Goal: Task Accomplishment & Management: Manage account settings

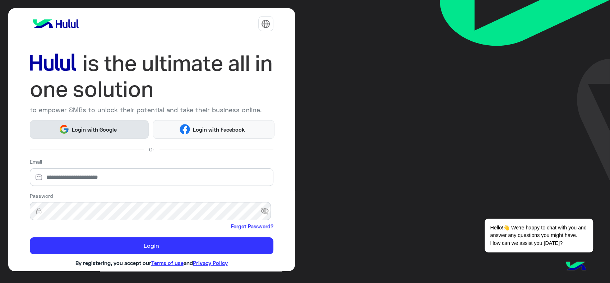
click at [74, 124] on button "Login with Google" at bounding box center [89, 129] width 119 height 19
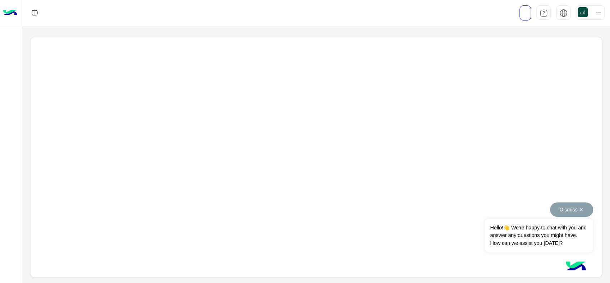
click at [565, 205] on button "Dismiss ✕" at bounding box center [571, 209] width 43 height 14
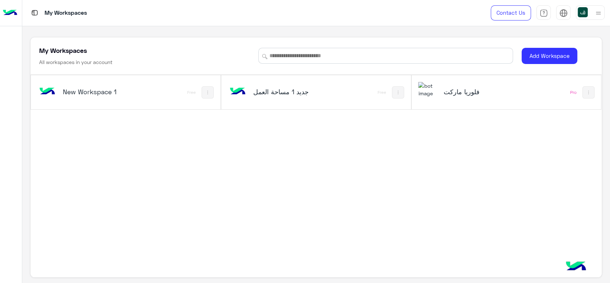
click at [470, 97] on div "فلوريا ماركت" at bounding box center [471, 92] width 106 height 21
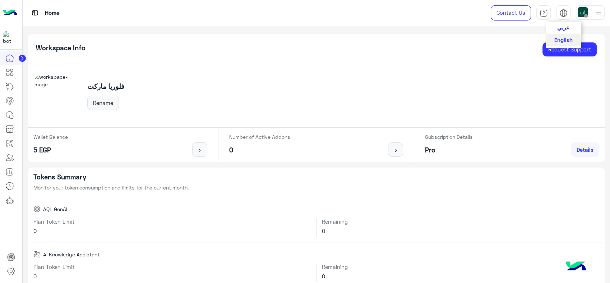
click at [565, 24] on button "عربي" at bounding box center [563, 28] width 35 height 12
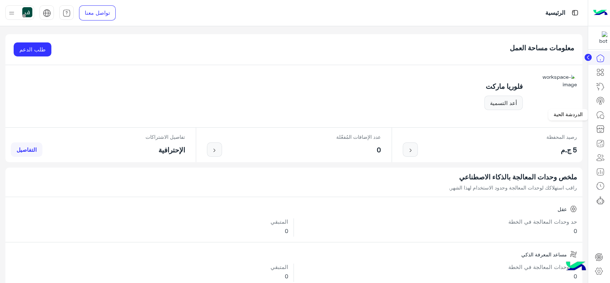
click at [605, 115] on link at bounding box center [600, 115] width 19 height 14
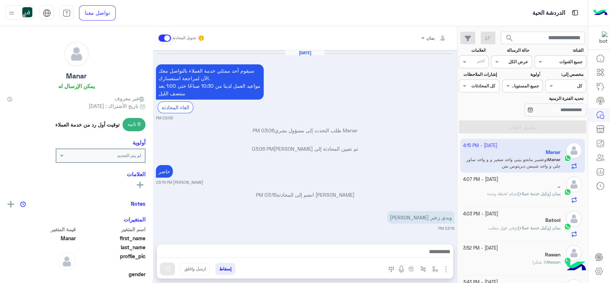
scroll to position [431, 0]
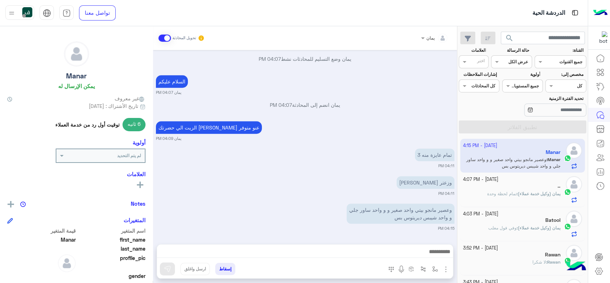
click at [552, 89] on div "Assigned on كل" at bounding box center [565, 85] width 41 height 13
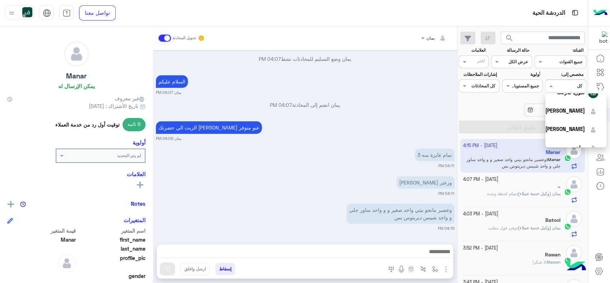
scroll to position [64, 0]
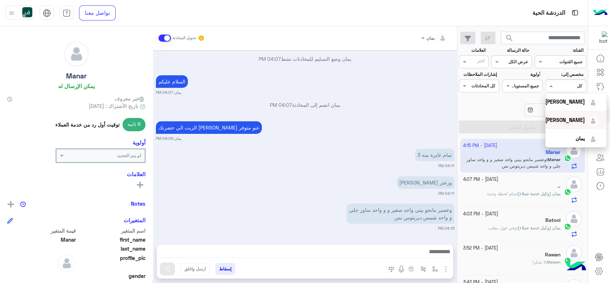
click at [565, 117] on span "خالد صقر" at bounding box center [565, 120] width 40 height 6
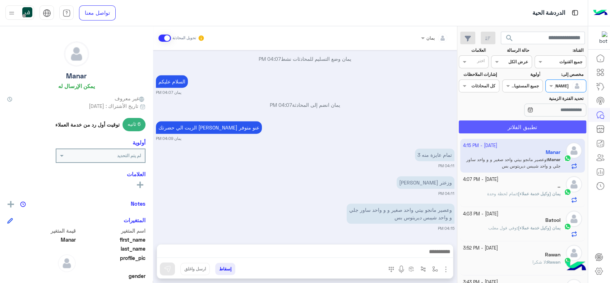
click at [545, 121] on button "تطبيق الفلاتر" at bounding box center [523, 126] width 128 height 13
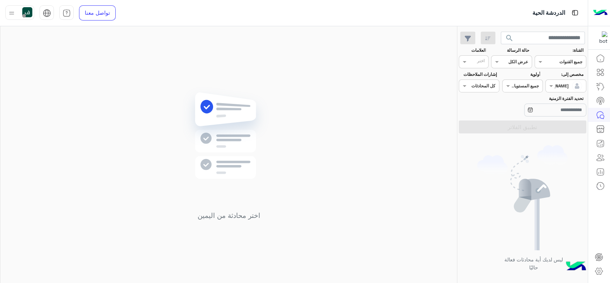
click at [508, 41] on span "search" at bounding box center [509, 38] width 9 height 9
click at [550, 84] on span at bounding box center [550, 86] width 9 height 8
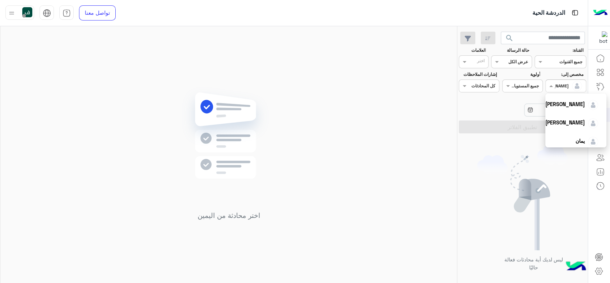
scroll to position [64, 0]
click at [570, 104] on div "[PERSON_NAME]" at bounding box center [565, 102] width 40 height 8
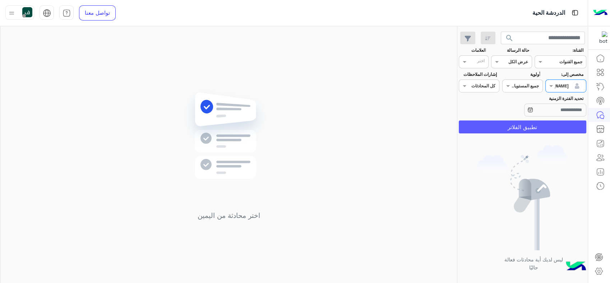
click at [528, 121] on button "تطبيق الفلاتر" at bounding box center [523, 126] width 128 height 13
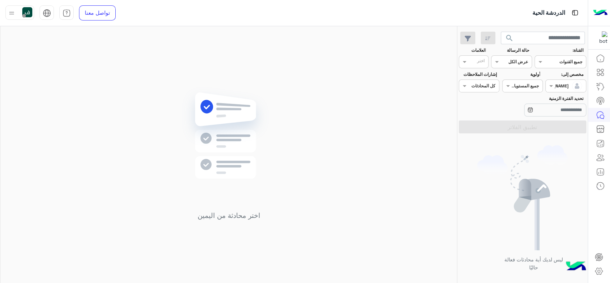
click at [508, 37] on span "search" at bounding box center [509, 38] width 9 height 9
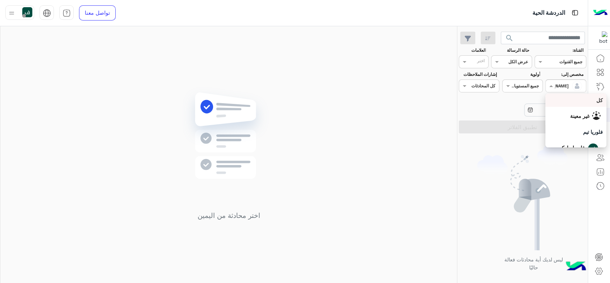
click at [558, 87] on div at bounding box center [566, 85] width 40 height 7
click at [565, 135] on div "يمان" at bounding box center [571, 138] width 53 height 13
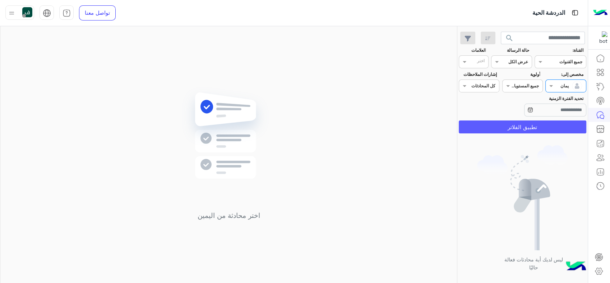
click at [530, 125] on button "تطبيق الفلاتر" at bounding box center [523, 126] width 128 height 13
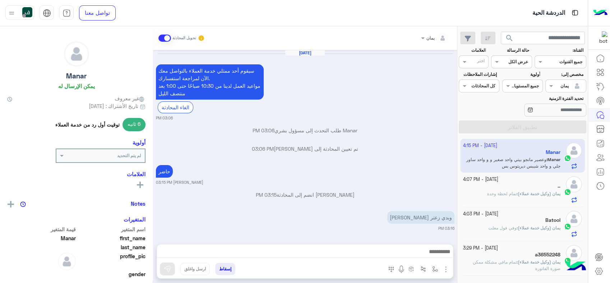
scroll to position [431, 0]
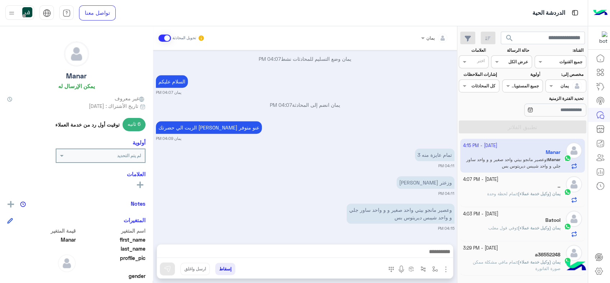
click at [558, 82] on div at bounding box center [566, 85] width 40 height 7
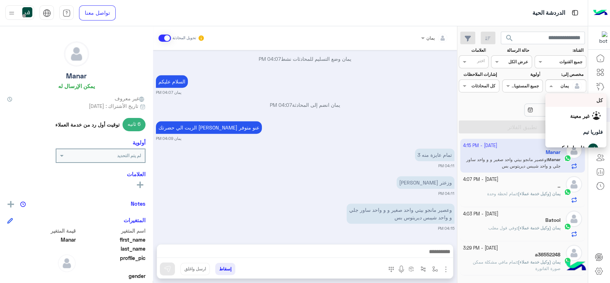
click at [568, 101] on div "كل" at bounding box center [576, 100] width 54 height 8
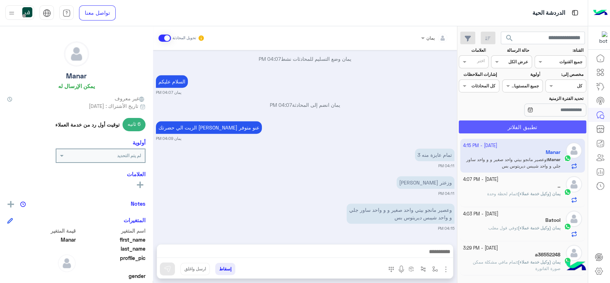
click at [531, 126] on button "تطبيق الفلاتر" at bounding box center [523, 126] width 128 height 13
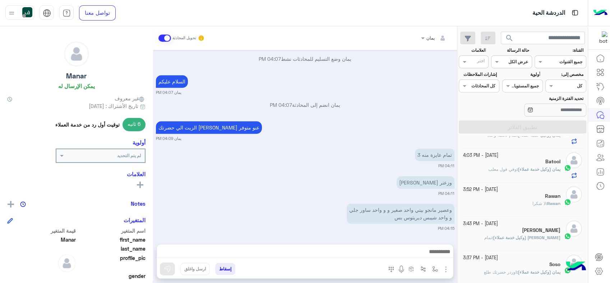
scroll to position [40, 0]
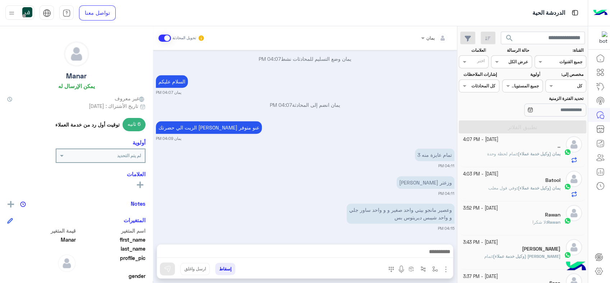
click at [512, 214] on div "Rawan" at bounding box center [512, 216] width 98 height 8
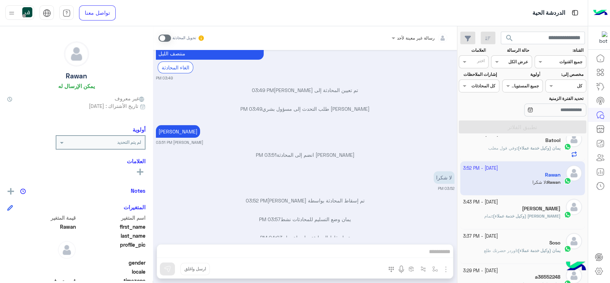
scroll to position [80, 0]
click at [522, 209] on h5 "[PERSON_NAME]" at bounding box center [541, 208] width 38 height 6
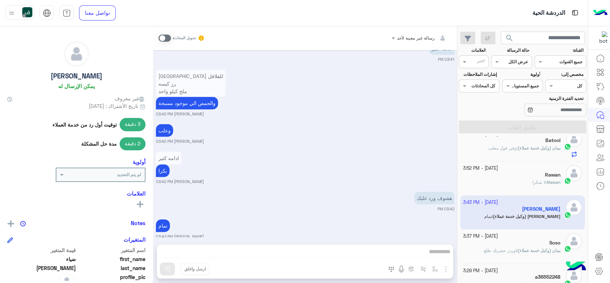
scroll to position [337, 0]
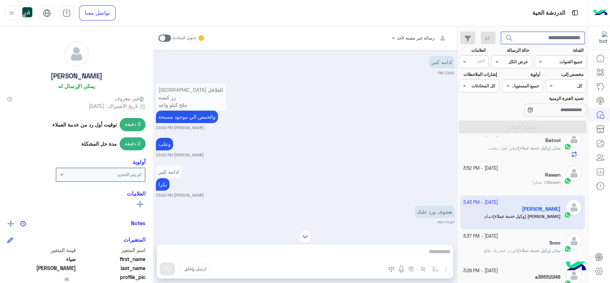
click at [546, 41] on input "text" at bounding box center [543, 38] width 84 height 13
click at [520, 241] on div "Soso" at bounding box center [512, 244] width 98 height 8
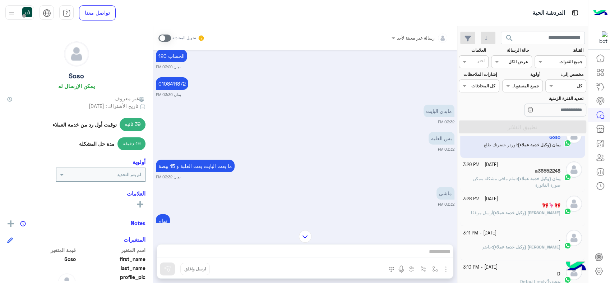
scroll to position [200, 0]
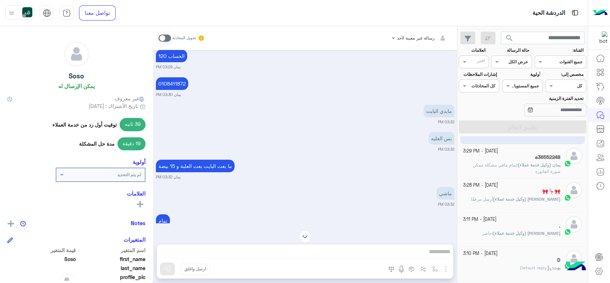
click at [497, 193] on div "🎀🦩🎀" at bounding box center [512, 193] width 98 height 8
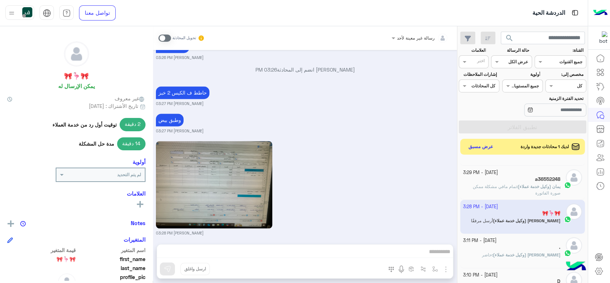
scroll to position [240, 0]
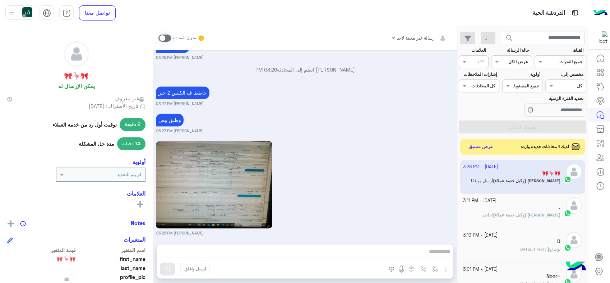
click at [489, 212] on div "خالد صقر (وكيل خدمة عملاء) : حاضر" at bounding box center [512, 218] width 98 height 13
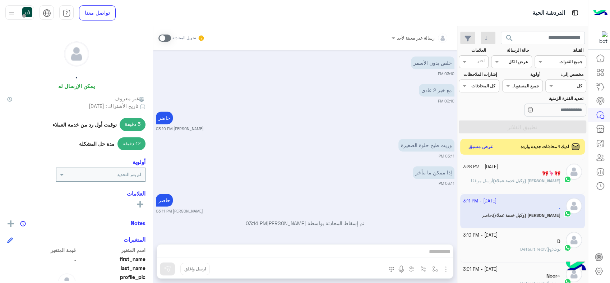
scroll to position [1020, 0]
click at [521, 235] on div "[DATE] - 3:10 PM" at bounding box center [512, 235] width 98 height 7
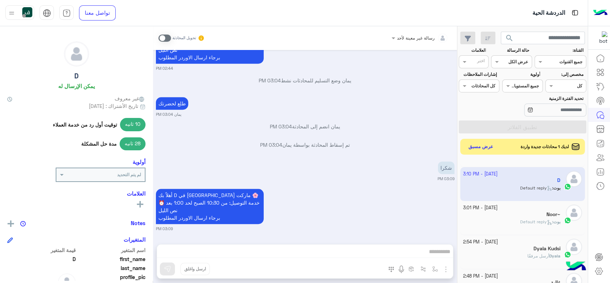
scroll to position [319, 0]
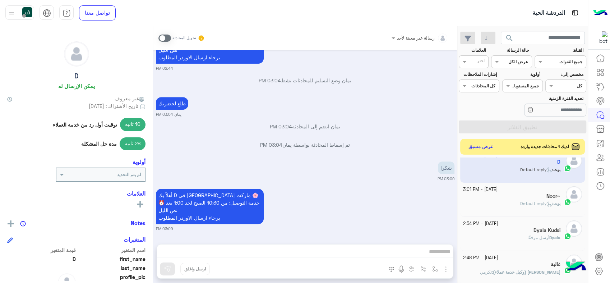
click at [485, 198] on div "Noor~" at bounding box center [512, 197] width 98 height 8
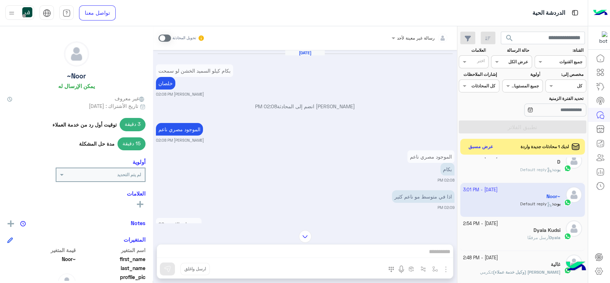
scroll to position [638, 0]
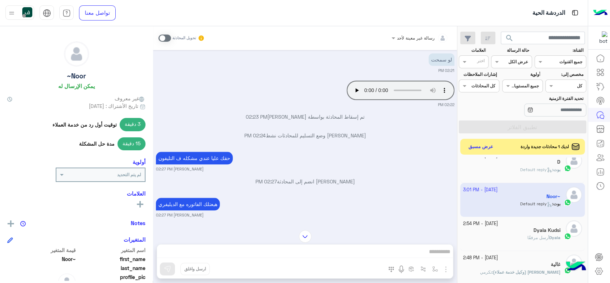
click at [491, 236] on div "Dyala أرسل مرفقًا" at bounding box center [512, 240] width 98 height 13
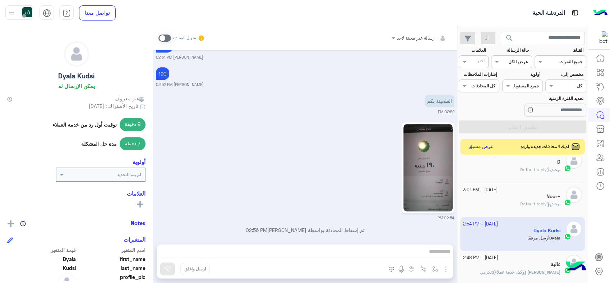
scroll to position [359, 0]
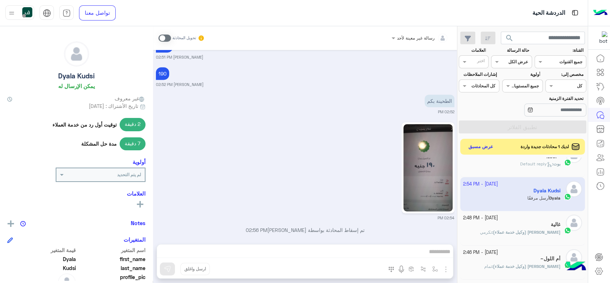
click at [532, 224] on div "غالية" at bounding box center [512, 225] width 98 height 8
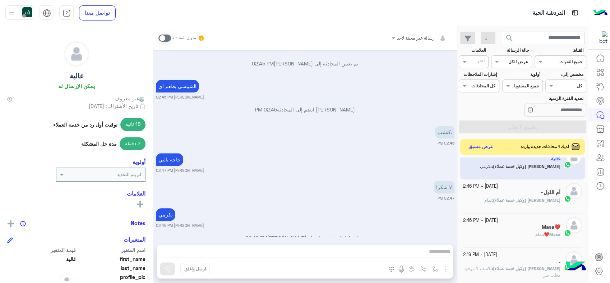
scroll to position [439, 0]
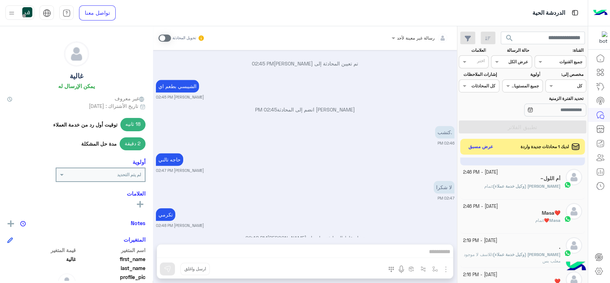
click at [498, 212] on div "Masa❤️" at bounding box center [512, 214] width 98 height 8
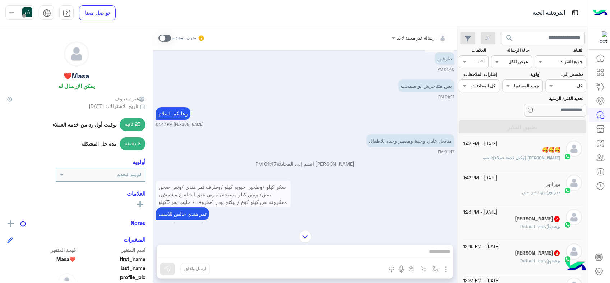
scroll to position [83, 0]
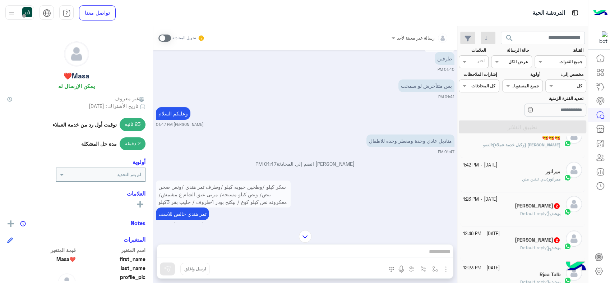
click at [507, 178] on div "ميرانور : بدي تنتين منن" at bounding box center [512, 182] width 98 height 13
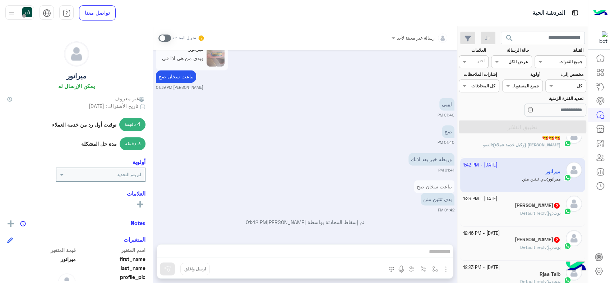
scroll to position [1084, 0]
click at [495, 213] on div "بوت : Default reply" at bounding box center [512, 216] width 98 height 13
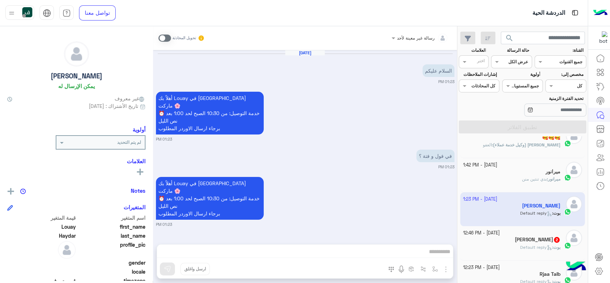
click at [415, 30] on div "رسالة غير معينة لأحد تحويل المحادثة" at bounding box center [305, 38] width 304 height 24
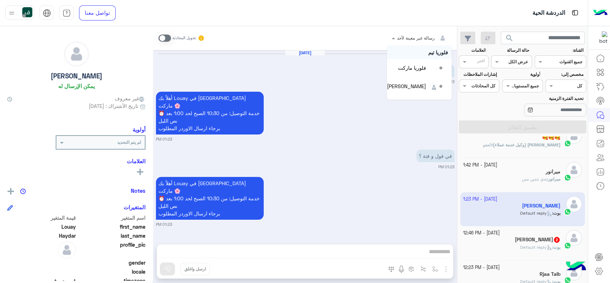
click at [415, 34] on input "text" at bounding box center [429, 37] width 38 height 6
click at [423, 69] on div "[PERSON_NAME]" at bounding box center [406, 72] width 39 height 8
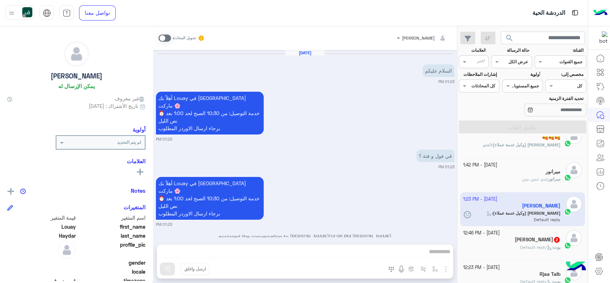
scroll to position [5, 0]
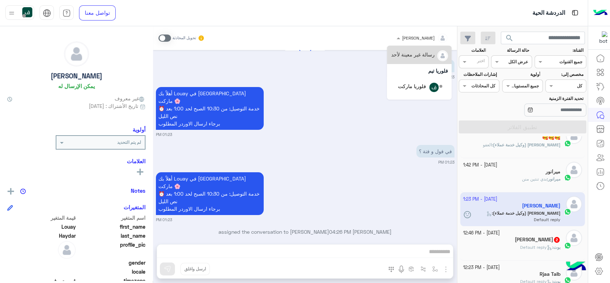
click at [421, 38] on div at bounding box center [422, 36] width 59 height 7
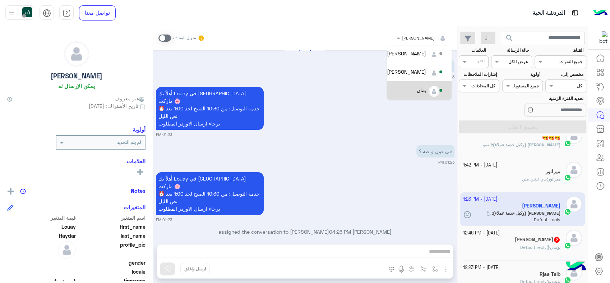
click at [342, 130] on div "Oct 3, 2025 السلام عليكم 01:23 PM أهلاً بك Louay في فلوريا ماركت 🌸 ⏰ خدمة التوص…" at bounding box center [305, 143] width 304 height 187
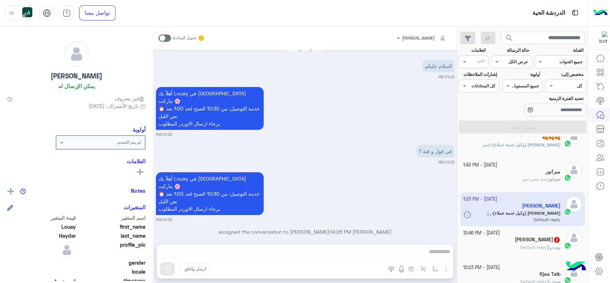
click at [429, 40] on div "[PERSON_NAME]" at bounding box center [418, 38] width 33 height 6
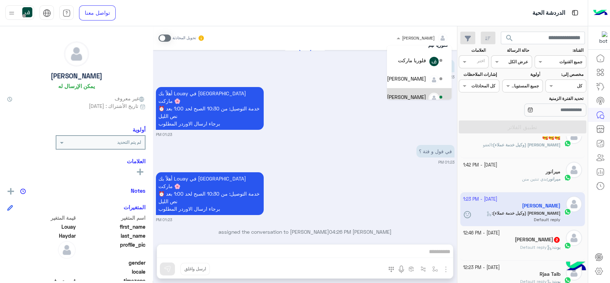
scroll to position [40, 0]
click at [424, 80] on div "[PERSON_NAME]" at bounding box center [406, 83] width 39 height 8
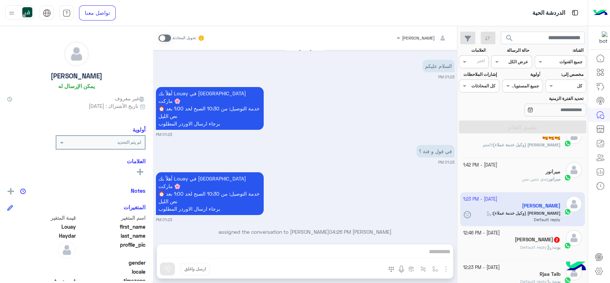
scroll to position [23, 0]
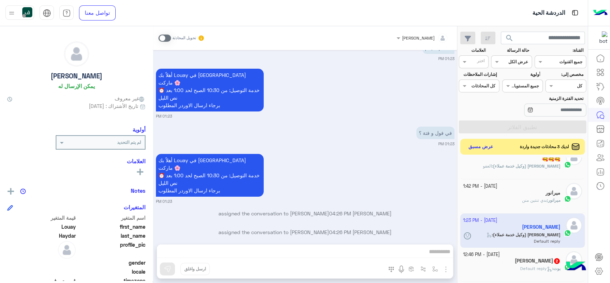
click at [517, 260] on div "Alaa Sawas 2" at bounding box center [512, 262] width 98 height 8
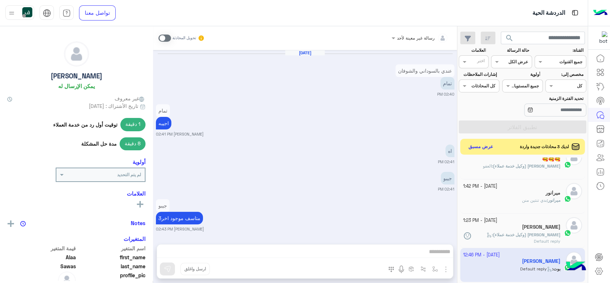
scroll to position [486, 0]
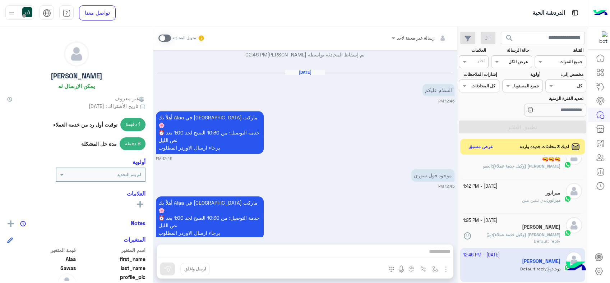
click at [404, 35] on div at bounding box center [420, 36] width 64 height 7
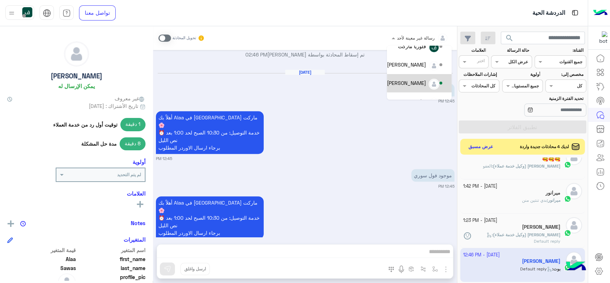
click at [422, 78] on div "[PERSON_NAME]" at bounding box center [415, 83] width 57 height 13
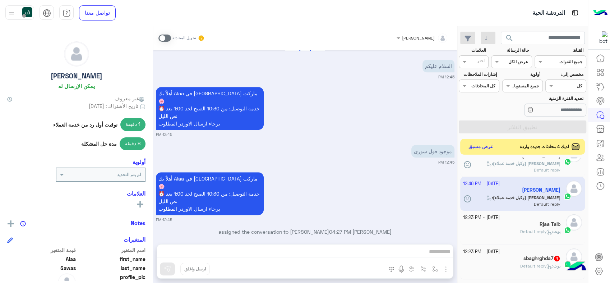
scroll to position [163, 0]
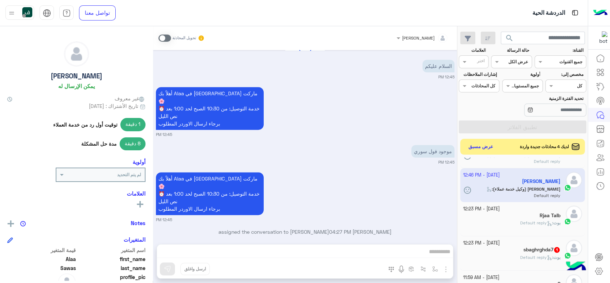
click at [514, 215] on div "Rjaa Talb" at bounding box center [512, 216] width 98 height 8
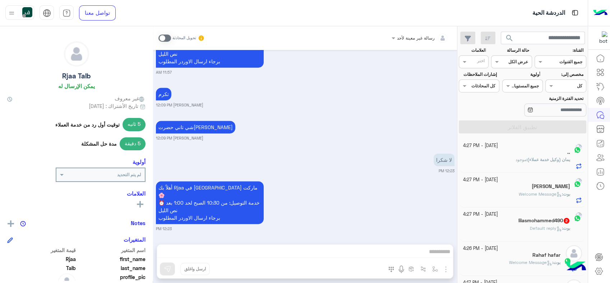
scroll to position [430, 0]
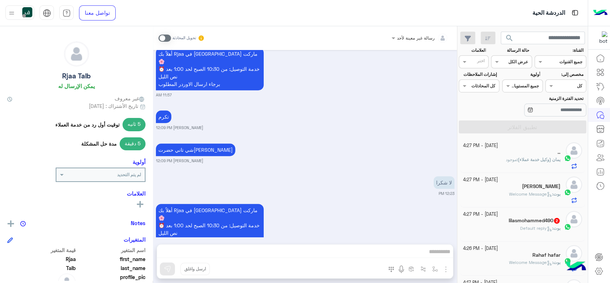
click at [556, 86] on div at bounding box center [566, 85] width 40 height 7
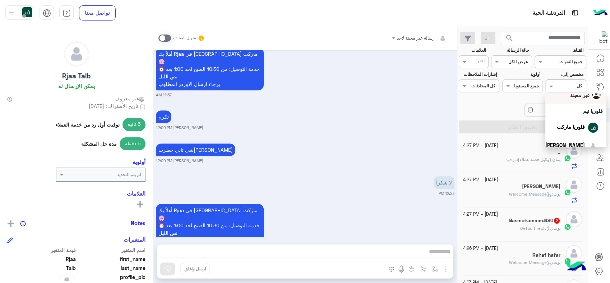
scroll to position [64, 0]
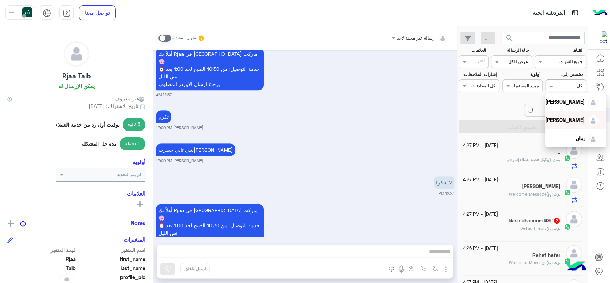
click at [565, 121] on span "[PERSON_NAME]" at bounding box center [565, 120] width 40 height 6
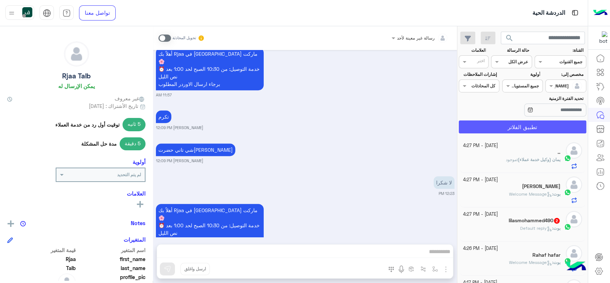
click at [545, 124] on button "تطبيق الفلاتر" at bounding box center [523, 126] width 128 height 13
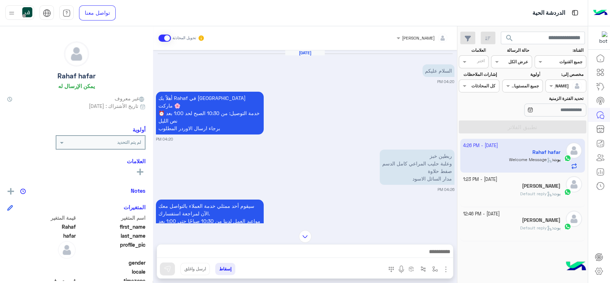
scroll to position [54, 0]
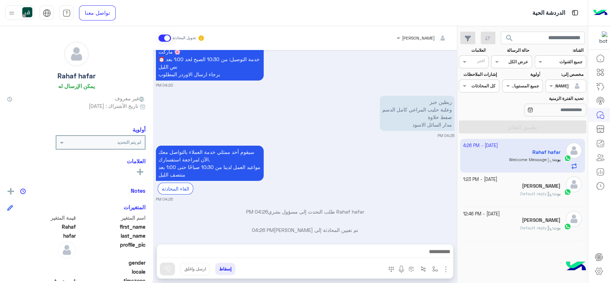
click at [516, 188] on div "[PERSON_NAME]" at bounding box center [512, 187] width 98 height 8
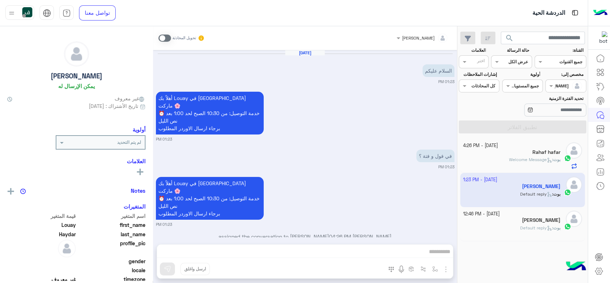
scroll to position [18, 0]
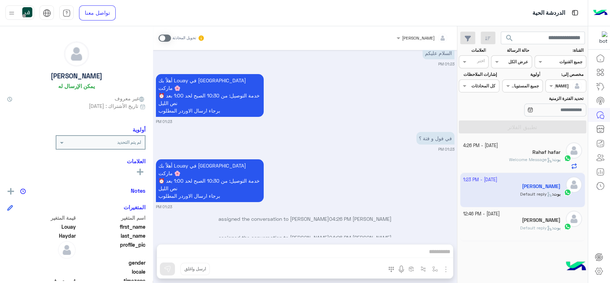
click at [527, 223] on div "[PERSON_NAME]" at bounding box center [512, 221] width 98 height 8
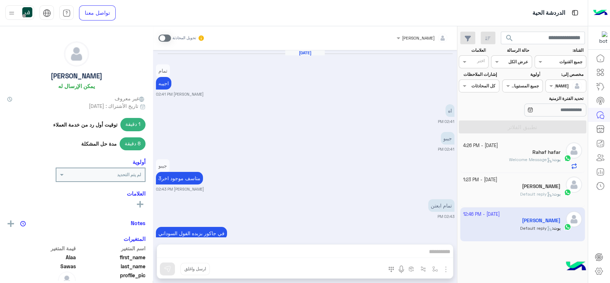
scroll to position [465, 0]
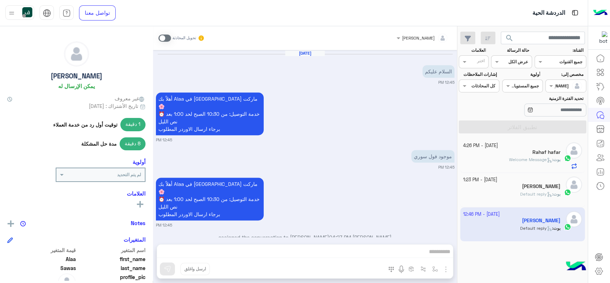
click at [515, 60] on input "text" at bounding box center [520, 61] width 17 height 6
click at [519, 99] on div "مغلقة" at bounding box center [511, 102] width 41 height 13
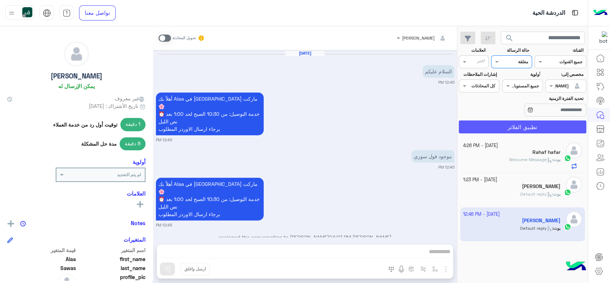
click at [529, 123] on button "تطبيق الفلاتر" at bounding box center [523, 126] width 128 height 13
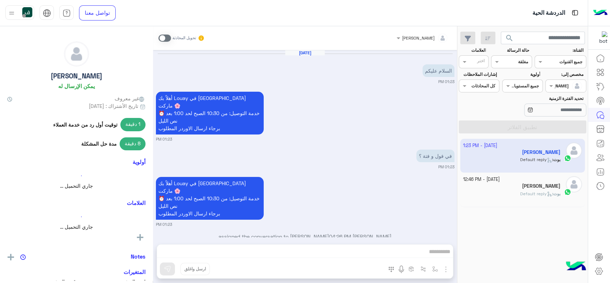
scroll to position [18, 0]
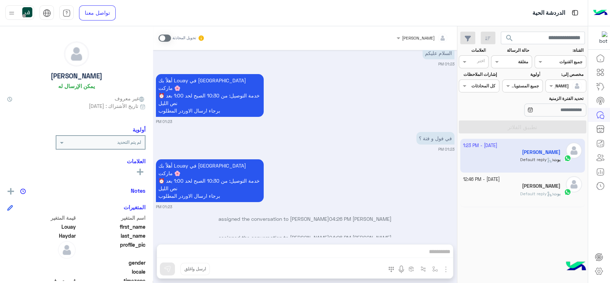
click at [515, 183] on div "[PERSON_NAME]" at bounding box center [512, 187] width 98 height 8
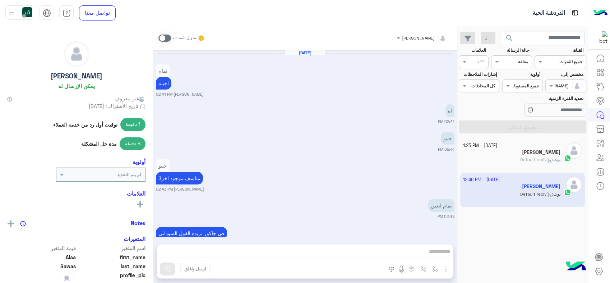
scroll to position [465, 0]
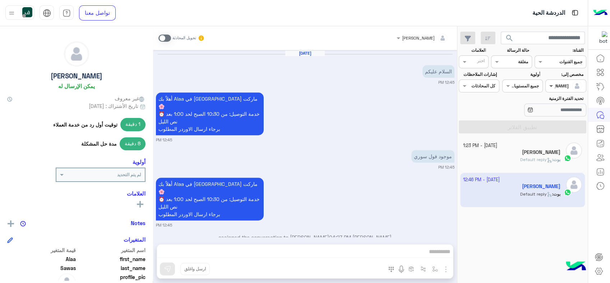
click at [552, 89] on span at bounding box center [550, 86] width 9 height 8
click at [512, 62] on input "text" at bounding box center [520, 61] width 17 height 6
click at [514, 72] on div "عرض الكل" at bounding box center [511, 75] width 41 height 13
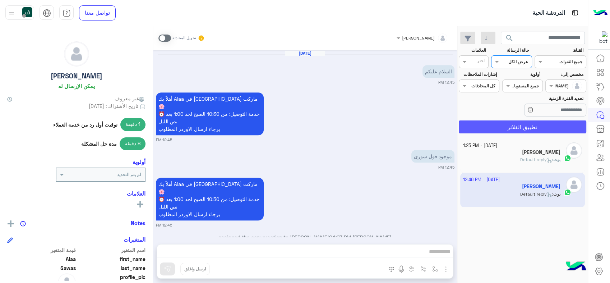
click at [530, 128] on button "تطبيق الفلاتر" at bounding box center [523, 126] width 128 height 13
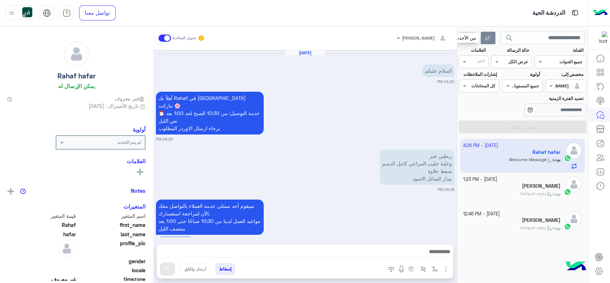
scroll to position [54, 0]
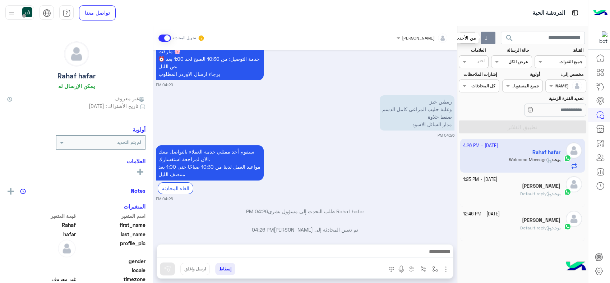
click at [488, 36] on icon "button" at bounding box center [488, 39] width 6 height 6
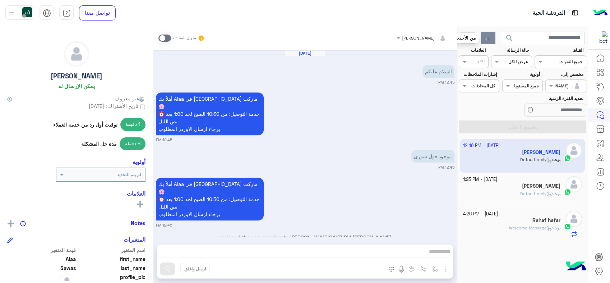
scroll to position [465, 0]
click at [558, 86] on div at bounding box center [566, 85] width 40 height 7
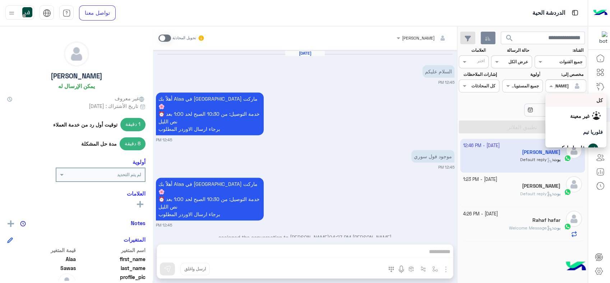
click at [564, 100] on div "كل" at bounding box center [576, 100] width 54 height 8
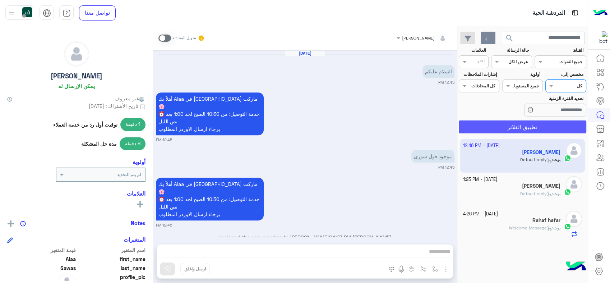
click at [531, 125] on button "تطبيق الفلاتر" at bounding box center [523, 126] width 128 height 13
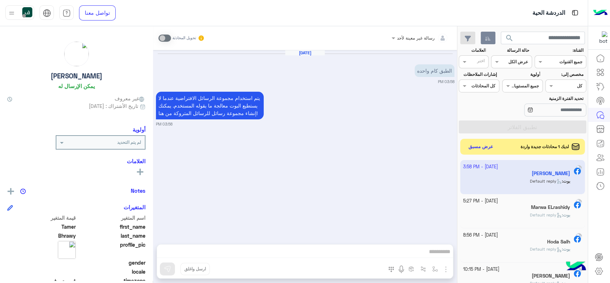
click at [559, 86] on div at bounding box center [566, 85] width 40 height 7
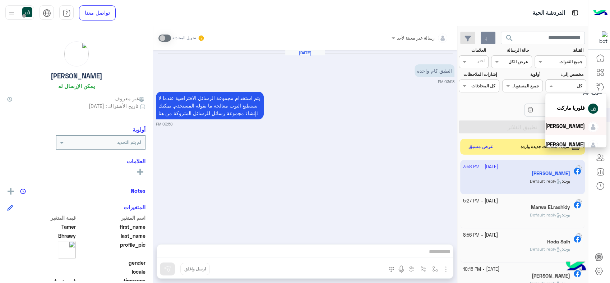
scroll to position [64, 0]
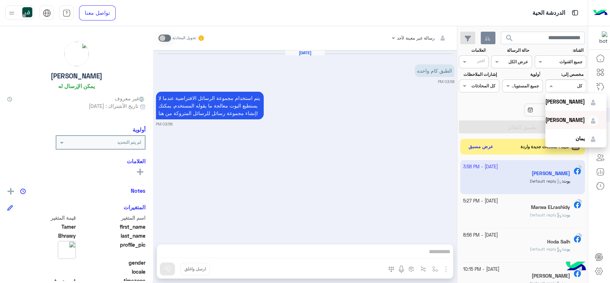
click at [559, 117] on span "[PERSON_NAME]" at bounding box center [565, 120] width 40 height 6
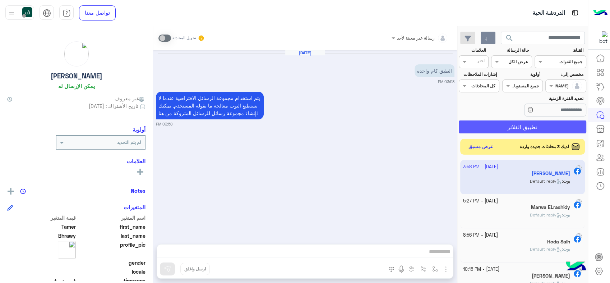
click at [517, 124] on button "تطبيق الفلاتر" at bounding box center [523, 126] width 128 height 13
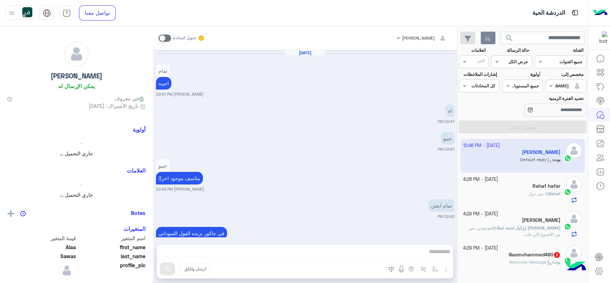
scroll to position [465, 0]
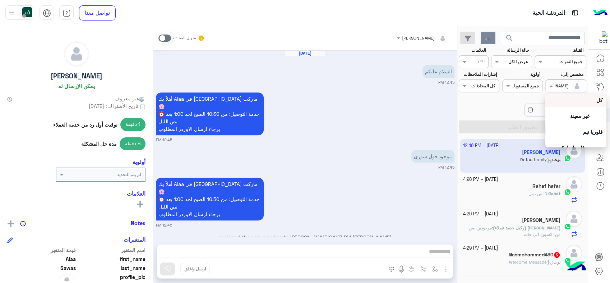
click at [552, 88] on span at bounding box center [550, 86] width 9 height 8
click at [565, 108] on div "غير معينة" at bounding box center [575, 116] width 61 height 18
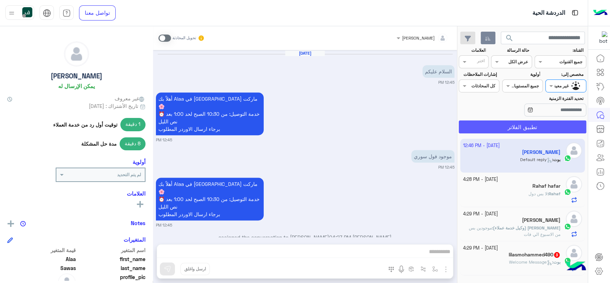
click at [532, 123] on button "تطبيق الفلاتر" at bounding box center [523, 126] width 128 height 13
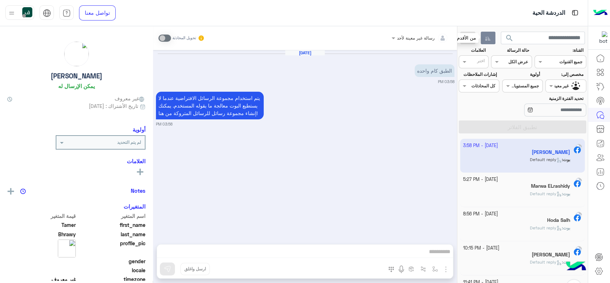
click at [487, 37] on icon "button" at bounding box center [488, 39] width 6 height 6
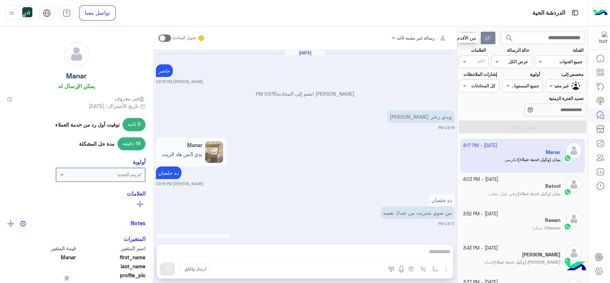
scroll to position [403, 0]
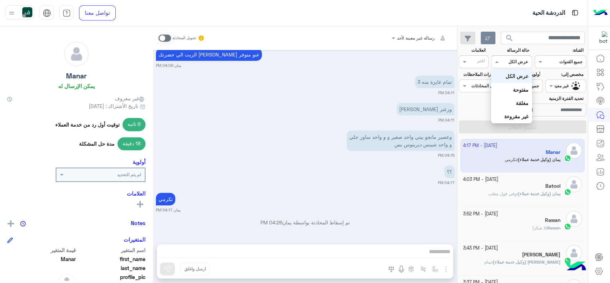
click at [508, 59] on div at bounding box center [511, 60] width 40 height 7
click at [472, 102] on div "تحديد الفترة الزمنية" at bounding box center [522, 106] width 130 height 23
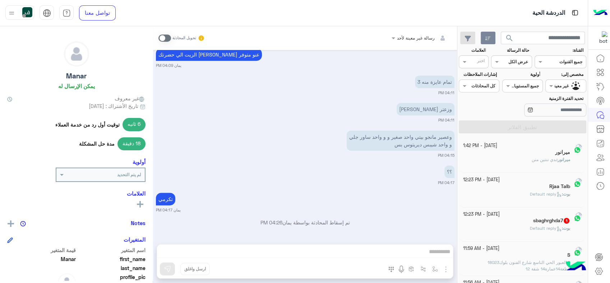
scroll to position [3, 0]
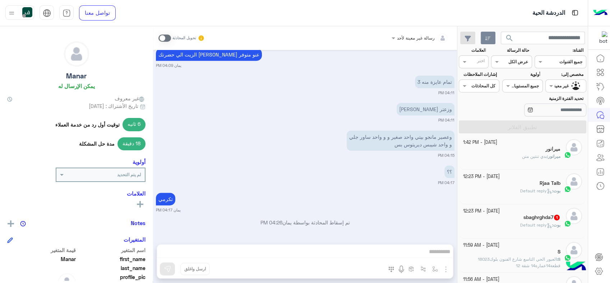
click at [514, 216] on div "sbaghrghda7 1" at bounding box center [512, 218] width 98 height 8
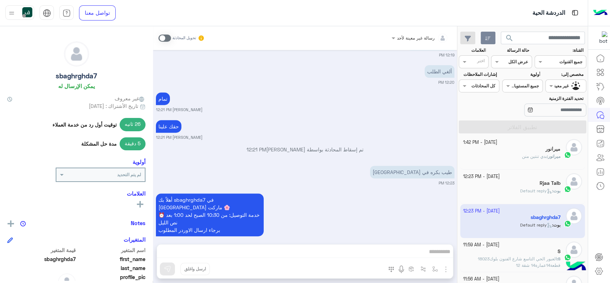
scroll to position [395, 0]
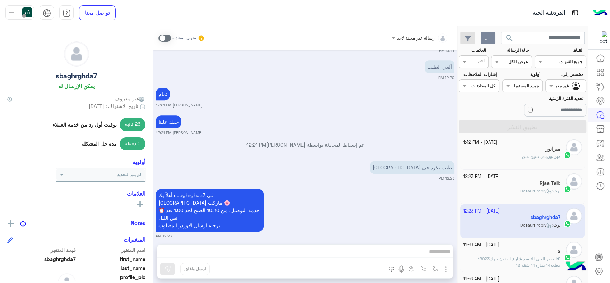
click at [410, 38] on div at bounding box center [420, 36] width 64 height 7
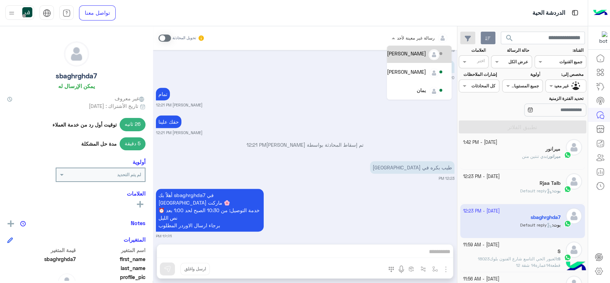
click at [163, 39] on span at bounding box center [164, 37] width 13 height 7
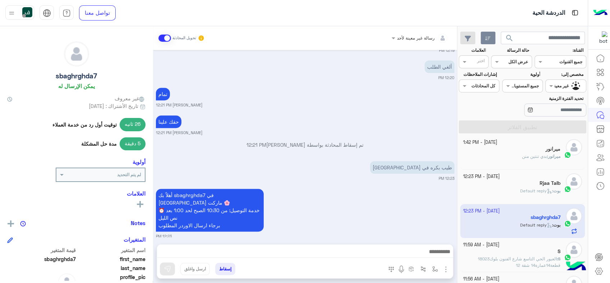
scroll to position [413, 0]
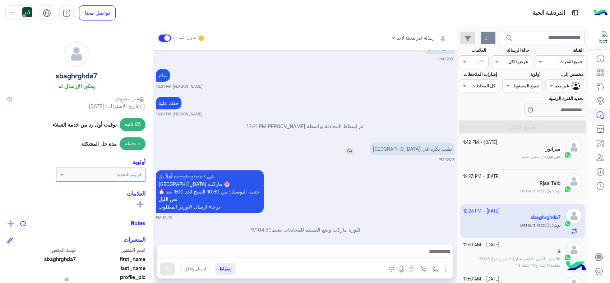
click at [354, 149] on img at bounding box center [349, 150] width 9 height 9
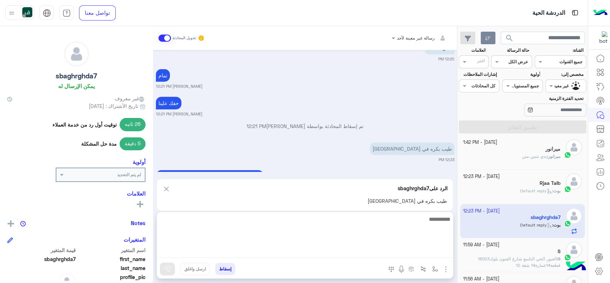
click at [400, 254] on textarea at bounding box center [305, 235] width 296 height 43
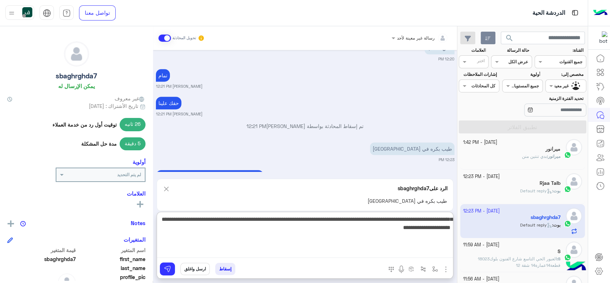
type textarea "**********"
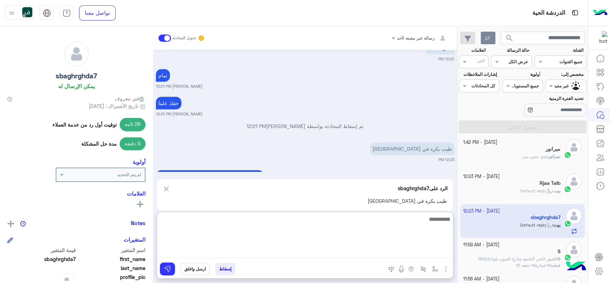
scroll to position [508, 0]
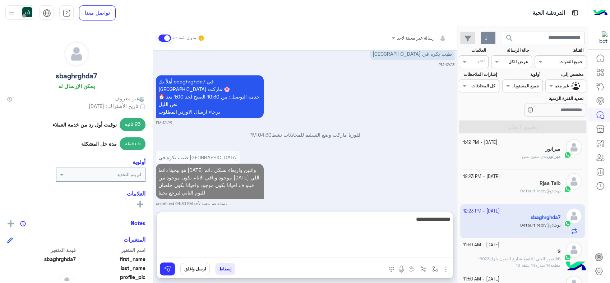
type textarea "**********"
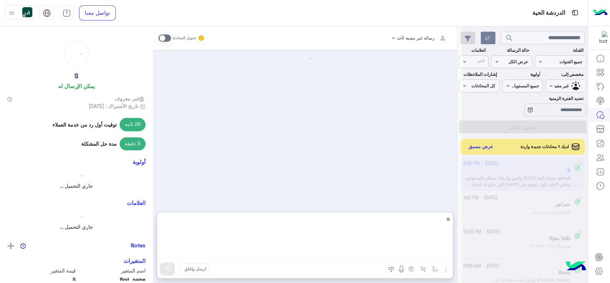
type textarea "*"
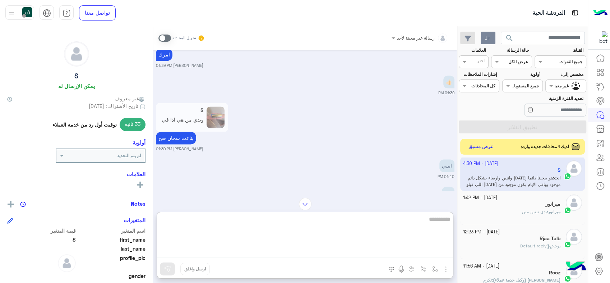
scroll to position [1133, 0]
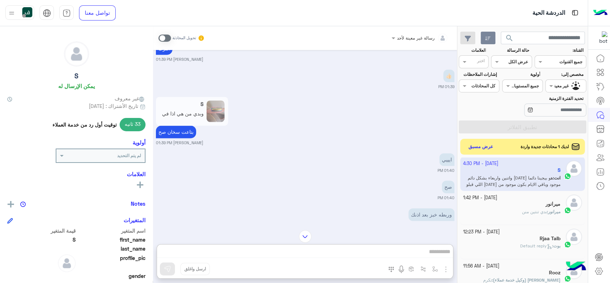
click at [502, 171] on app-inbox-user "3 October - 4:30 PM S انت : هو بيجينا دائما سبت واتنين واربعاء بشكل دائم موجود …" at bounding box center [522, 174] width 125 height 34
click at [517, 185] on app-inbox-user "3 October - 4:30 PM S انت : هو بيجينا دائما سبت واتنين واربعاء بشكل دائم موجود …" at bounding box center [522, 174] width 125 height 34
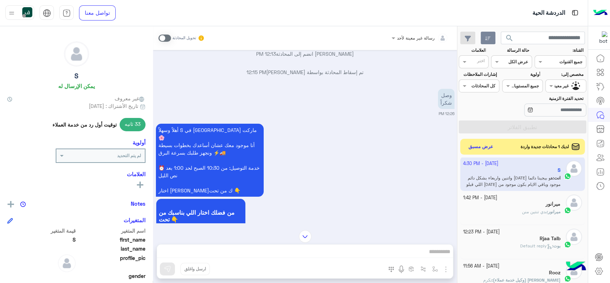
scroll to position [143, 0]
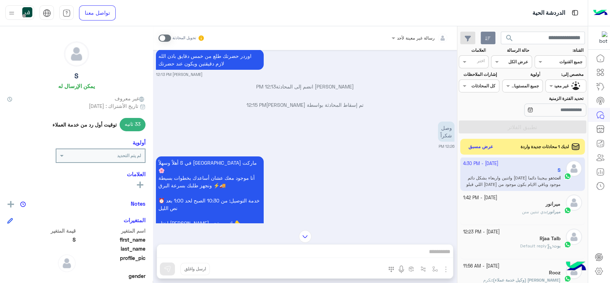
click at [520, 205] on div "ميرانور" at bounding box center [512, 205] width 98 height 8
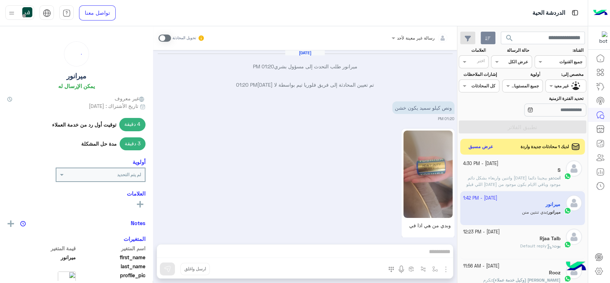
scroll to position [471, 0]
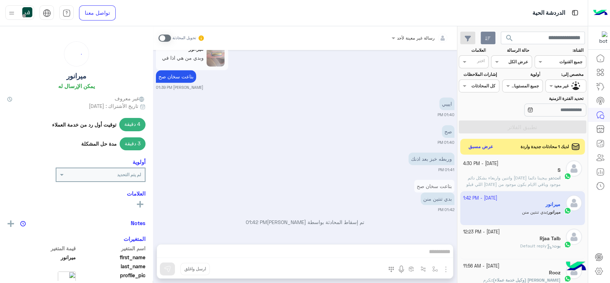
click at [512, 175] on span "هو بيجينا دائما [DATE] واتنين واربعاء بشكل دائم موجود وباقي الايام بكون موجود م…" at bounding box center [512, 187] width 96 height 25
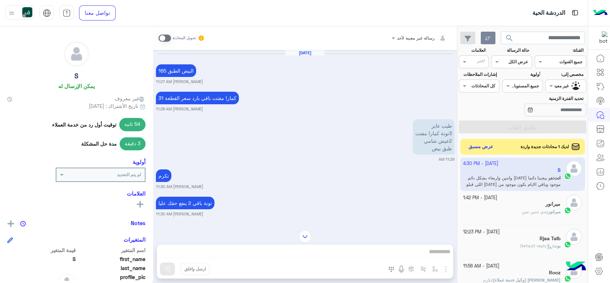
scroll to position [686, 0]
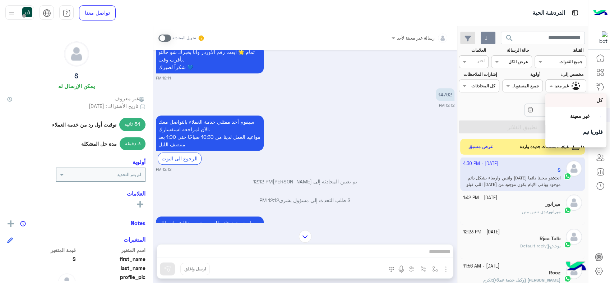
click at [552, 83] on span at bounding box center [550, 86] width 9 height 8
click at [564, 118] on div "فلوريا ماركت" at bounding box center [571, 123] width 53 height 13
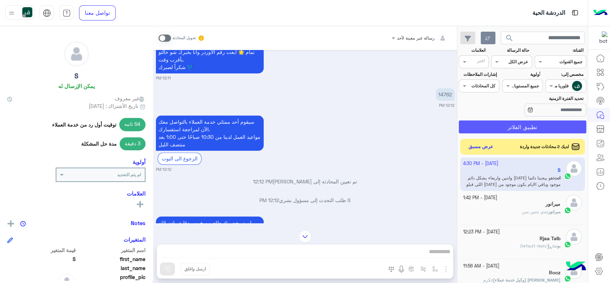
click at [541, 124] on button "تطبيق الفلاتر" at bounding box center [523, 126] width 128 height 13
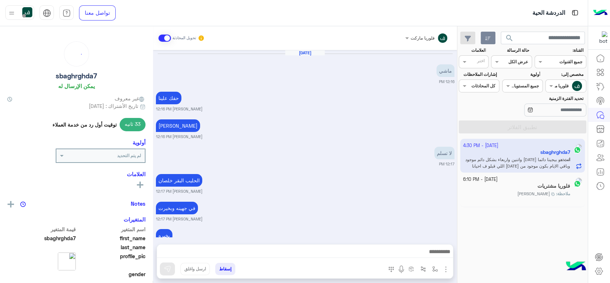
scroll to position [405, 0]
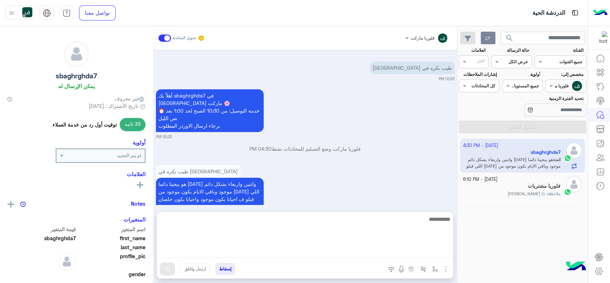
click at [327, 246] on textarea at bounding box center [305, 235] width 296 height 43
type textarea "**********"
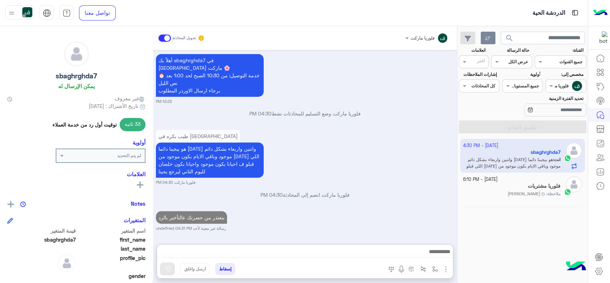
click at [522, 60] on input "text" at bounding box center [520, 61] width 17 height 6
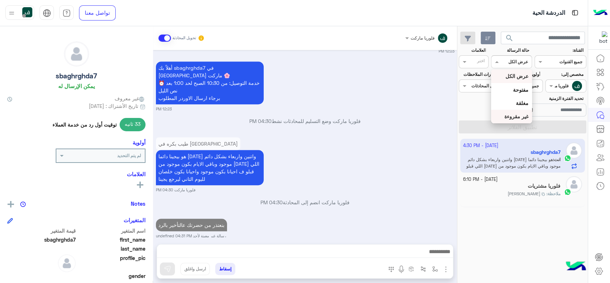
click at [515, 112] on div "غير مقروءة" at bounding box center [511, 116] width 41 height 13
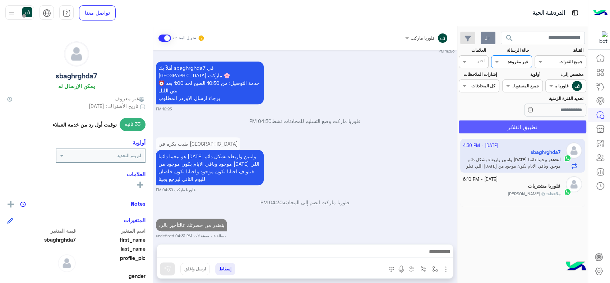
click at [533, 124] on button "تطبيق الفلاتر" at bounding box center [523, 126] width 128 height 13
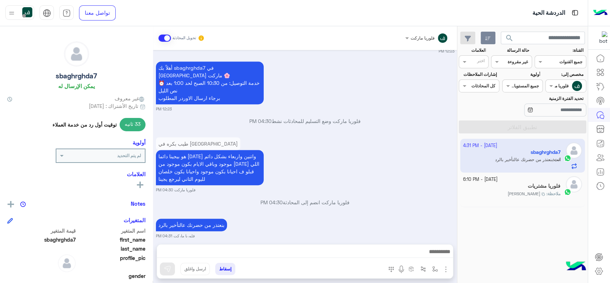
click at [556, 90] on div "فلوريا ماركت" at bounding box center [568, 86] width 27 height 14
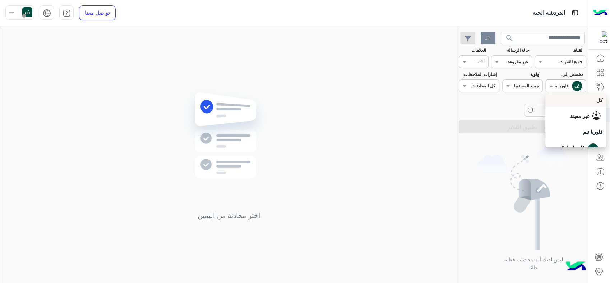
click at [568, 103] on div "كل" at bounding box center [576, 100] width 54 height 8
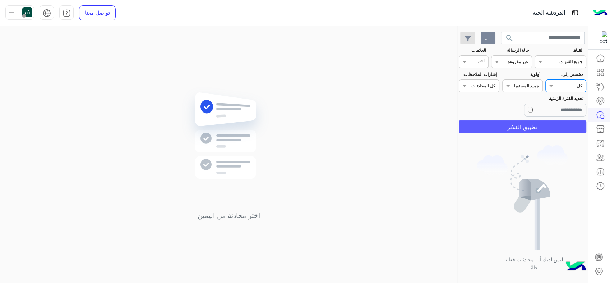
click at [541, 124] on button "تطبيق الفلاتر" at bounding box center [523, 126] width 128 height 13
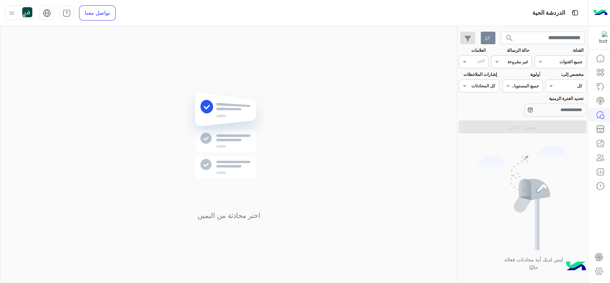
click at [510, 36] on span "search" at bounding box center [509, 38] width 9 height 9
click at [550, 80] on div "Assigned on كل" at bounding box center [565, 85] width 41 height 13
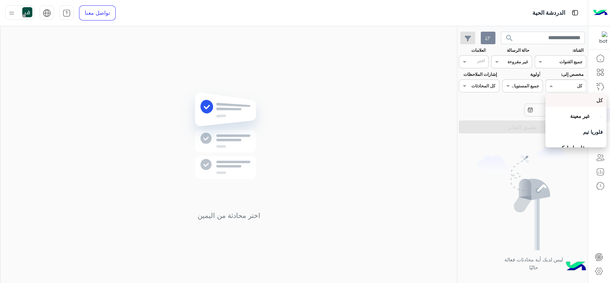
click at [507, 69] on section "القناة: القناه جميع القنوات حالة الرسالة القناه غير مقروءة العلامات اختر مخصص إ…" at bounding box center [523, 90] width 120 height 86
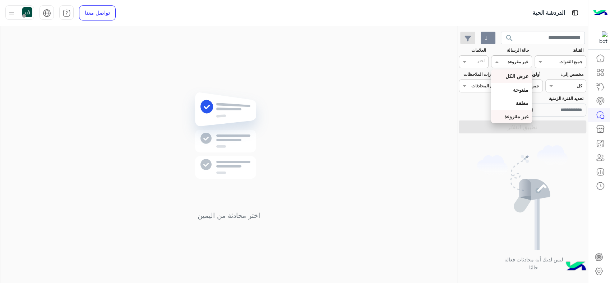
click at [509, 76] on b "عرض الكل" at bounding box center [516, 76] width 23 height 6
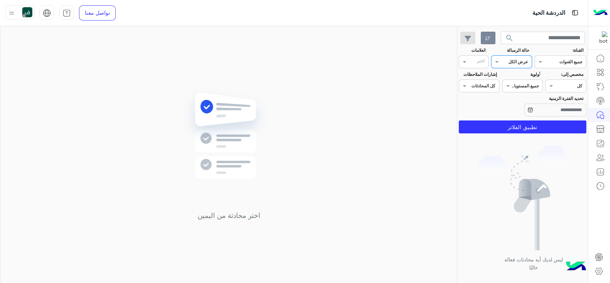
click at [528, 134] on app-inbox-users-filters "search القناة: القناه جميع القنوات حالة الرسالة القناه عرض الكل العلامات اختر م…" at bounding box center [522, 81] width 130 height 110
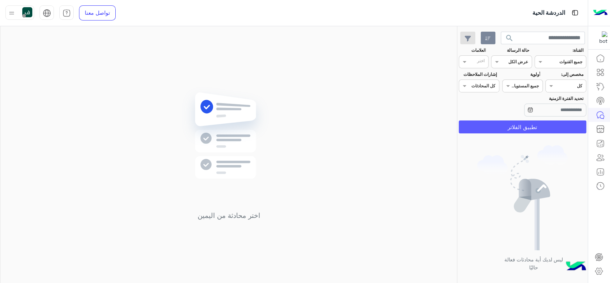
click at [520, 126] on button "تطبيق الفلاتر" at bounding box center [523, 126] width 128 height 13
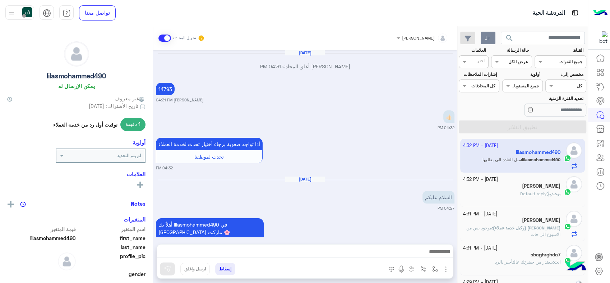
scroll to position [461, 0]
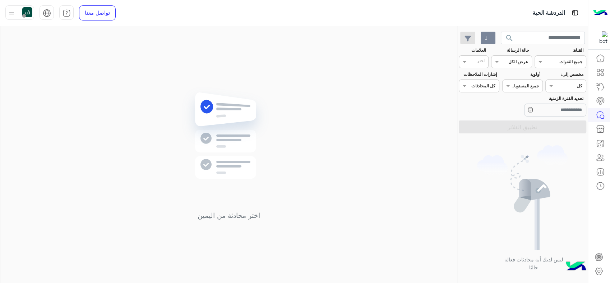
click at [509, 37] on span "search" at bounding box center [509, 38] width 9 height 9
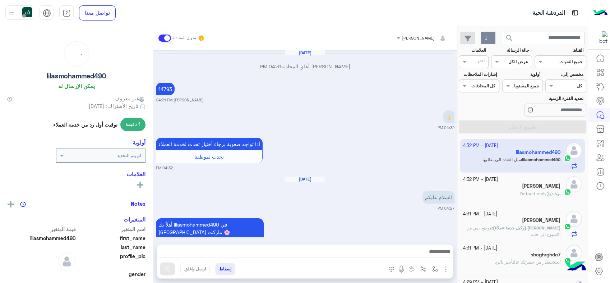
scroll to position [461, 0]
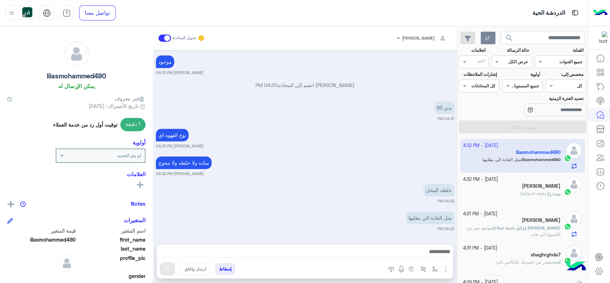
click at [506, 193] on div "بوت : Default reply" at bounding box center [512, 196] width 98 height 13
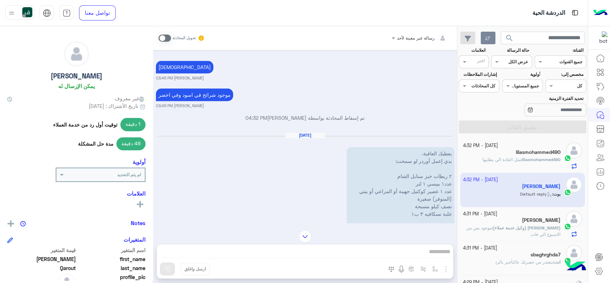
scroll to position [740, 0]
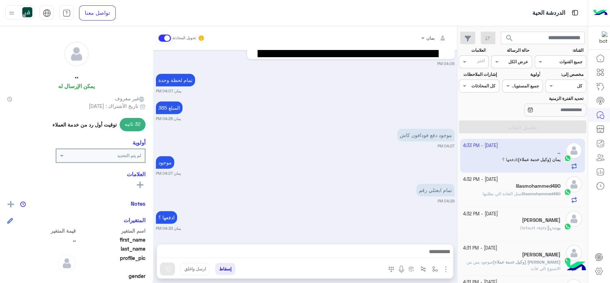
scroll to position [40, 0]
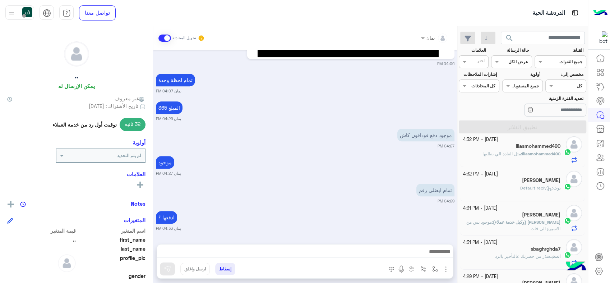
click at [510, 179] on div "[PERSON_NAME]" at bounding box center [512, 181] width 98 height 8
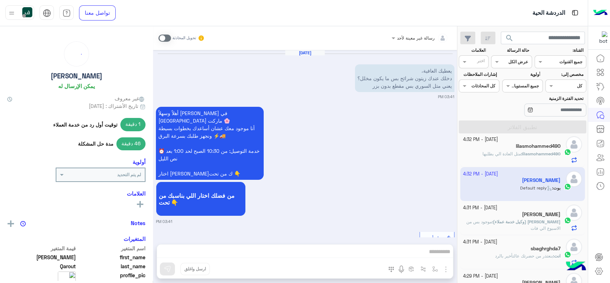
scroll to position [740, 0]
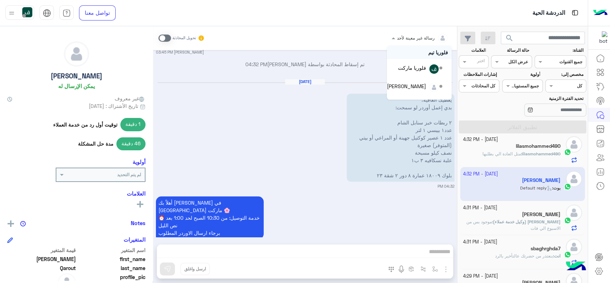
click at [408, 33] on div at bounding box center [420, 36] width 64 height 7
click at [422, 87] on div "يمان" at bounding box center [421, 90] width 9 height 8
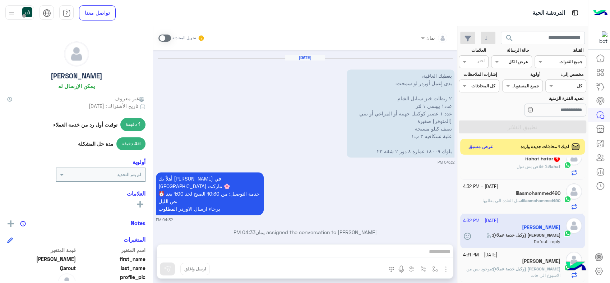
scroll to position [0, 0]
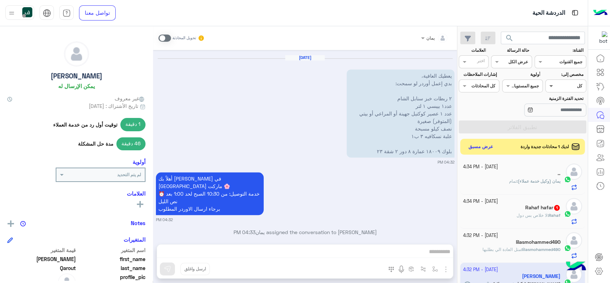
click at [552, 87] on span at bounding box center [550, 86] width 9 height 8
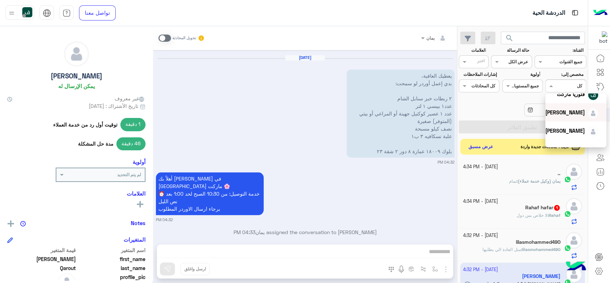
scroll to position [64, 0]
click at [563, 123] on div "[PERSON_NAME]" at bounding box center [565, 120] width 40 height 8
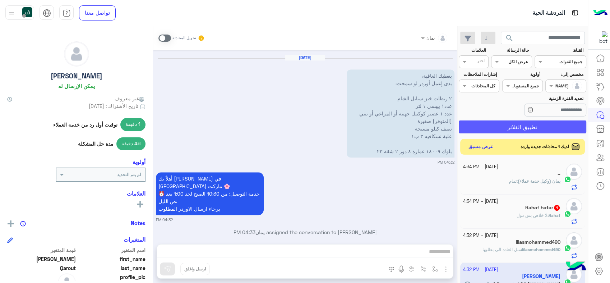
click at [531, 124] on button "تطبيق الفلاتر" at bounding box center [523, 126] width 128 height 13
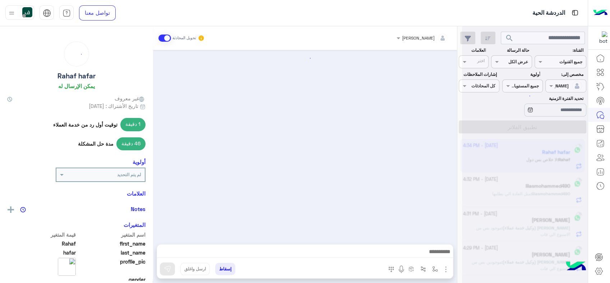
scroll to position [210, 0]
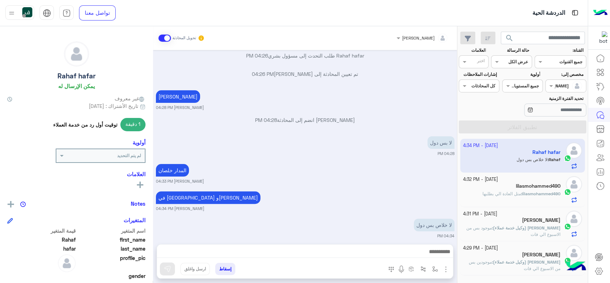
click at [496, 190] on p "lilasmohammed490 : متل العادة الي بطلبها" at bounding box center [521, 193] width 78 height 6
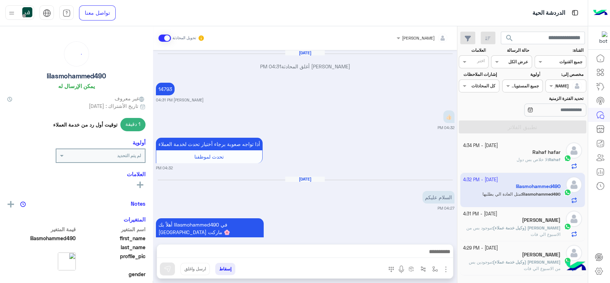
scroll to position [461, 0]
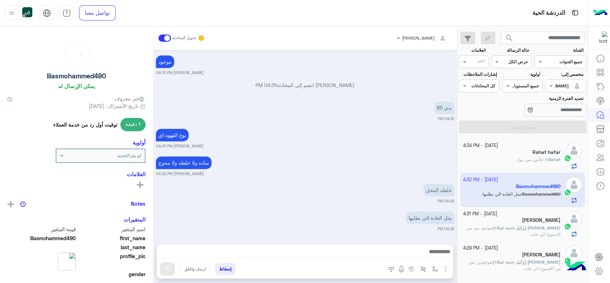
click at [498, 220] on div "[PERSON_NAME]" at bounding box center [512, 221] width 98 height 8
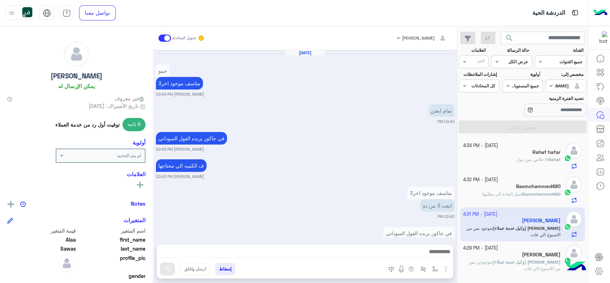
scroll to position [434, 0]
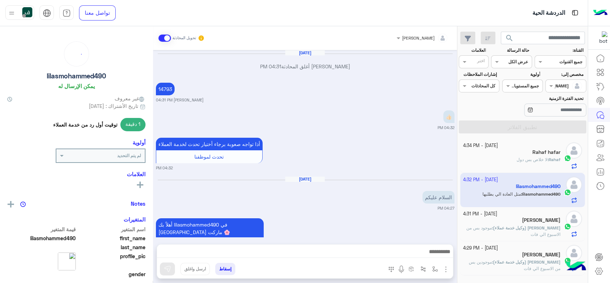
scroll to position [461, 0]
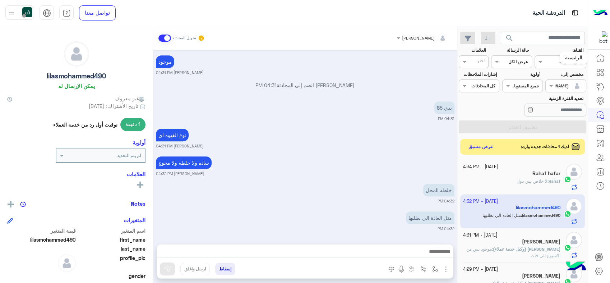
click at [603, 60] on icon at bounding box center [600, 58] width 9 height 9
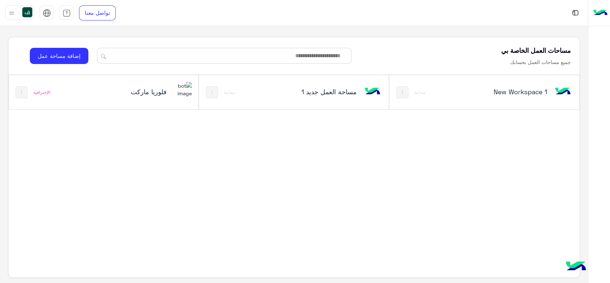
click at [163, 92] on h5 "فلوريا ماركت" at bounding box center [134, 91] width 63 height 9
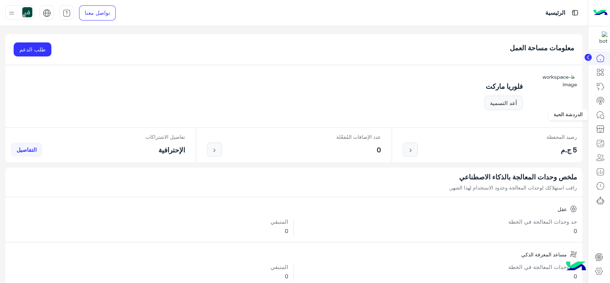
click at [603, 117] on icon at bounding box center [600, 115] width 9 height 9
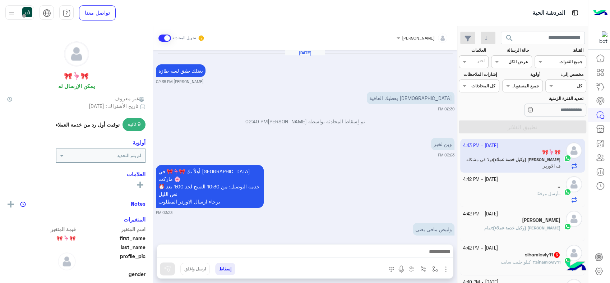
scroll to position [458, 0]
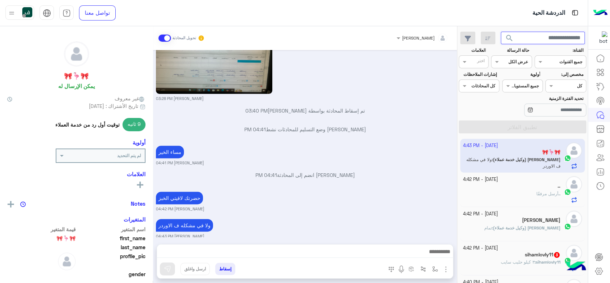
click at [536, 38] on input "text" at bounding box center [543, 38] width 84 height 13
type input "*****"
click at [501, 32] on button "search" at bounding box center [510, 39] width 18 height 15
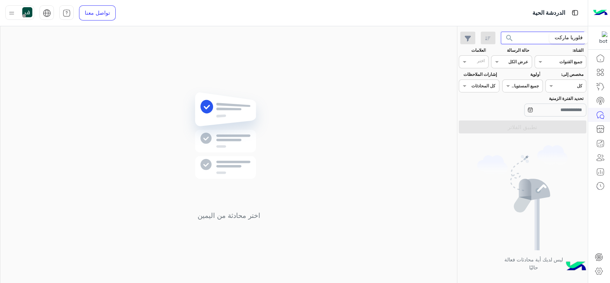
drag, startPoint x: 535, startPoint y: 38, endPoint x: 609, endPoint y: 37, distance: 74.4
click at [609, 37] on div "الدردشة الحية تواصل معنا مركز المساعدة عربي English ***** search القناة: القناه…" at bounding box center [305, 141] width 610 height 283
click at [501, 32] on button "search" at bounding box center [510, 39] width 18 height 15
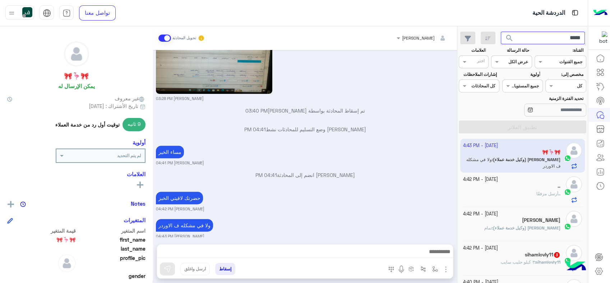
type input "*****"
click at [501, 32] on button "search" at bounding box center [510, 39] width 18 height 15
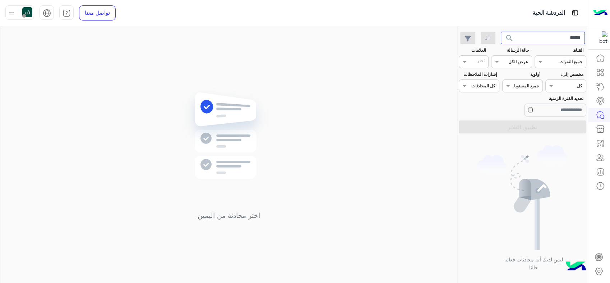
drag, startPoint x: 560, startPoint y: 42, endPoint x: 609, endPoint y: 31, distance: 50.1
click at [610, 31] on html "الدردشة الحية تواصل معنا مركز المساعدة عربي English ***** search القناة: القناه…" at bounding box center [305, 141] width 610 height 283
click at [501, 32] on button "search" at bounding box center [510, 39] width 18 height 15
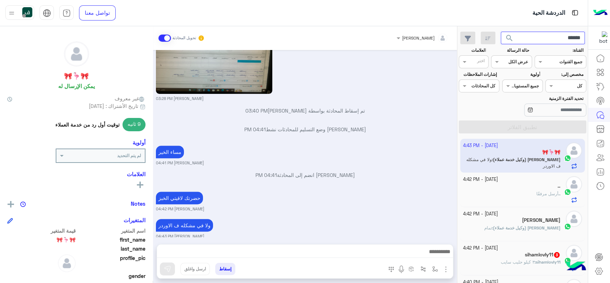
type input "******"
click at [501, 32] on button "search" at bounding box center [510, 39] width 18 height 15
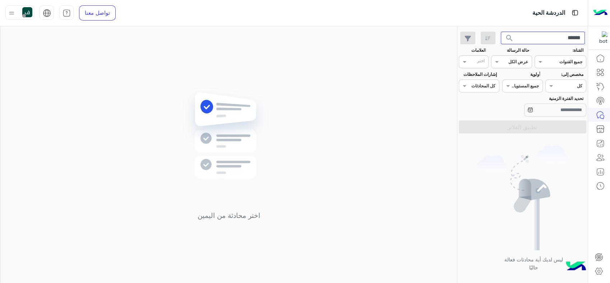
drag, startPoint x: 551, startPoint y: 41, endPoint x: 609, endPoint y: 29, distance: 59.4
click at [610, 29] on html "الدردشة الحية تواصل معنا مركز المساعدة عربي English ****** search القناة: القنا…" at bounding box center [305, 141] width 610 height 283
click at [501, 32] on button "search" at bounding box center [510, 39] width 18 height 15
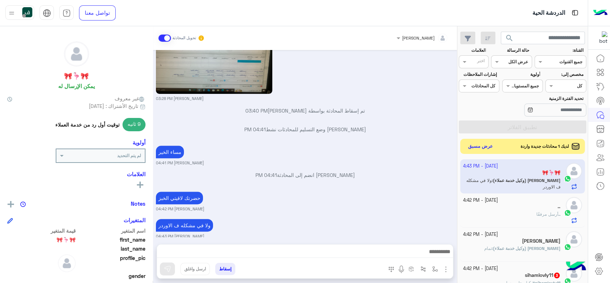
click at [477, 149] on button "عرض مسبق" at bounding box center [481, 147] width 30 height 10
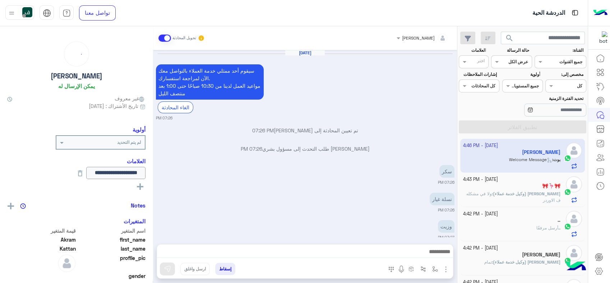
scroll to position [511, 0]
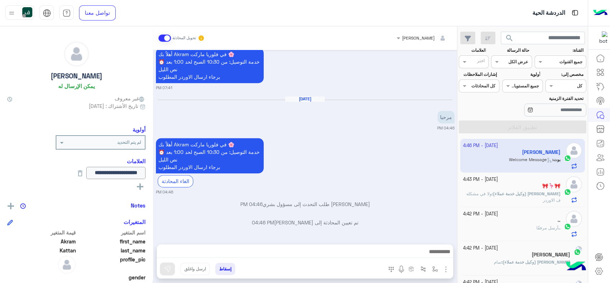
click at [230, 271] on button "إسقاط" at bounding box center [225, 269] width 20 height 12
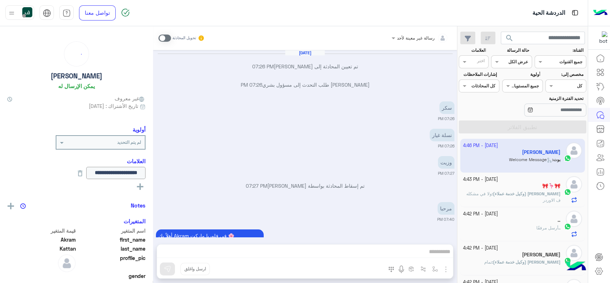
scroll to position [466, 0]
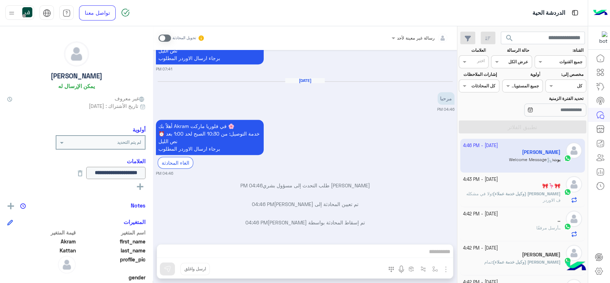
click at [508, 41] on span "search" at bounding box center [509, 38] width 9 height 9
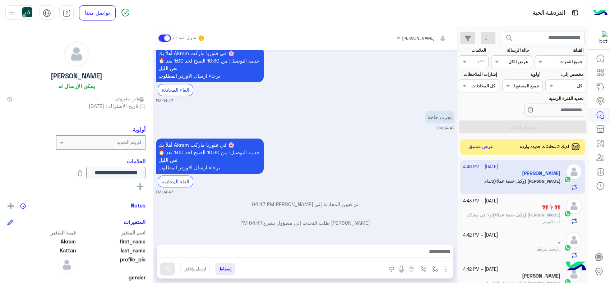
scroll to position [786, 0]
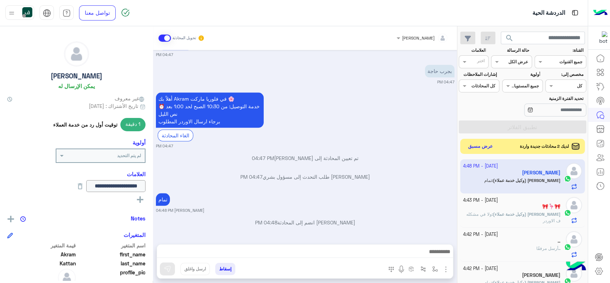
click at [477, 146] on button "عرض مسبق" at bounding box center [481, 147] width 30 height 10
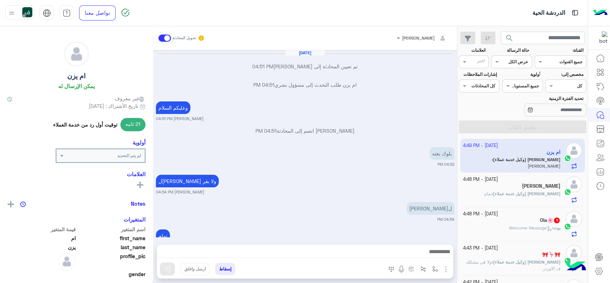
scroll to position [379, 0]
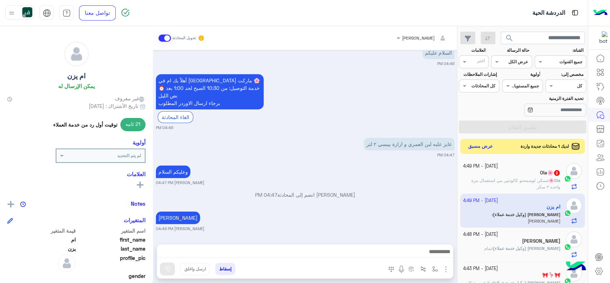
click at [482, 146] on button "عرض مسبق" at bounding box center [481, 147] width 30 height 10
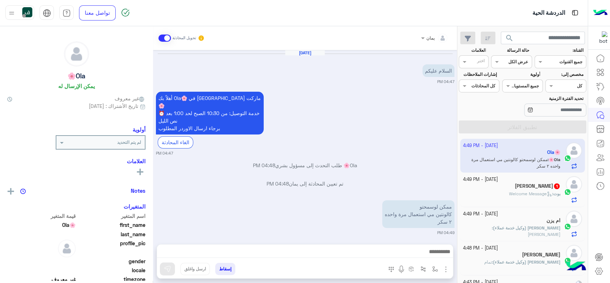
click at [509, 188] on div "Khalil Alahmad 1" at bounding box center [512, 187] width 98 height 8
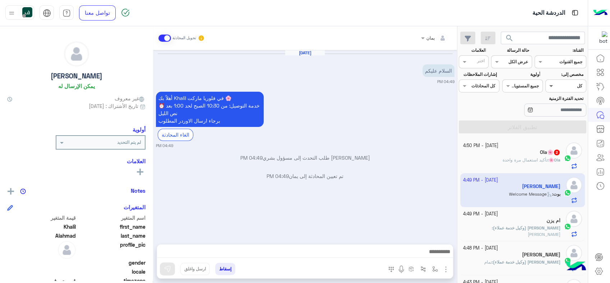
click at [550, 83] on span at bounding box center [550, 86] width 9 height 8
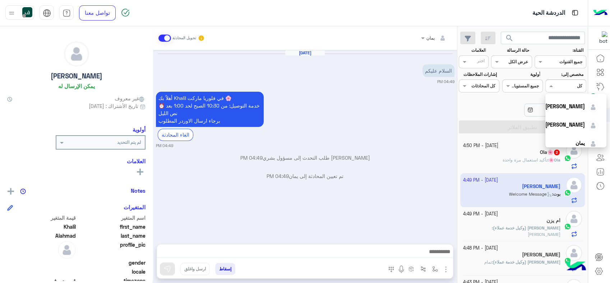
scroll to position [64, 0]
click at [573, 117] on span "[PERSON_NAME]" at bounding box center [565, 120] width 40 height 6
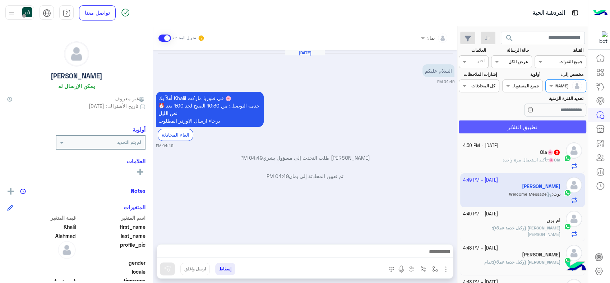
click at [532, 126] on button "تطبيق الفلاتر" at bounding box center [523, 126] width 128 height 13
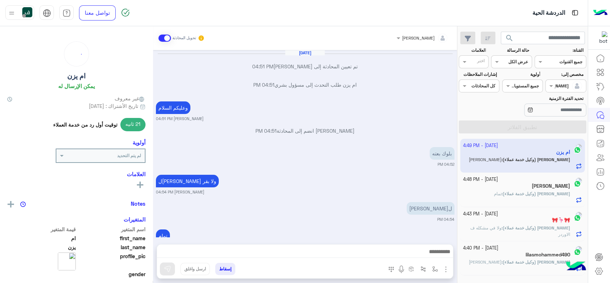
scroll to position [379, 0]
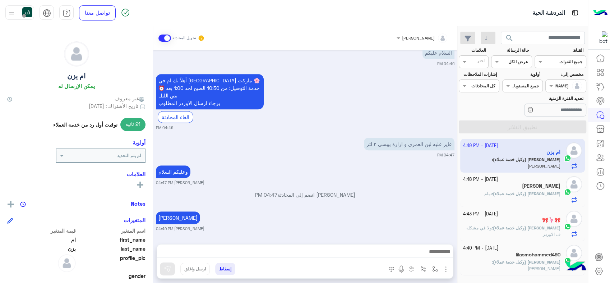
click at [523, 185] on div "[PERSON_NAME]" at bounding box center [512, 187] width 98 height 8
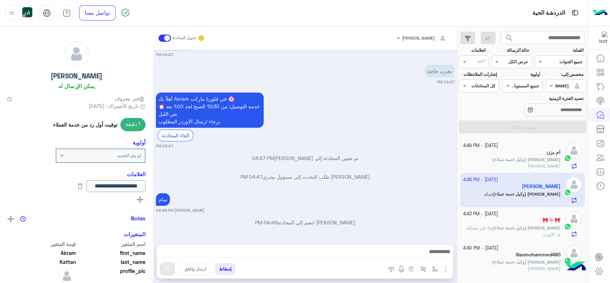
click at [224, 265] on button "إسقاط" at bounding box center [225, 269] width 20 height 12
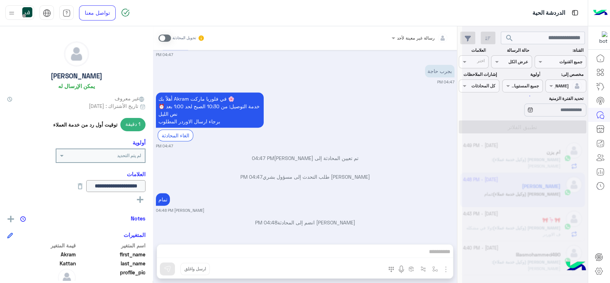
scroll to position [498, 0]
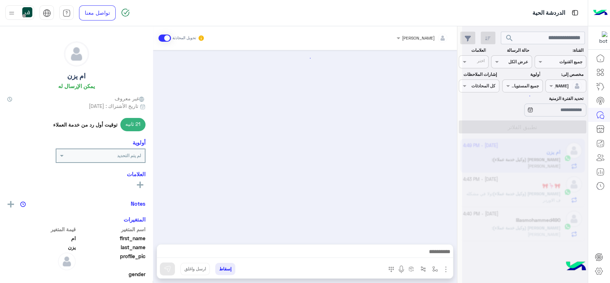
scroll to position [379, 0]
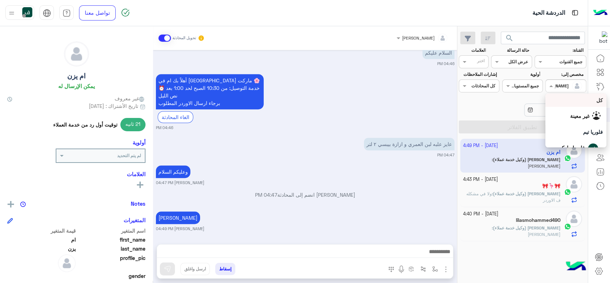
click at [549, 87] on span at bounding box center [550, 86] width 9 height 8
click at [570, 114] on span "غير معينة" at bounding box center [579, 116] width 19 height 6
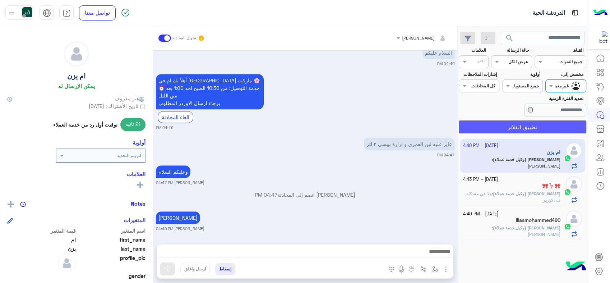
click at [529, 126] on button "تطبيق الفلاتر" at bounding box center [523, 126] width 128 height 13
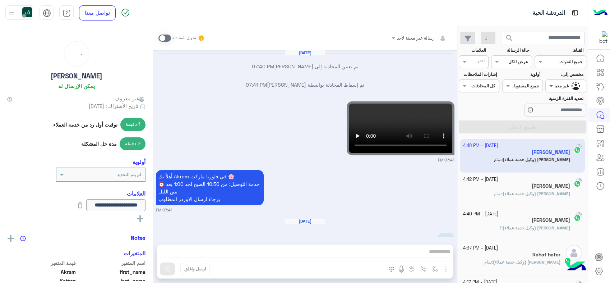
scroll to position [479, 0]
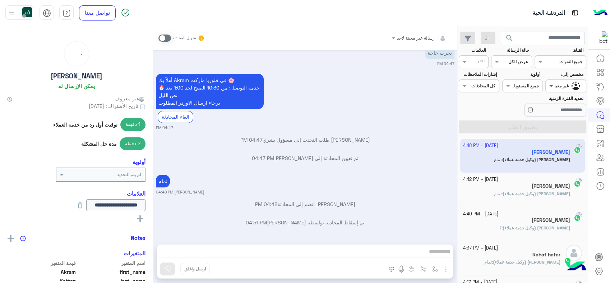
click at [554, 88] on span at bounding box center [550, 86] width 9 height 8
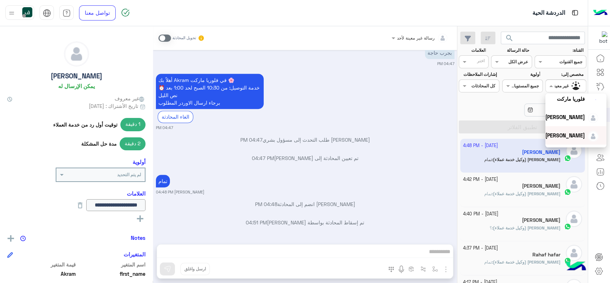
scroll to position [64, 0]
click at [575, 135] on span "يمان" at bounding box center [579, 138] width 9 height 6
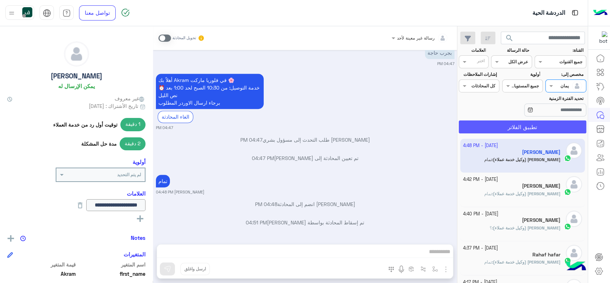
click at [532, 129] on button "تطبيق الفلاتر" at bounding box center [523, 126] width 128 height 13
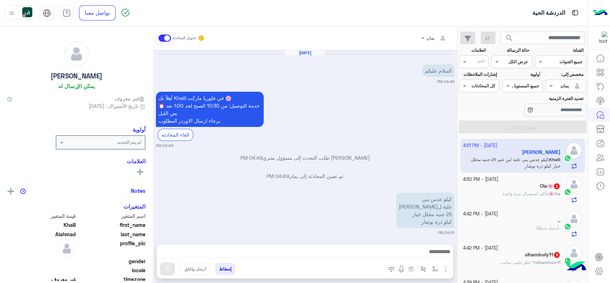
scroll to position [4, 0]
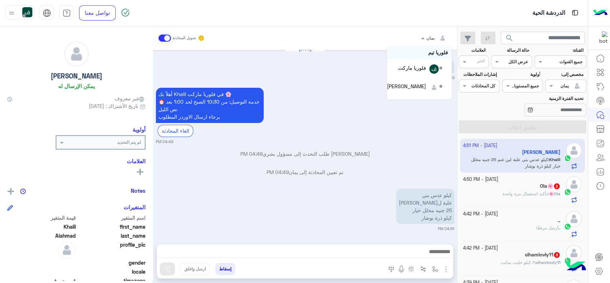
click at [433, 36] on div at bounding box center [434, 36] width 34 height 7
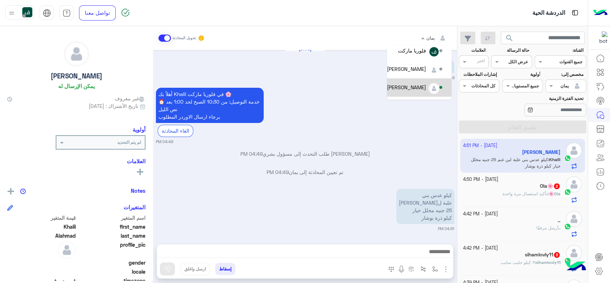
scroll to position [32, 0]
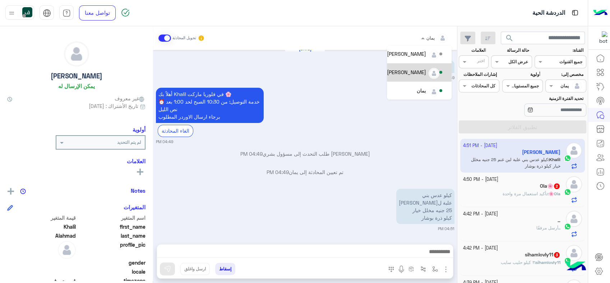
click at [427, 73] on div "[PERSON_NAME]" at bounding box center [415, 72] width 57 height 13
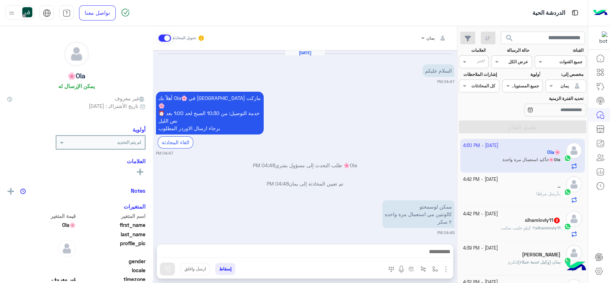
scroll to position [93, 0]
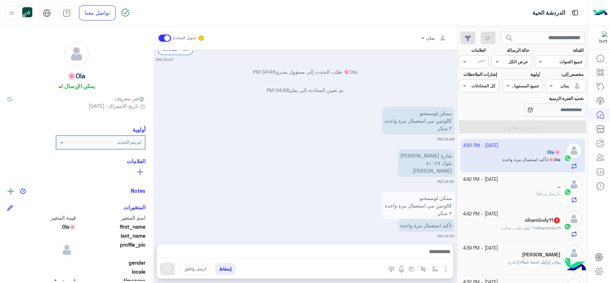
click at [555, 83] on div at bounding box center [566, 85] width 40 height 7
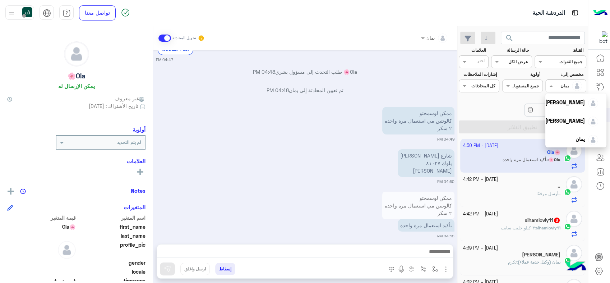
scroll to position [64, 0]
click at [567, 121] on span "[PERSON_NAME]" at bounding box center [565, 120] width 40 height 6
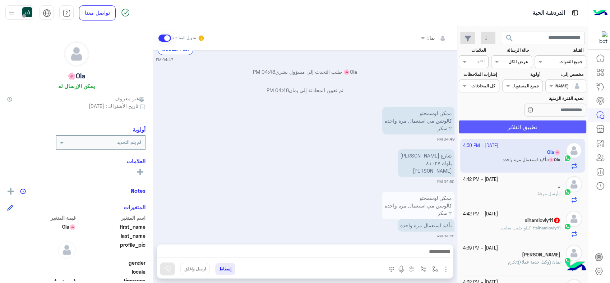
click at [553, 123] on button "تطبيق الفلاتر" at bounding box center [523, 126] width 128 height 13
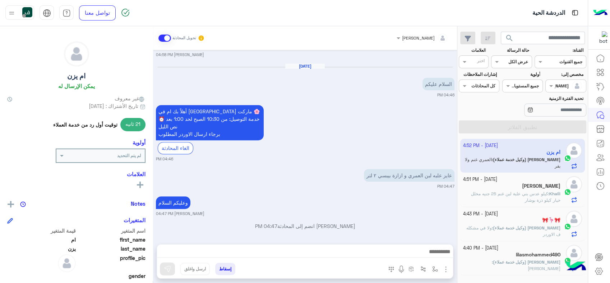
scroll to position [307, 0]
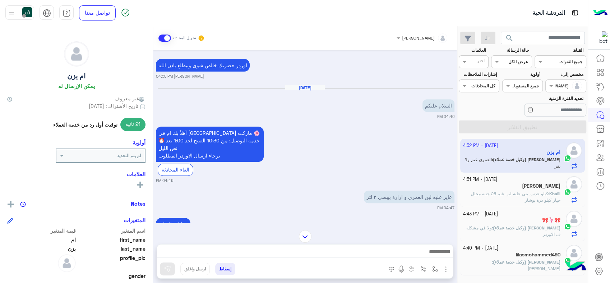
click at [518, 189] on div "[PERSON_NAME]" at bounding box center [512, 187] width 98 height 8
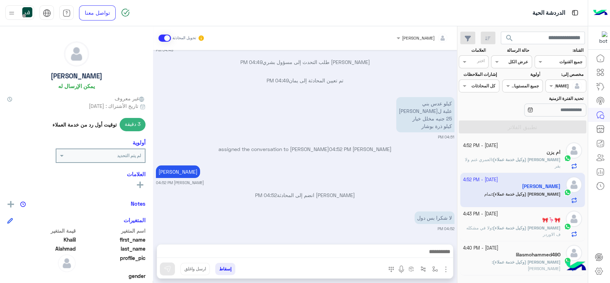
scroll to position [123, 0]
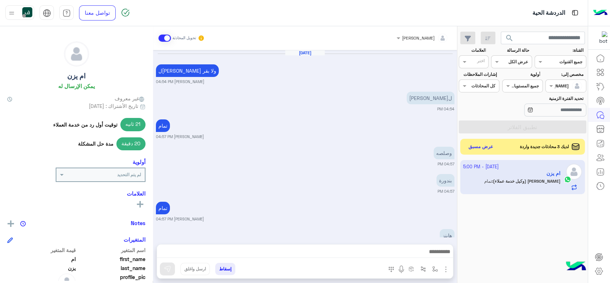
scroll to position [397, 0]
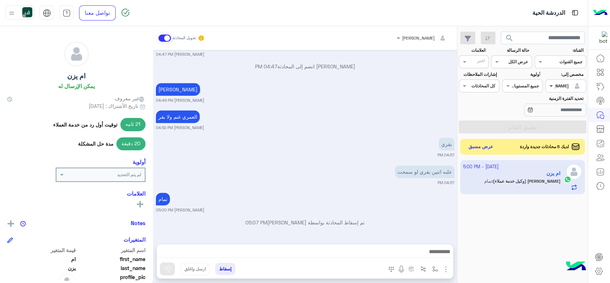
click at [550, 83] on span at bounding box center [550, 86] width 9 height 8
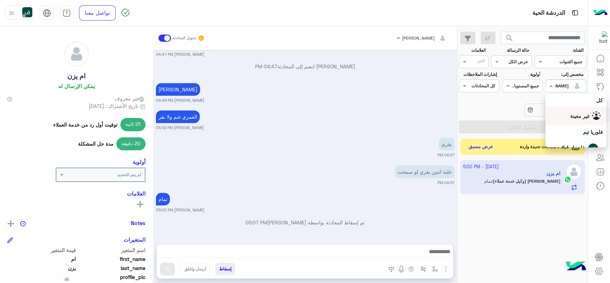
click at [582, 115] on div "غير معينة" at bounding box center [576, 116] width 54 height 13
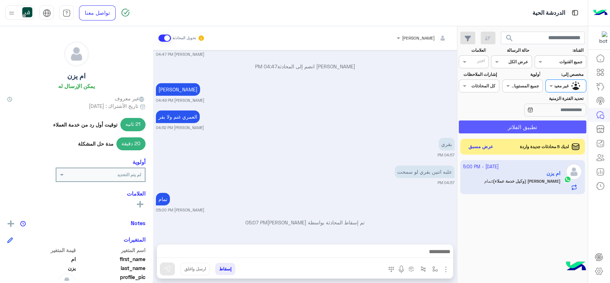
click at [536, 128] on button "تطبيق الفلاتر" at bounding box center [523, 126] width 128 height 13
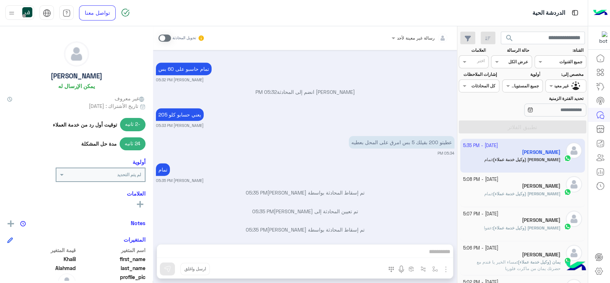
click at [509, 60] on div at bounding box center [511, 60] width 40 height 7
click at [516, 89] on b "مفتوحة" at bounding box center [520, 90] width 15 height 6
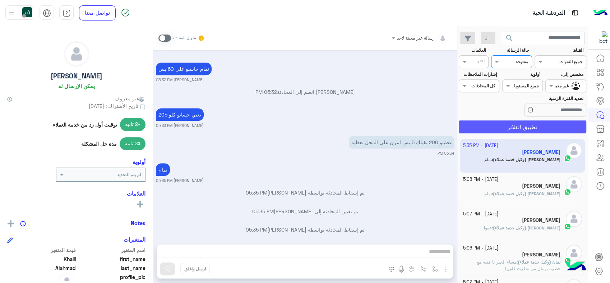
click at [529, 122] on button "تطبيق الفلاتر" at bounding box center [523, 126] width 128 height 13
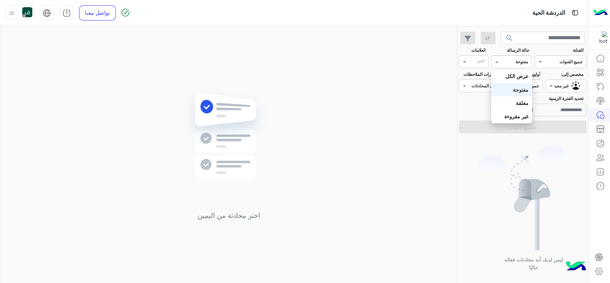
click at [509, 63] on div at bounding box center [511, 60] width 40 height 7
click at [512, 71] on div "عرض الكل" at bounding box center [511, 75] width 41 height 13
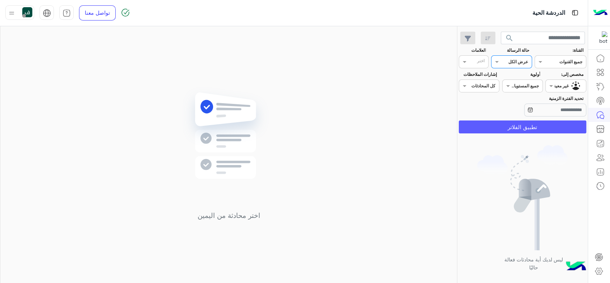
click at [525, 124] on button "تطبيق الفلاتر" at bounding box center [523, 126] width 128 height 13
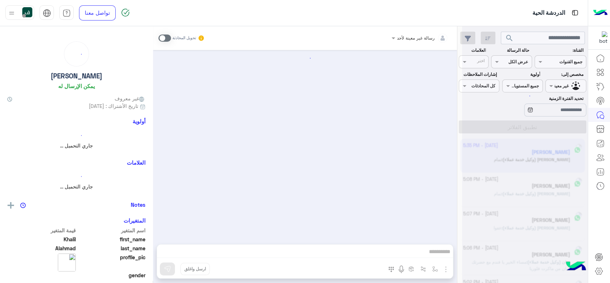
click at [511, 64] on div at bounding box center [525, 144] width 126 height 283
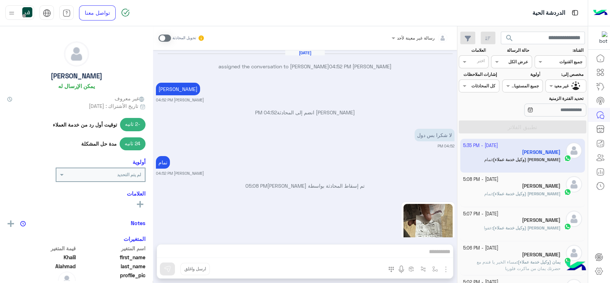
scroll to position [399, 0]
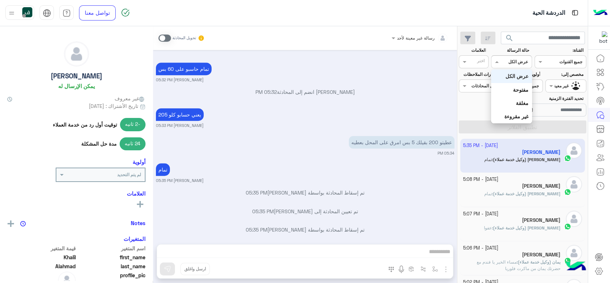
click at [510, 62] on div at bounding box center [511, 60] width 40 height 7
click at [522, 113] on b "غير مقروءة" at bounding box center [516, 116] width 24 height 6
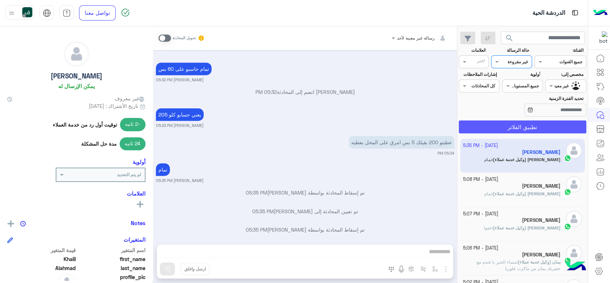
click at [528, 128] on button "تطبيق الفلاتر" at bounding box center [523, 126] width 128 height 13
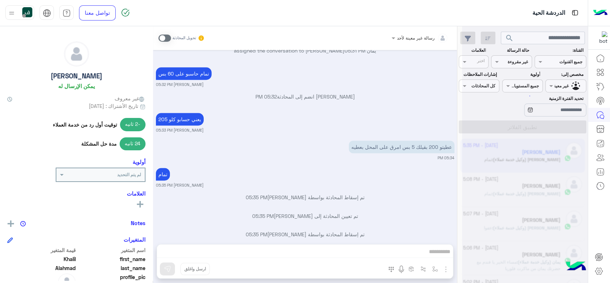
scroll to position [394, 0]
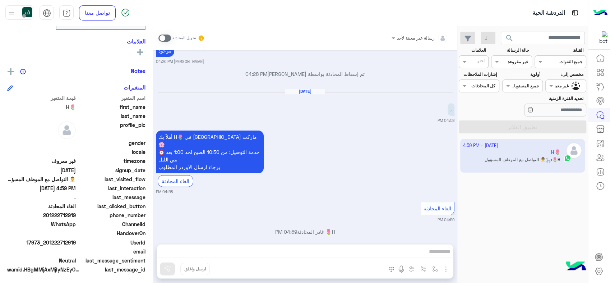
scroll to position [209, 0]
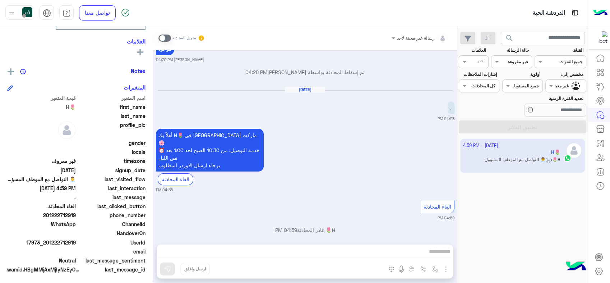
click at [411, 40] on div "رسالة غير معينة لأحد" at bounding box center [424, 38] width 55 height 14
click at [369, 155] on div "أهلاً بك H🌷 في فلوريا ماركت 🌸 ⏰ خدمة التوصيل: من 10:30 الصبح لحد 1:00 بعد نص ال…" at bounding box center [305, 160] width 299 height 66
click at [513, 147] on app-inbox-user "3 October - 4:59 PM H🌷 H🌷 : 👨‍💼 التواصل مع الموظف المسؤول" at bounding box center [522, 156] width 125 height 34
click at [555, 83] on div at bounding box center [566, 85] width 40 height 7
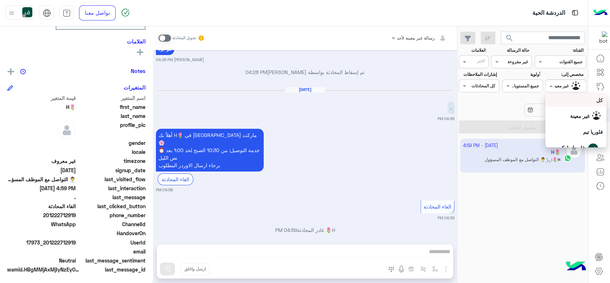
click at [566, 99] on div "كل" at bounding box center [576, 100] width 54 height 8
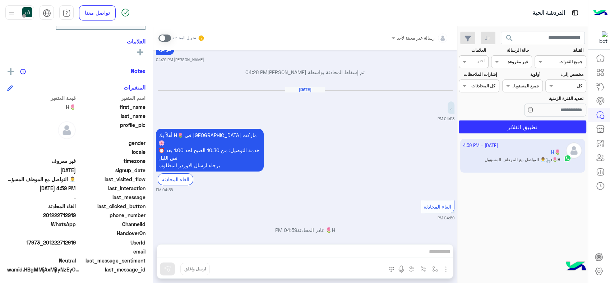
click at [508, 43] on button "search" at bounding box center [510, 39] width 18 height 15
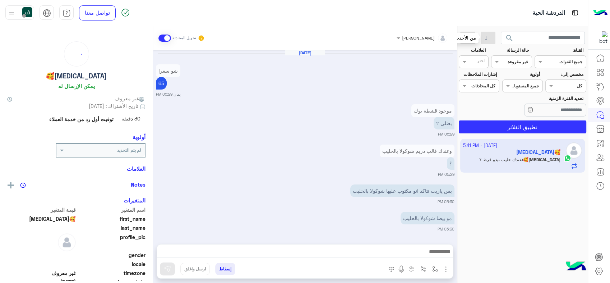
scroll to position [480, 0]
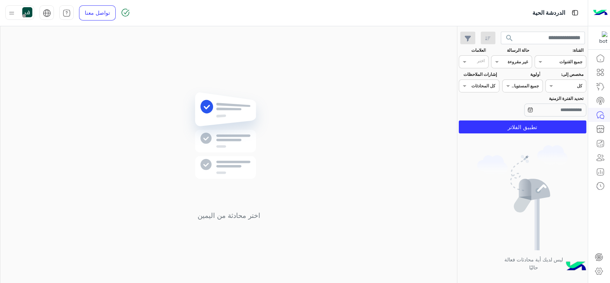
click at [559, 87] on div at bounding box center [566, 85] width 40 height 7
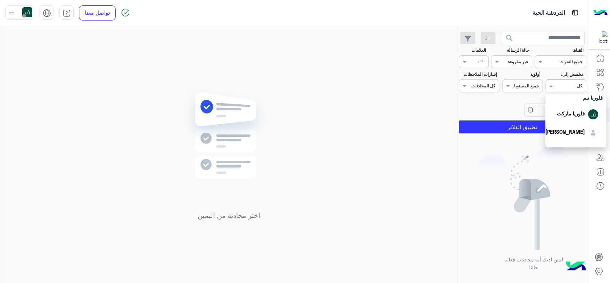
scroll to position [64, 0]
click at [569, 124] on div "[PERSON_NAME]" at bounding box center [571, 120] width 53 height 13
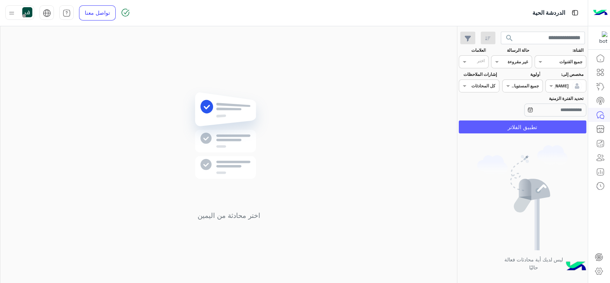
click at [564, 124] on button "تطبيق الفلاتر" at bounding box center [523, 126] width 128 height 13
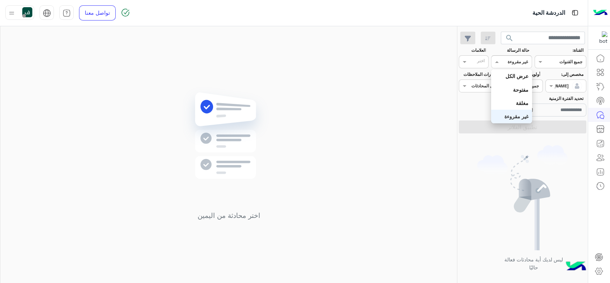
click at [511, 65] on div "غير مقروءة" at bounding box center [518, 62] width 20 height 6
click at [514, 73] on b "عرض الكل" at bounding box center [516, 76] width 23 height 6
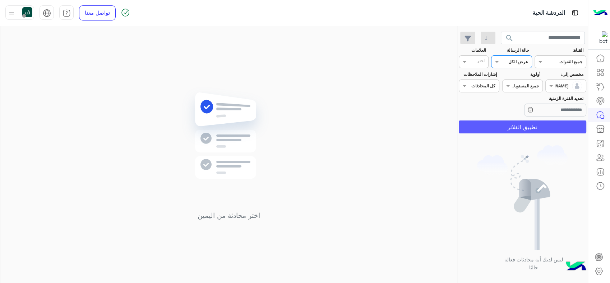
click at [547, 124] on button "تطبيق الفلاتر" at bounding box center [523, 126] width 128 height 13
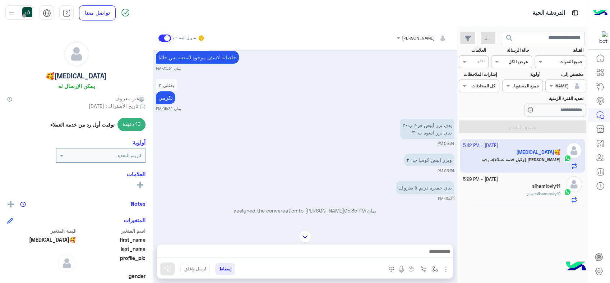
scroll to position [574, 0]
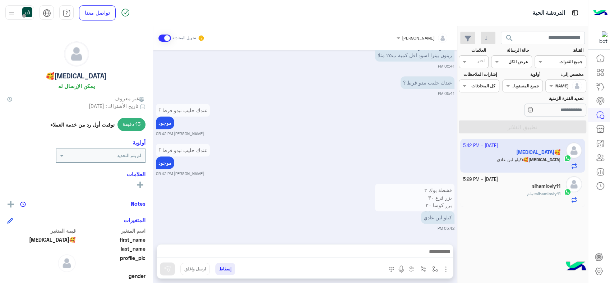
click at [291, 180] on div "Oct 3, 2025 موجود قشطة بوك بعتلي ٢ 05:29 PM وعندك قالب دريم شوكولا بالحليب ؟ 05…" at bounding box center [305, 143] width 304 height 187
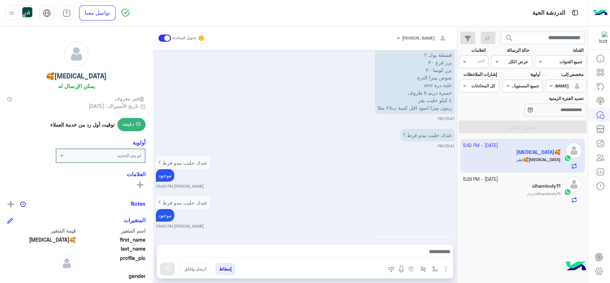
scroll to position [681, 0]
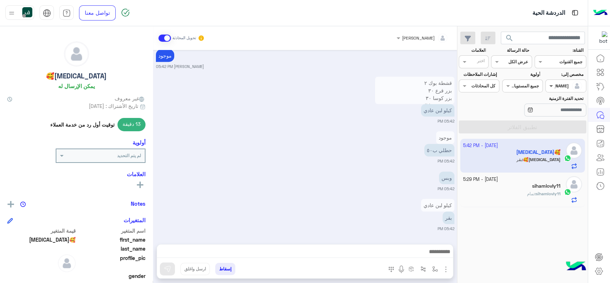
click at [551, 89] on span at bounding box center [550, 86] width 9 height 8
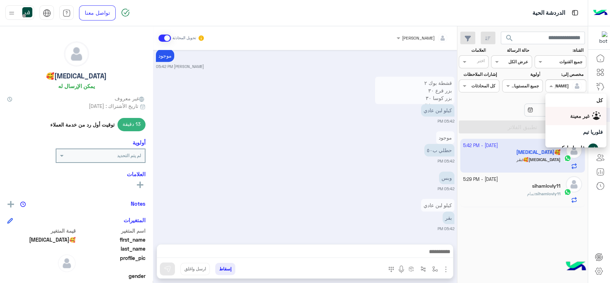
click at [558, 111] on div "غير معينة" at bounding box center [576, 116] width 54 height 13
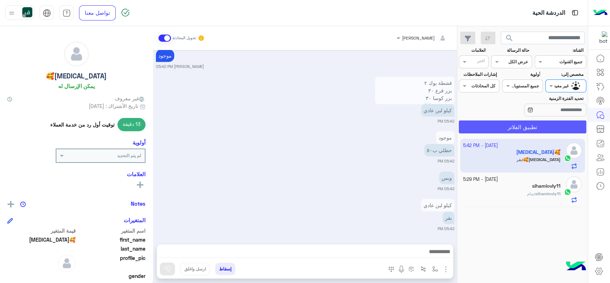
click at [541, 124] on button "تطبيق الفلاتر" at bounding box center [523, 126] width 128 height 13
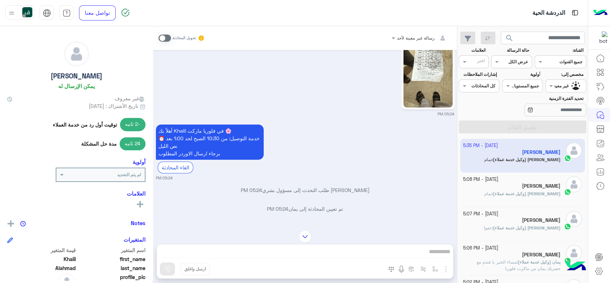
scroll to position [338, 0]
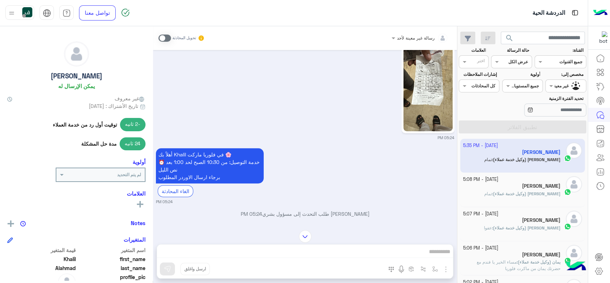
click at [427, 93] on img at bounding box center [427, 87] width 49 height 87
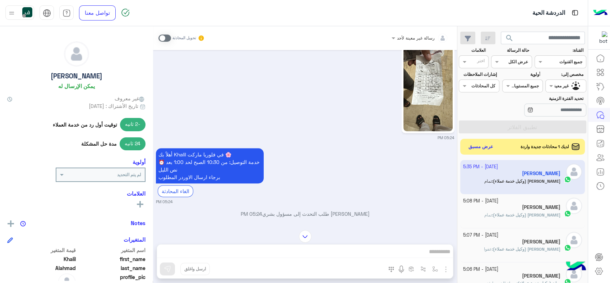
click at [421, 80] on img at bounding box center [427, 87] width 49 height 87
click at [507, 36] on span "search" at bounding box center [509, 38] width 9 height 9
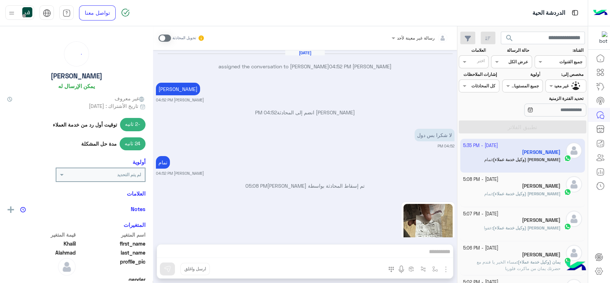
scroll to position [399, 0]
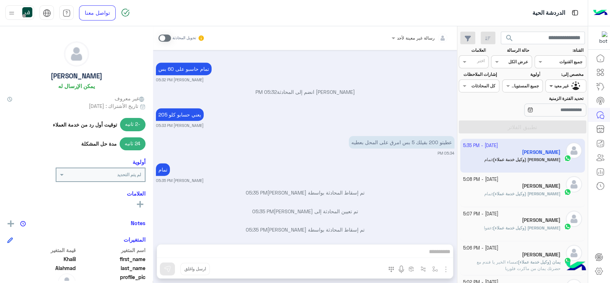
click at [552, 83] on span at bounding box center [550, 86] width 9 height 8
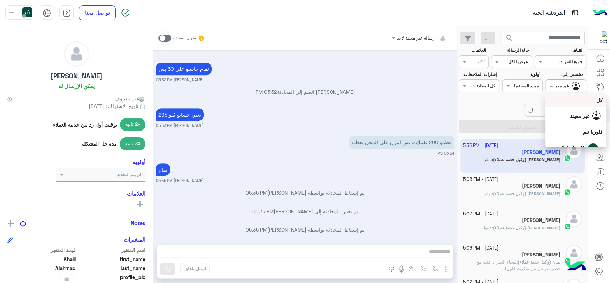
click at [573, 94] on div "كل" at bounding box center [575, 99] width 61 height 13
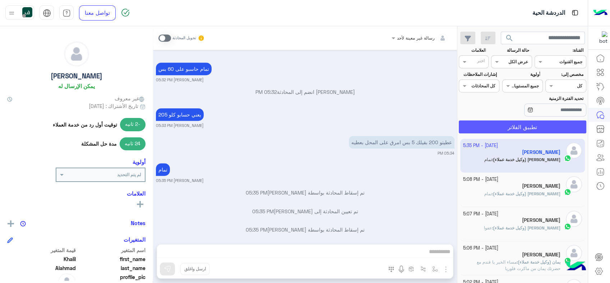
click at [550, 121] on button "تطبيق الفلاتر" at bounding box center [523, 126] width 128 height 13
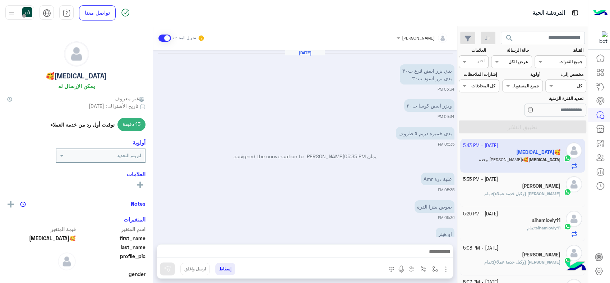
scroll to position [482, 0]
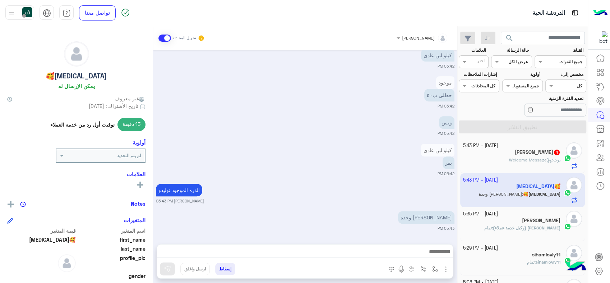
click at [512, 40] on span "search" at bounding box center [509, 38] width 9 height 9
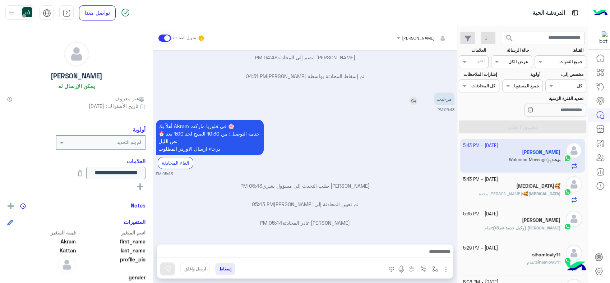
scroll to position [485, 0]
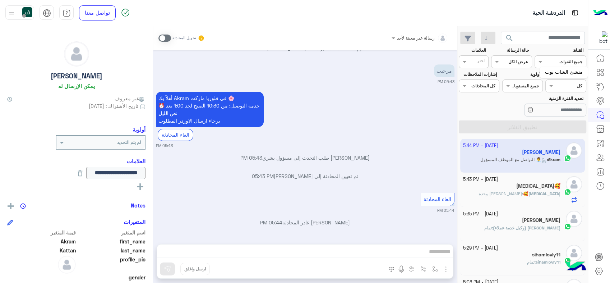
click at [605, 70] on link at bounding box center [600, 72] width 19 height 14
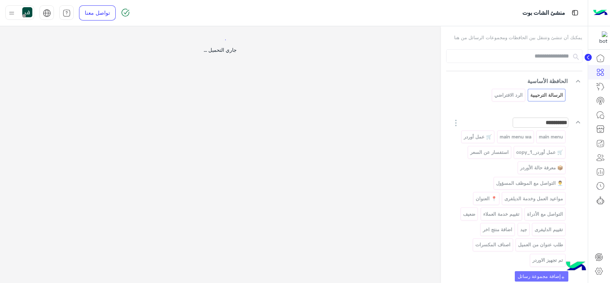
select select "*"
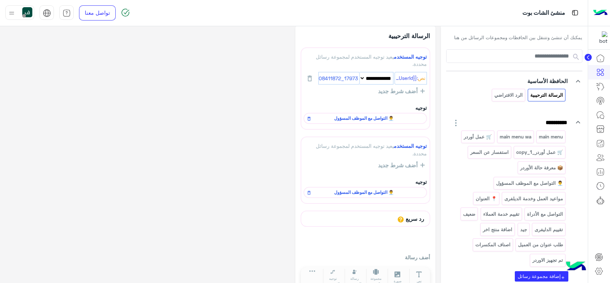
scroll to position [24, 0]
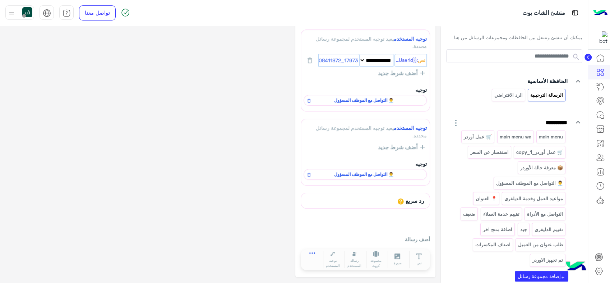
click at [310, 254] on icon at bounding box center [312, 255] width 6 height 6
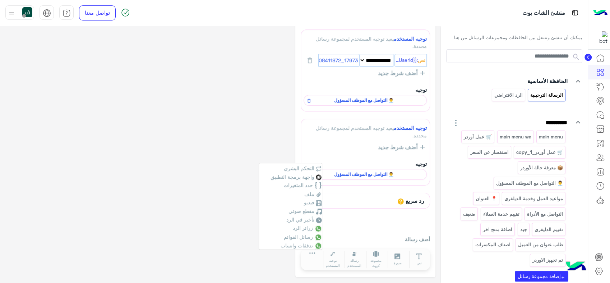
click at [203, 255] on div "**********" at bounding box center [220, 142] width 430 height 269
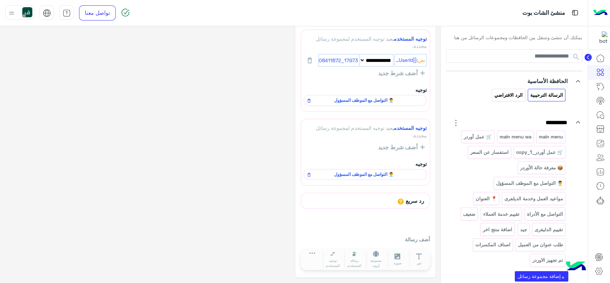
click at [509, 99] on p "الرد الافتراضي" at bounding box center [508, 95] width 29 height 8
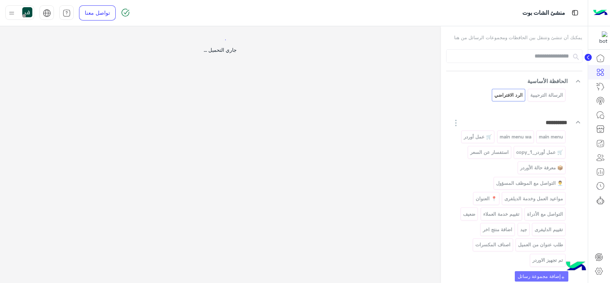
scroll to position [0, 0]
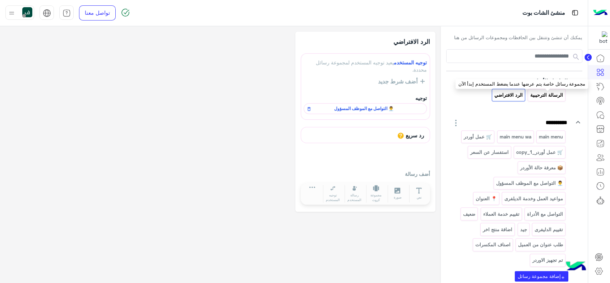
click at [547, 97] on p "الرسالة الترحيبية" at bounding box center [547, 95] width 34 height 8
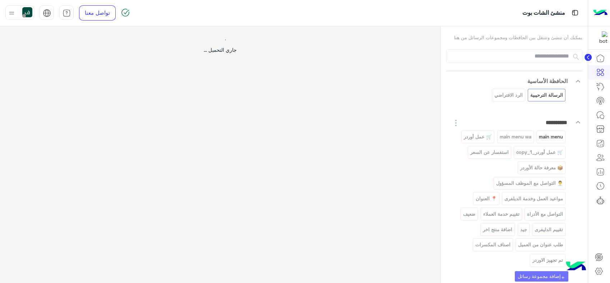
select select "*"
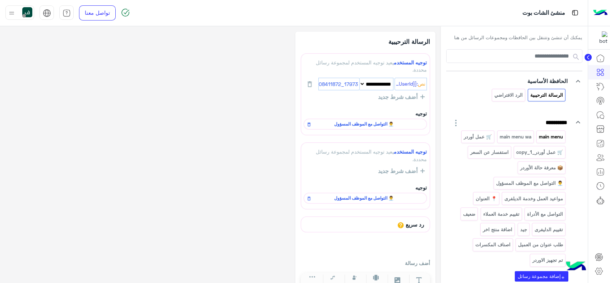
click at [546, 134] on p "main menu" at bounding box center [550, 137] width 25 height 8
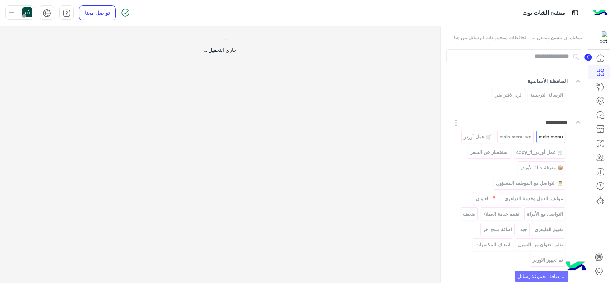
select select "*"
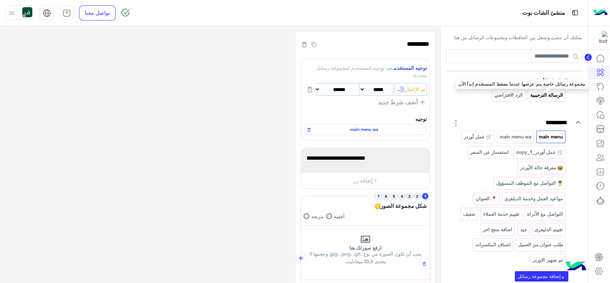
click at [544, 98] on p "الرسالة الترحيبية" at bounding box center [547, 95] width 34 height 8
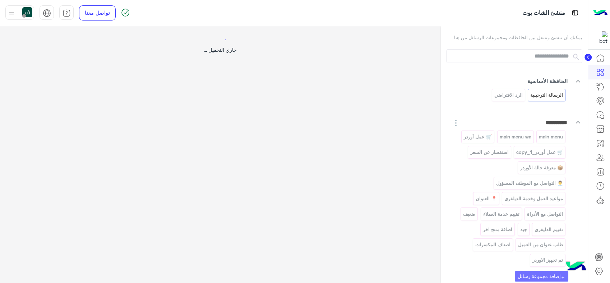
select select "*"
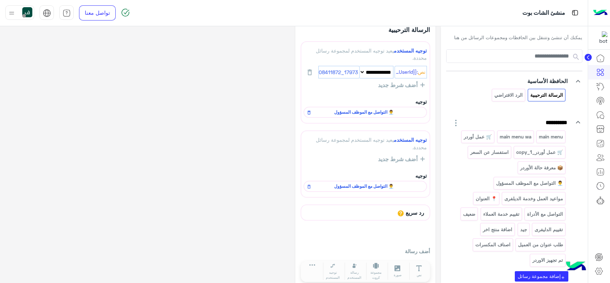
scroll to position [24, 0]
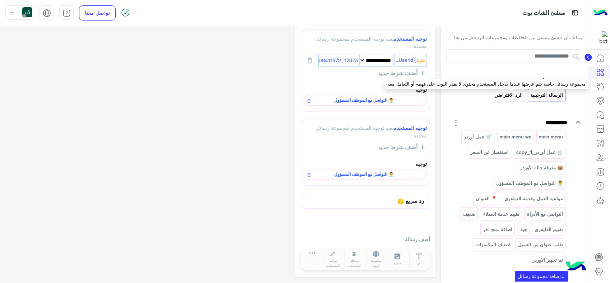
click at [512, 96] on p "الرد الافتراضي" at bounding box center [508, 95] width 29 height 8
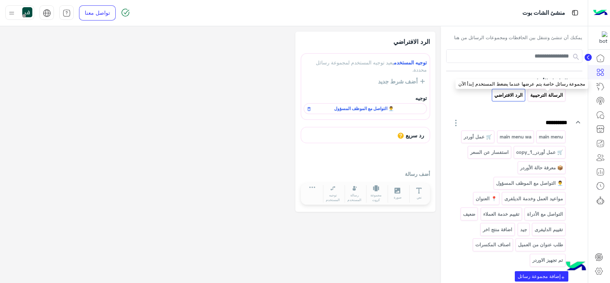
click at [543, 97] on p "الرسالة الترحيبية" at bounding box center [547, 95] width 34 height 8
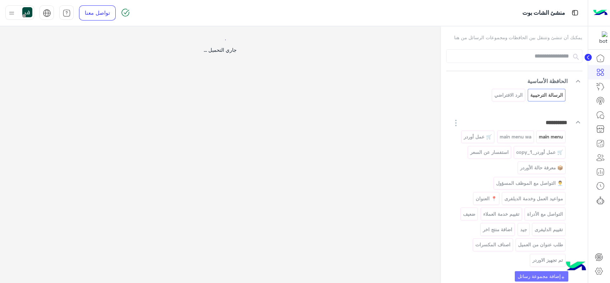
select select "*"
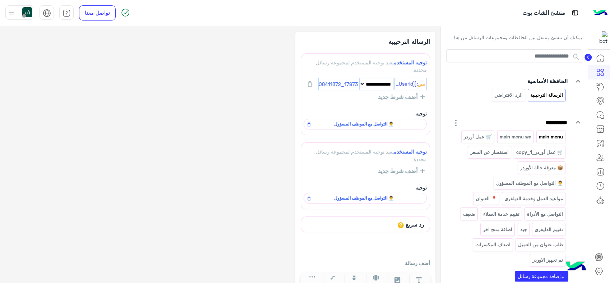
click at [549, 135] on p "main menu" at bounding box center [550, 137] width 25 height 8
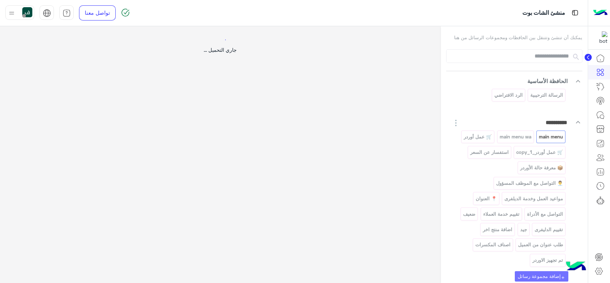
select select "*"
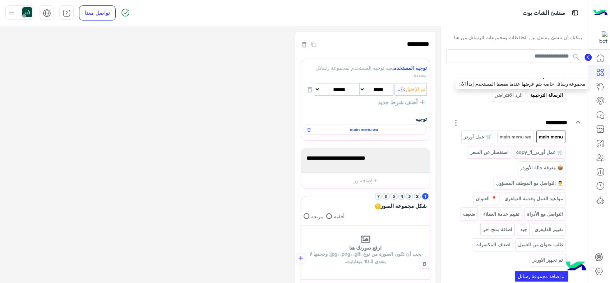
click at [547, 92] on p "الرسالة الترحيبية" at bounding box center [547, 95] width 34 height 8
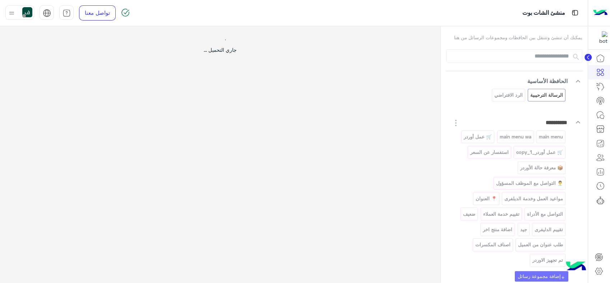
select select "*"
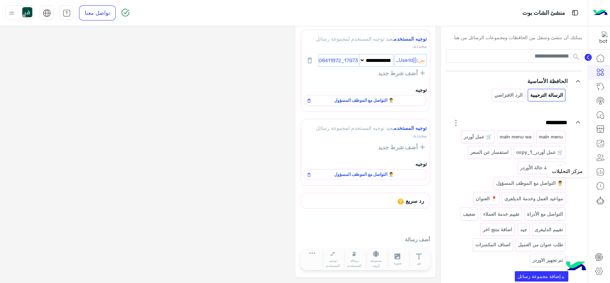
click at [597, 168] on icon at bounding box center [600, 171] width 9 height 9
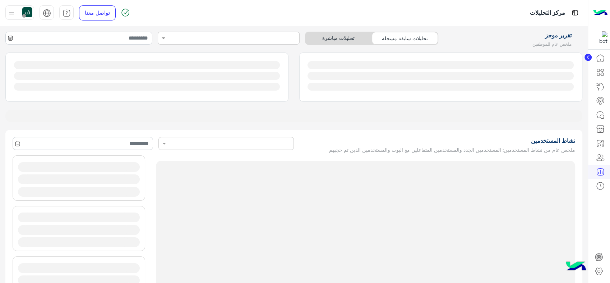
type input "**********"
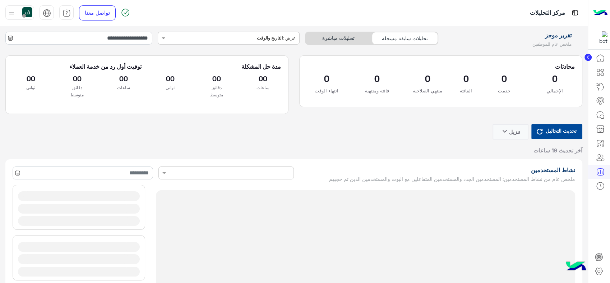
type input "**********"
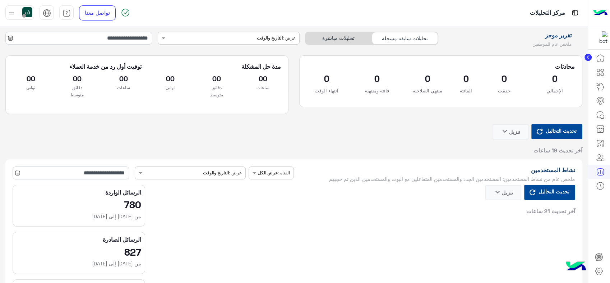
type input "**********"
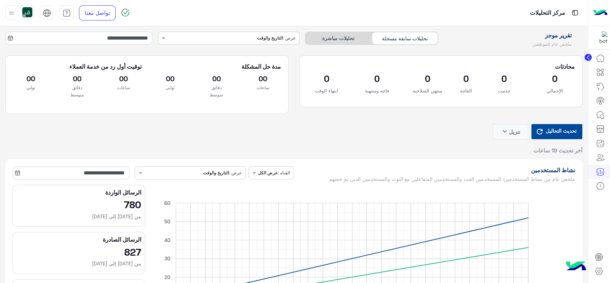
type input "**********"
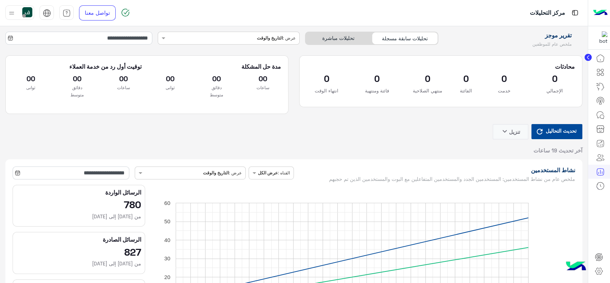
type input "**********"
click at [109, 177] on input "**********" at bounding box center [71, 172] width 117 height 13
type input "**********"
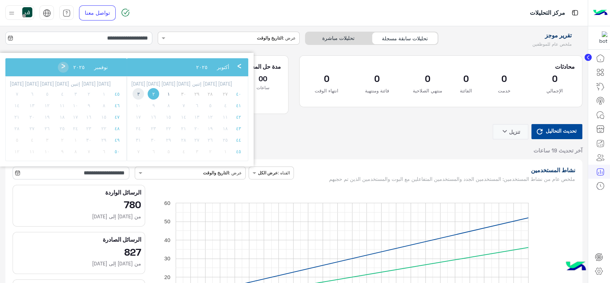
click at [133, 92] on span "٣" at bounding box center [138, 93] width 11 height 11
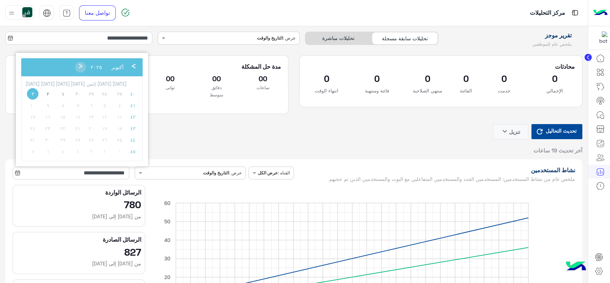
click at [29, 94] on span "٣" at bounding box center [32, 93] width 11 height 11
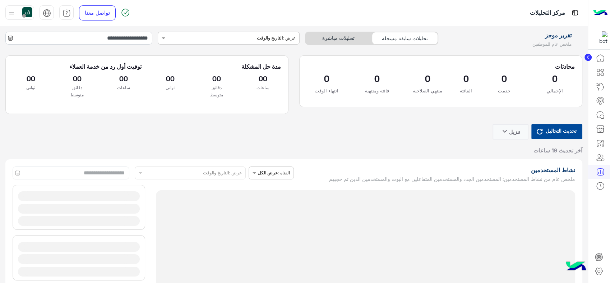
type input "**********"
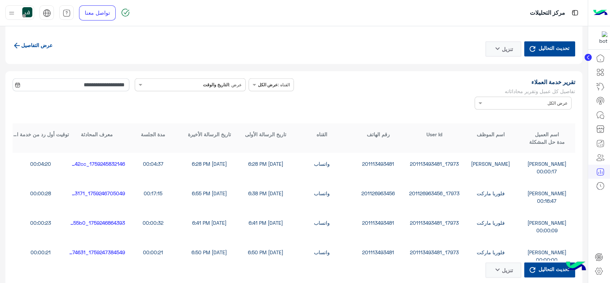
scroll to position [1916, 0]
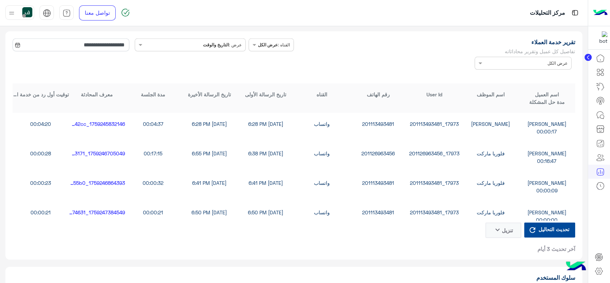
click at [505, 65] on div "Agent Name × عرض الكل" at bounding box center [523, 63] width 97 height 13
click at [477, 64] on span at bounding box center [479, 63] width 9 height 8
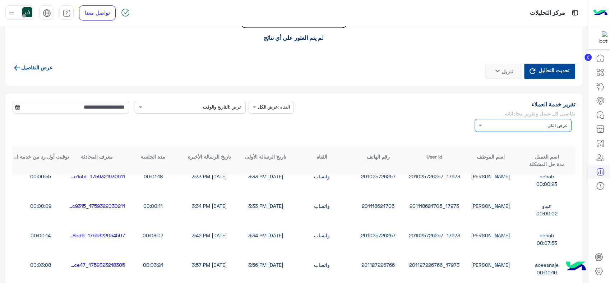
scroll to position [1836, 0]
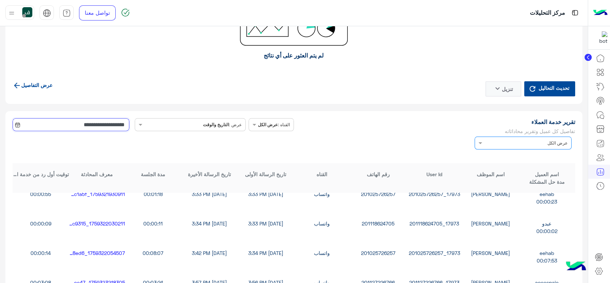
click at [98, 128] on input "**********" at bounding box center [71, 124] width 117 height 13
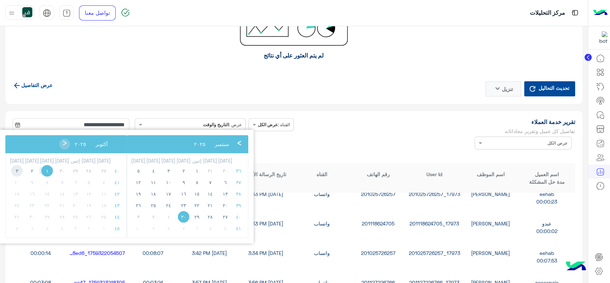
click at [17, 170] on span "٣" at bounding box center [16, 170] width 11 height 11
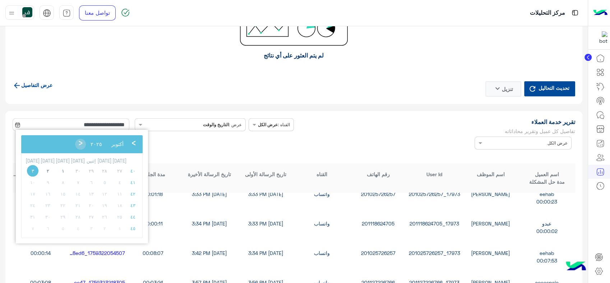
click at [29, 171] on span "٣" at bounding box center [32, 170] width 11 height 11
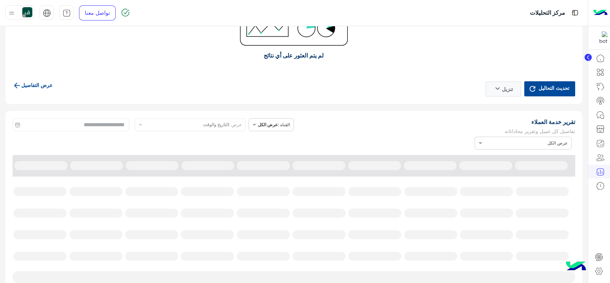
type input "**********"
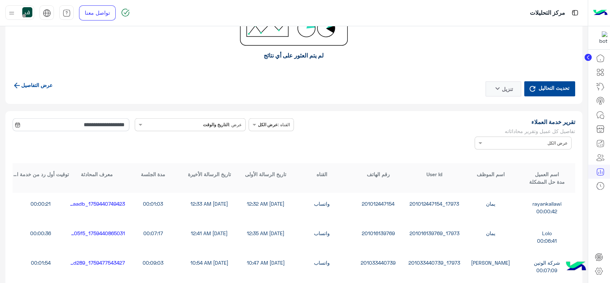
click at [512, 142] on input "text" at bounding box center [533, 142] width 67 height 6
click at [539, 178] on div "[PERSON_NAME]" at bounding box center [523, 183] width 97 height 13
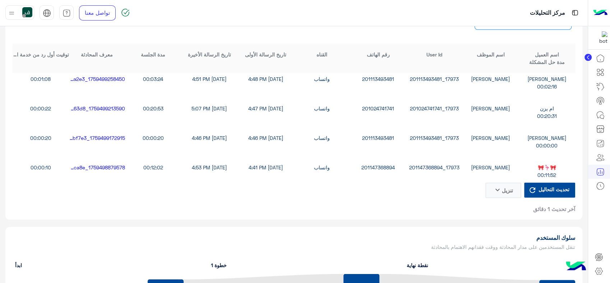
scroll to position [0, 0]
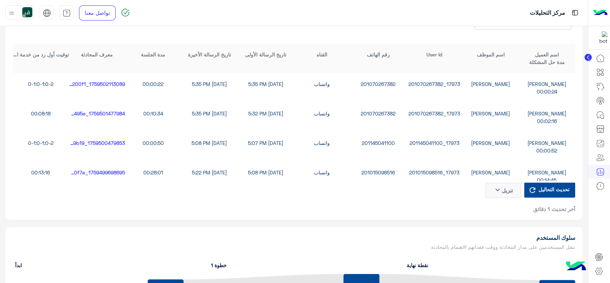
click at [494, 187] on icon "keyboard_arrow_down" at bounding box center [497, 189] width 9 height 9
click at [499, 203] on button "CSV" at bounding box center [502, 206] width 36 height 13
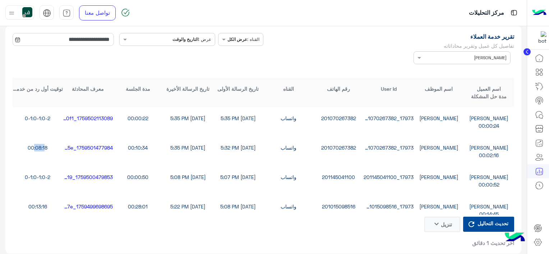
drag, startPoint x: 49, startPoint y: 150, endPoint x: 37, endPoint y: 149, distance: 12.3
click at [37, 149] on div "00:08:18" at bounding box center [38, 148] width 50 height 8
drag, startPoint x: 37, startPoint y: 149, endPoint x: 43, endPoint y: 149, distance: 6.1
click at [43, 149] on div "00:08:18" at bounding box center [38, 148] width 50 height 8
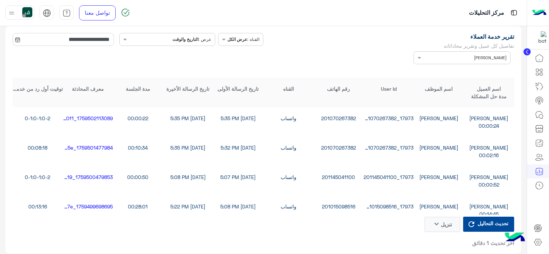
click at [89, 149] on div "1759501477984_bc8795d1-688d-400d-9c75-b85fd022495e" at bounding box center [88, 148] width 50 height 8
click at [88, 152] on div "1759501477984_bc8795d1-688d-400d-9c75-b85fd022495e" at bounding box center [88, 148] width 50 height 8
click at [92, 152] on div "1759501477984_bc8795d1-688d-400d-9c75-b85fd022495e" at bounding box center [88, 148] width 50 height 8
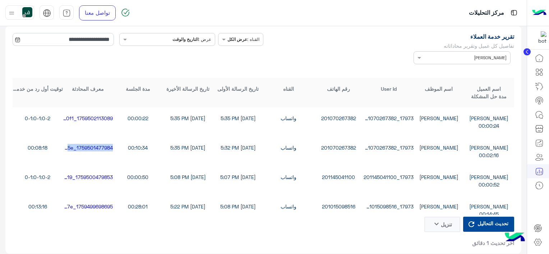
click at [92, 158] on div "Khalil Alahmad خالد صقر 17973_201070267382 201070267382 واتساب 10/3/25, 5:32 PM…" at bounding box center [263, 151] width 501 height 29
click at [319, 147] on div "Khalil Alahmad خالد صقر 17973_201070267382 201070267382 واتساب 10/3/25, 5:32 PM…" at bounding box center [263, 151] width 501 height 29
click at [332, 149] on div "201070267382" at bounding box center [338, 148] width 50 height 8
drag, startPoint x: 332, startPoint y: 149, endPoint x: 378, endPoint y: 155, distance: 46.3
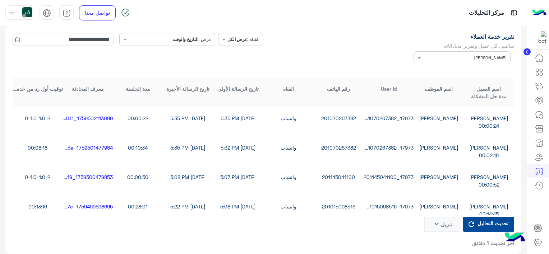
click at [378, 155] on div "Khalil Alahmad خالد صقر 17973_201070267382 201070267382 واتساب 10/3/25, 5:32 PM…" at bounding box center [263, 151] width 501 height 29
copy div "17973_201070267382"
drag, startPoint x: 527, startPoint y: 52, endPoint x: 533, endPoint y: 62, distance: 12.3
click at [527, 52] on icon at bounding box center [527, 52] width 2 height 4
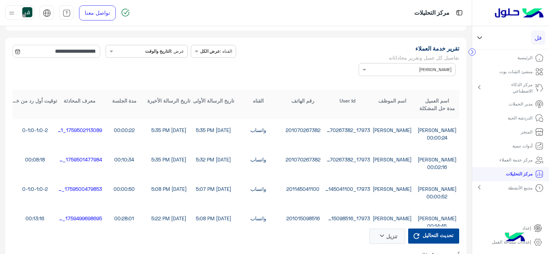
scroll to position [1931, 0]
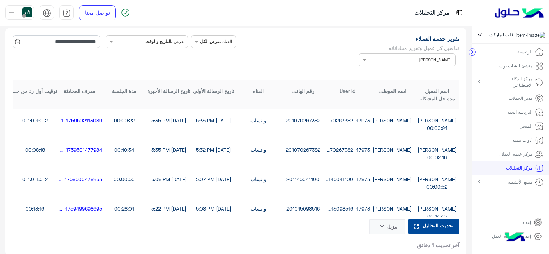
click at [519, 115] on p "الدردشة الحية" at bounding box center [520, 112] width 25 height 6
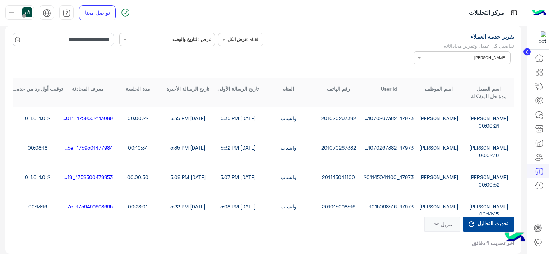
scroll to position [36, 0]
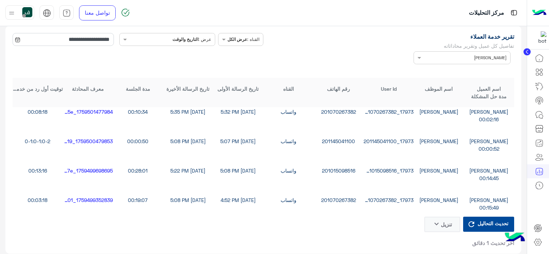
click at [43, 173] on div "00:13:16" at bounding box center [38, 171] width 50 height 8
drag, startPoint x: 43, startPoint y: 173, endPoint x: 92, endPoint y: 185, distance: 50.4
click at [92, 185] on div "مصطفى خالد صقر 17973_201015098516 201015098516 واتساب 10/3/25, 5:08 PM 10/3/25,…" at bounding box center [263, 174] width 501 height 29
click at [371, 172] on div "17973_201015098516" at bounding box center [389, 171] width 50 height 8
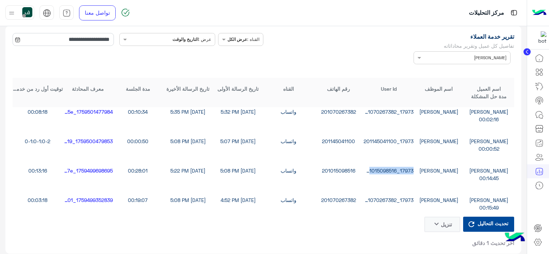
click at [371, 172] on div "17973_201015098516" at bounding box center [389, 171] width 50 height 8
copy div "17973_201015098516"
click at [394, 145] on div "17973_201145041100" at bounding box center [389, 142] width 50 height 8
copy div "17973_201145041100"
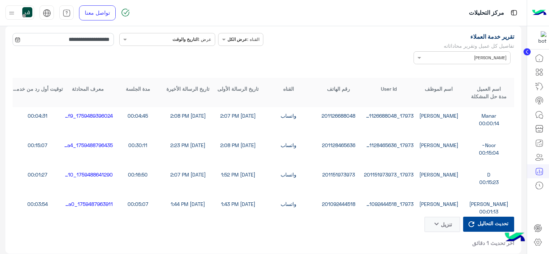
scroll to position [647, 0]
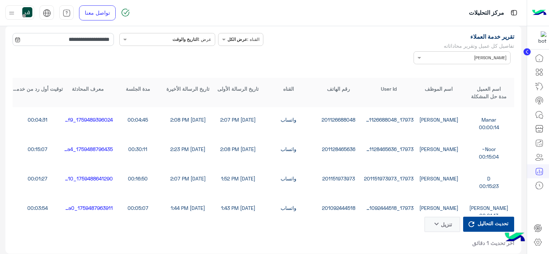
click at [375, 151] on div "17973_201128465636" at bounding box center [389, 149] width 50 height 8
copy div "17973_201128465636"
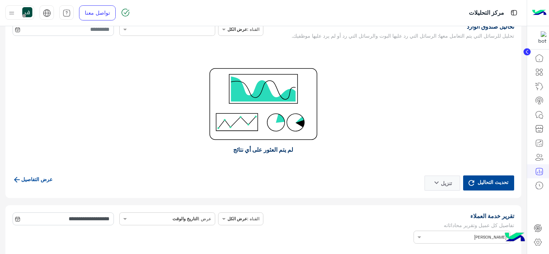
scroll to position [1849, 0]
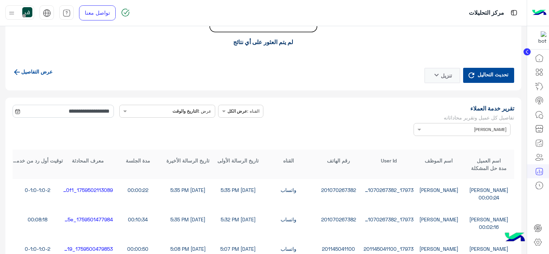
click at [423, 128] on div "Agent Name × خالد صقر" at bounding box center [461, 129] width 97 height 13
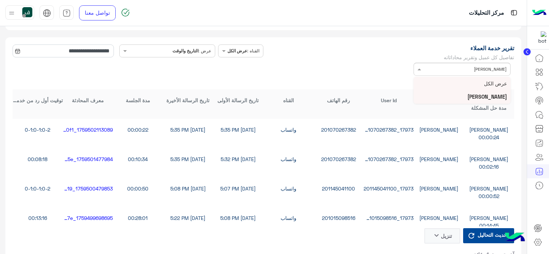
scroll to position [1921, 0]
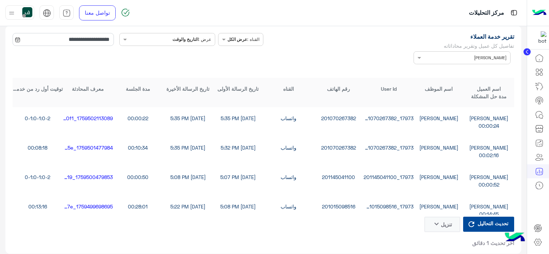
click at [347, 45] on div "تقرير خدمة العملاء تفاصيل كل عميل وتقرير محاداثاته" at bounding box center [388, 42] width 251 height 18
click at [417, 57] on span at bounding box center [418, 58] width 9 height 8
click at [420, 61] on span at bounding box center [418, 58] width 9 height 8
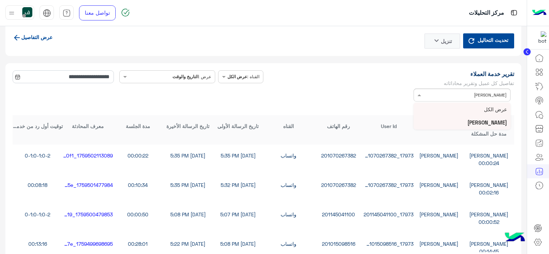
scroll to position [1885, 0]
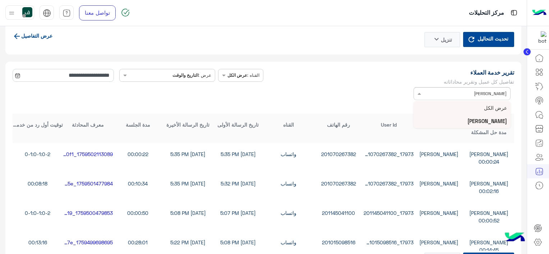
click at [477, 43] on span "تحديث التحاليل" at bounding box center [493, 39] width 34 height 10
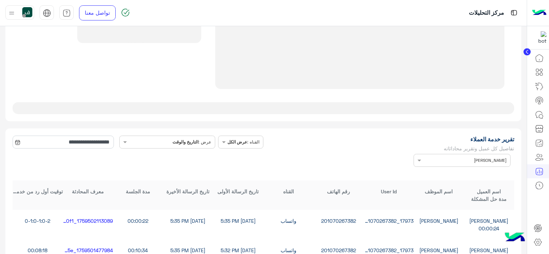
scroll to position [1751, 0]
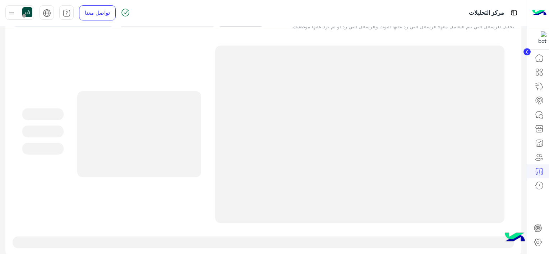
type input "**********"
click at [407, 88] on div at bounding box center [359, 135] width 289 height 178
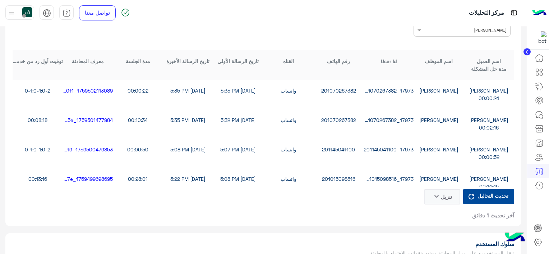
scroll to position [1966, 0]
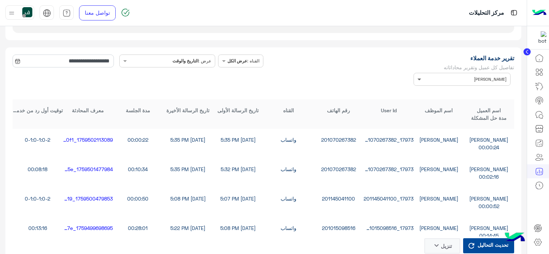
click at [420, 83] on span at bounding box center [418, 79] width 9 height 8
click at [462, 94] on div "عرض الكل" at bounding box center [461, 93] width 97 height 13
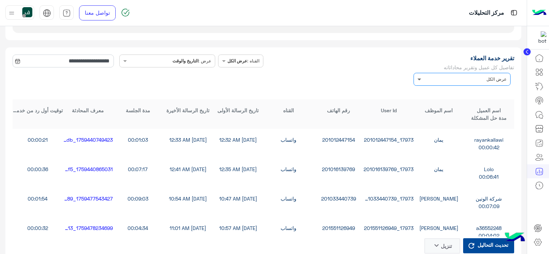
click at [422, 82] on span at bounding box center [418, 79] width 9 height 8
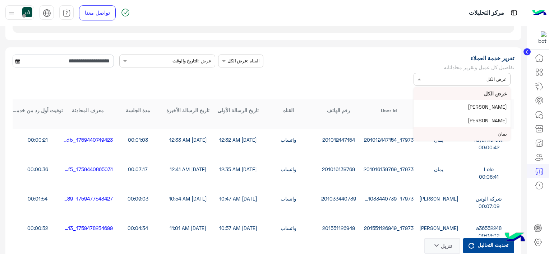
click at [484, 132] on div "يمان" at bounding box center [461, 133] width 97 height 13
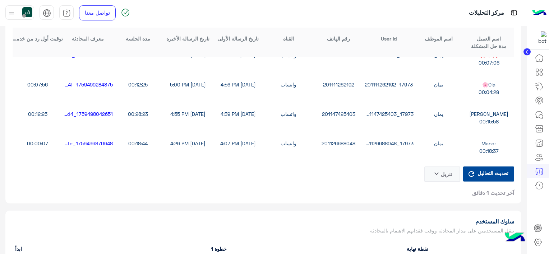
scroll to position [108, 0]
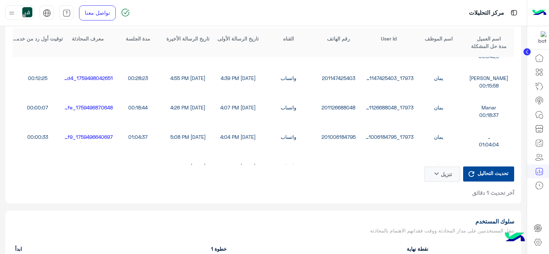
click at [385, 82] on div "17973_201147425403" at bounding box center [389, 78] width 50 height 8
copy div "17973_201147425403"
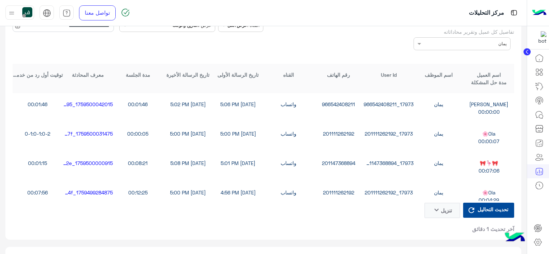
scroll to position [36, 0]
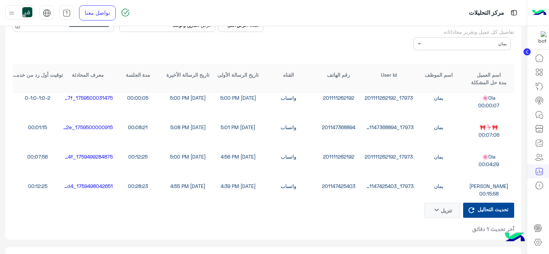
click at [384, 159] on div "17973_201111262192" at bounding box center [389, 157] width 50 height 8
copy div "17973_201111262192"
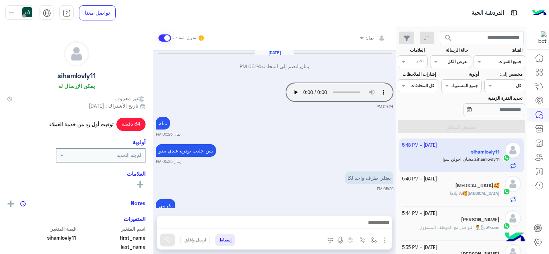
scroll to position [382, 0]
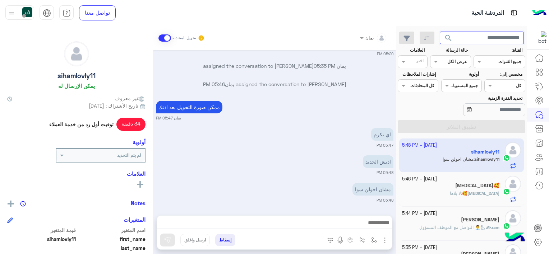
click at [479, 42] on input "text" at bounding box center [482, 38] width 84 height 13
paste input "**********"
click at [444, 42] on span "search" at bounding box center [448, 38] width 9 height 9
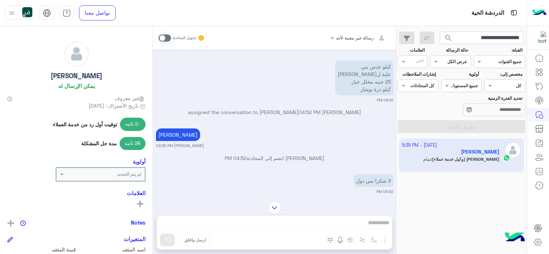
scroll to position [144, 0]
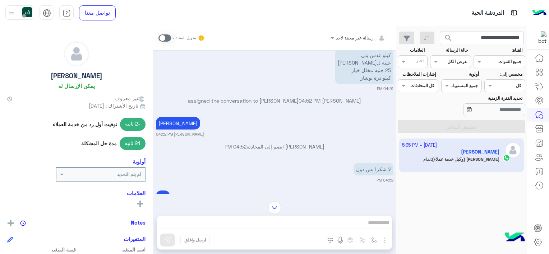
click at [130, 127] on span "-2 ثانيه" at bounding box center [133, 124] width 26 height 13
click at [138, 124] on span "-2 ثانيه" at bounding box center [133, 124] width 26 height 13
drag, startPoint x: 141, startPoint y: 124, endPoint x: 125, endPoint y: 124, distance: 16.5
click at [125, 124] on span "-2 ثانيه" at bounding box center [133, 124] width 26 height 13
drag, startPoint x: 125, startPoint y: 124, endPoint x: 25, endPoint y: 144, distance: 101.7
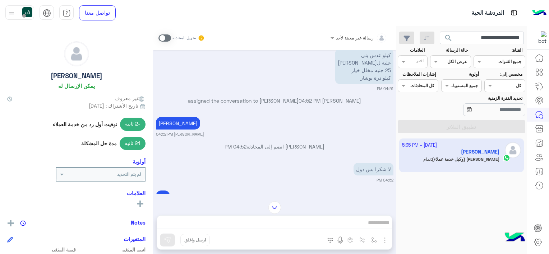
click at [25, 144] on div "24 ثانيه مدة حل المشكلة" at bounding box center [76, 143] width 138 height 13
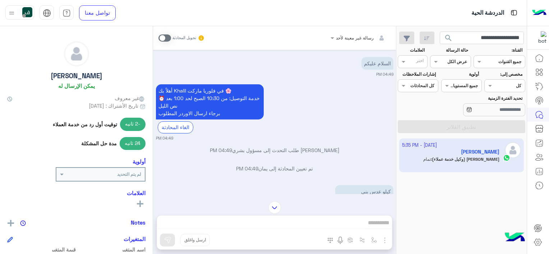
scroll to position [0, 0]
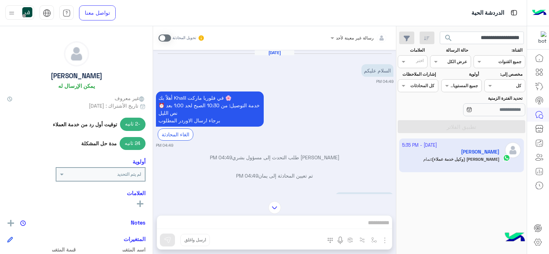
click at [456, 33] on button "search" at bounding box center [449, 39] width 18 height 15
click at [456, 33] on div at bounding box center [464, 130] width 126 height 254
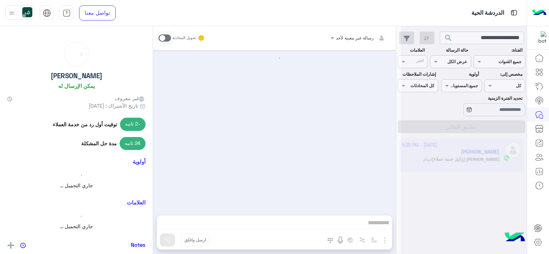
click at [461, 40] on div at bounding box center [464, 130] width 126 height 254
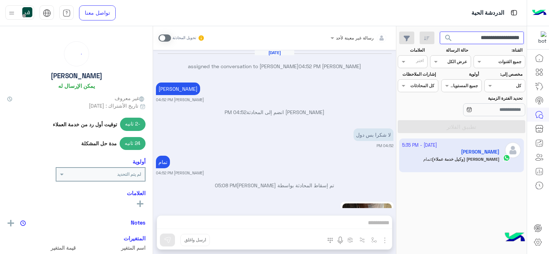
scroll to position [427, 0]
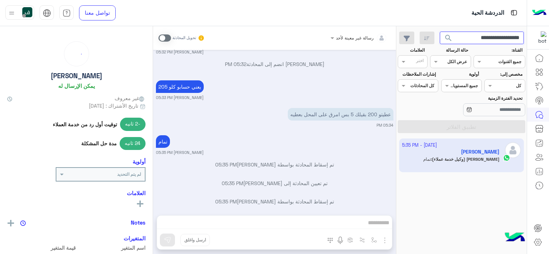
click at [461, 40] on input "**********" at bounding box center [482, 38] width 84 height 13
paste input "text"
click at [451, 40] on span "search" at bounding box center [448, 38] width 9 height 9
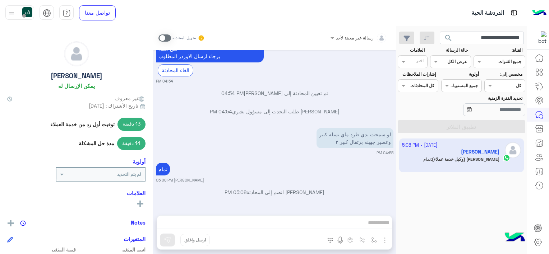
scroll to position [81, 0]
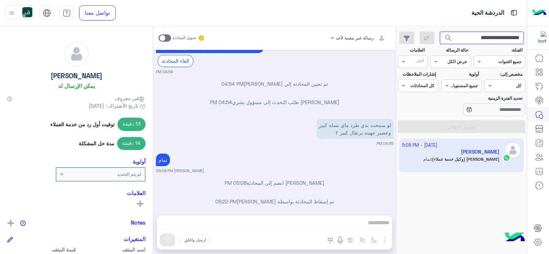
click at [460, 37] on input "**********" at bounding box center [482, 38] width 84 height 13
paste input "text"
click at [447, 37] on span "search" at bounding box center [448, 38] width 9 height 9
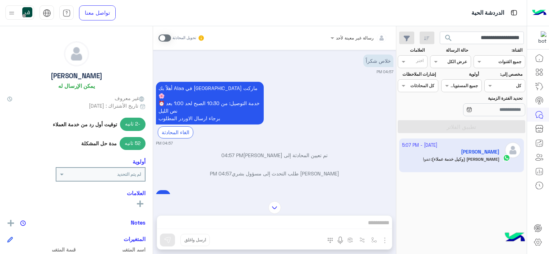
scroll to position [1036, 0]
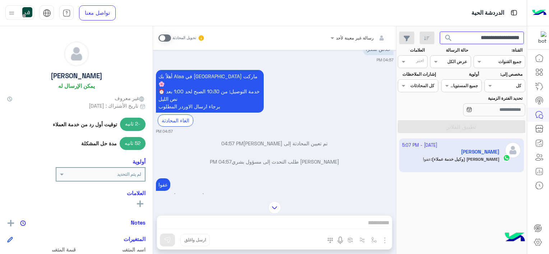
click at [462, 33] on input "**********" at bounding box center [482, 38] width 84 height 13
paste input "text"
click at [444, 39] on span "search" at bounding box center [448, 38] width 9 height 9
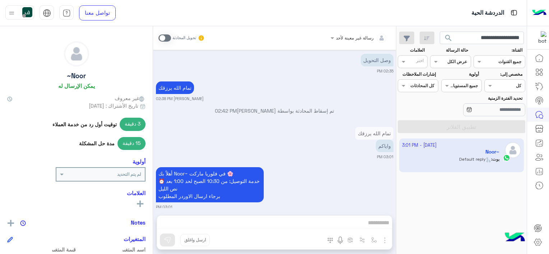
scroll to position [544, 0]
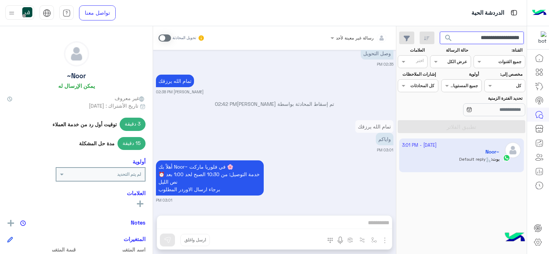
click at [466, 39] on input "**********" at bounding box center [482, 38] width 84 height 13
paste input "text"
type input "**********"
click at [448, 36] on span "search" at bounding box center [448, 38] width 9 height 9
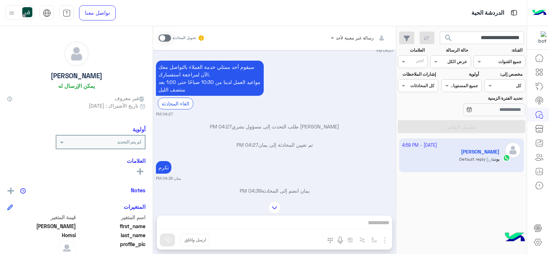
scroll to position [126, 0]
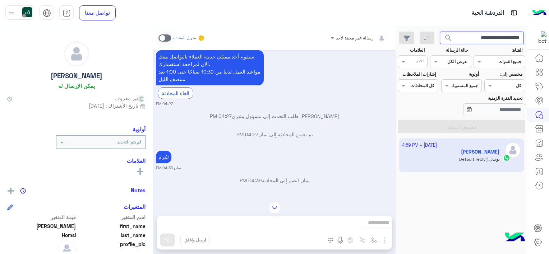
click at [461, 40] on input "**********" at bounding box center [482, 38] width 84 height 13
paste input "text"
type input "**********"
click at [450, 36] on span "search" at bounding box center [448, 38] width 9 height 9
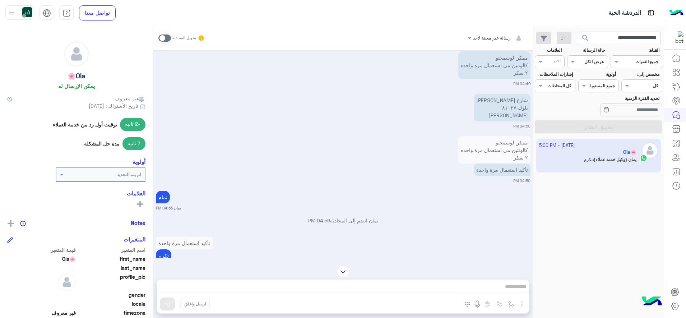
scroll to position [104, 0]
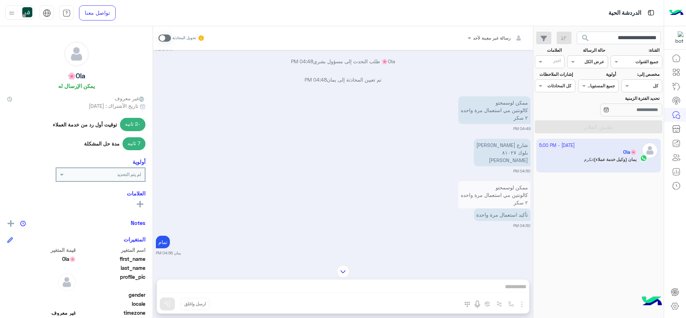
drag, startPoint x: 594, startPoint y: 35, endPoint x: 599, endPoint y: 36, distance: 5.4
click at [549, 36] on div "**********" at bounding box center [619, 38] width 84 height 13
drag, startPoint x: 646, startPoint y: 36, endPoint x: 685, endPoint y: 20, distance: 42.1
click at [549, 21] on html "**********" at bounding box center [343, 159] width 686 height 318
click at [549, 32] on button "search" at bounding box center [586, 39] width 18 height 15
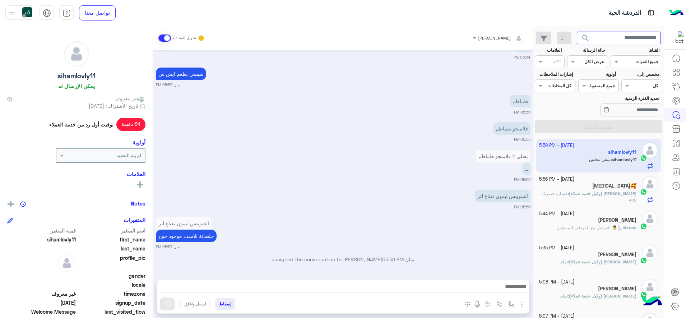
scroll to position [1639, 0]
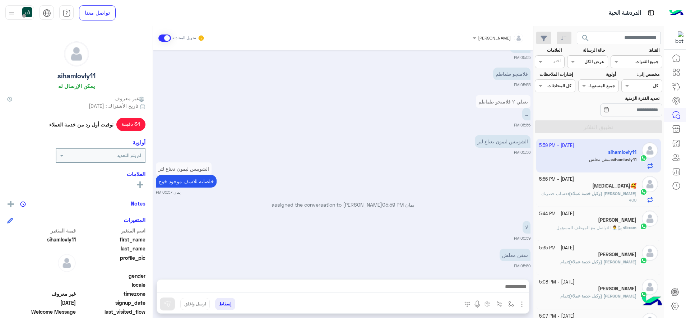
click at [549, 39] on span "search" at bounding box center [585, 38] width 9 height 9
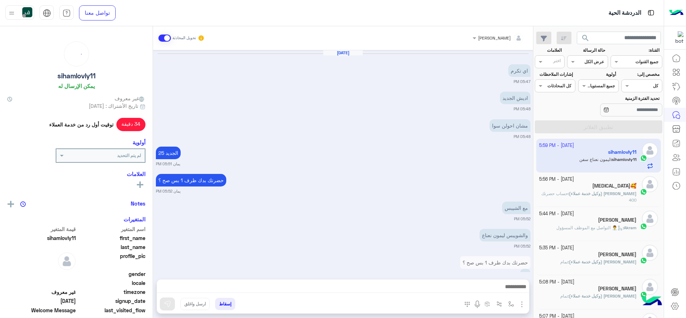
scroll to position [368, 0]
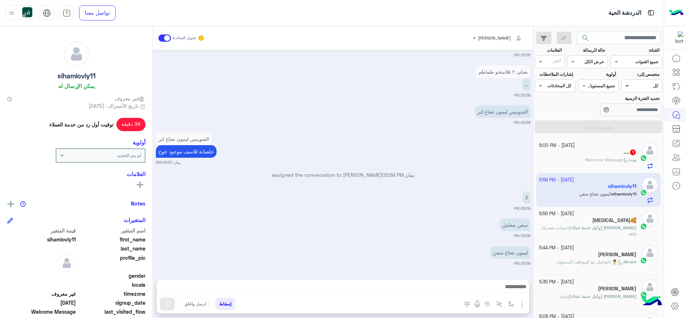
click at [549, 87] on span at bounding box center [626, 86] width 9 height 8
click at [549, 97] on div "تحديد الفترة الزمنية" at bounding box center [598, 106] width 130 height 23
click at [549, 89] on span at bounding box center [626, 86] width 9 height 8
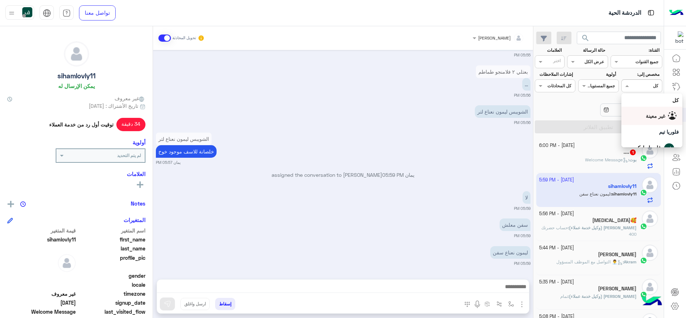
click at [549, 115] on span "غير معينة" at bounding box center [655, 116] width 19 height 6
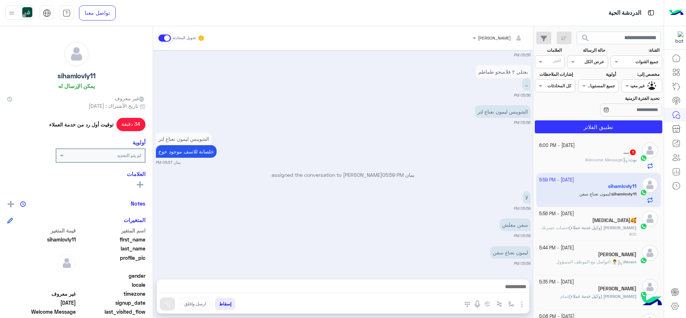
click at [549, 38] on span "search" at bounding box center [585, 38] width 9 height 9
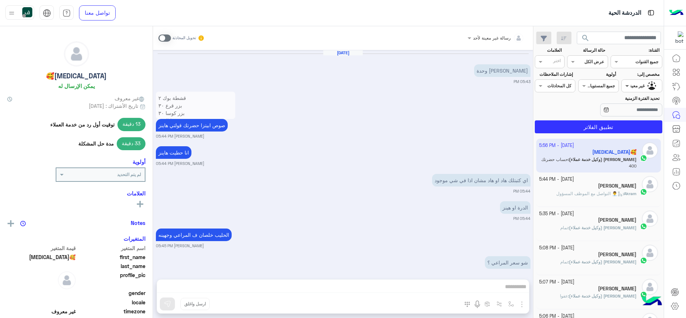
scroll to position [370, 0]
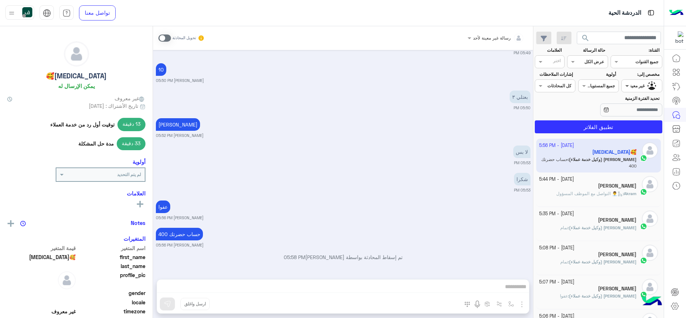
click at [549, 87] on span at bounding box center [626, 86] width 9 height 8
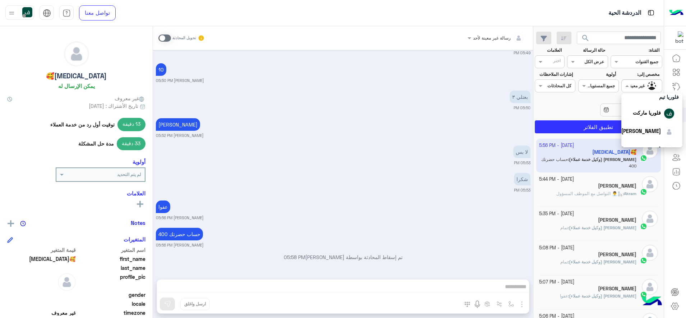
scroll to position [45, 0]
click at [549, 135] on div "[PERSON_NAME]" at bounding box center [641, 139] width 40 height 8
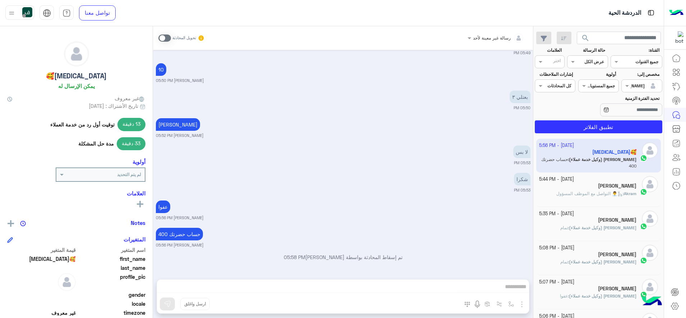
click at [549, 36] on span "search" at bounding box center [585, 38] width 9 height 9
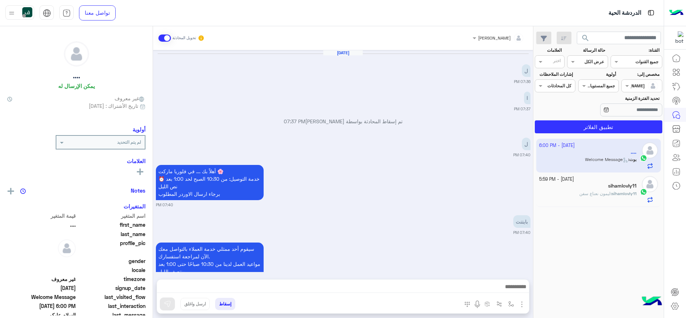
scroll to position [394, 0]
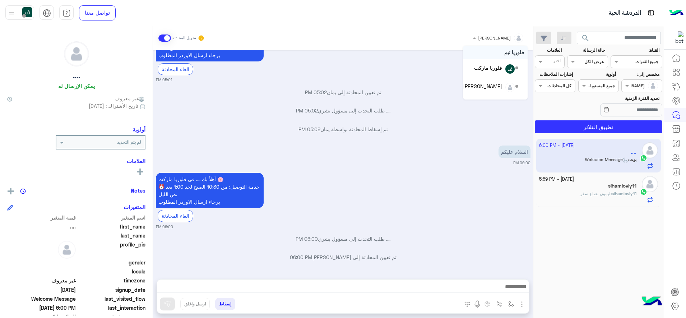
click at [478, 38] on span at bounding box center [473, 38] width 9 height 8
click at [492, 87] on div "فلوريا ماركت" at bounding box center [488, 86] width 28 height 8
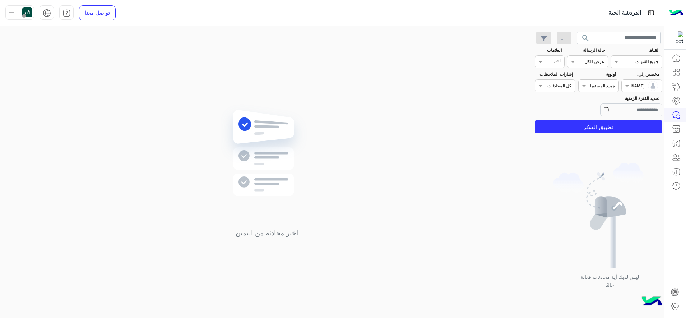
click at [549, 83] on div at bounding box center [642, 85] width 40 height 7
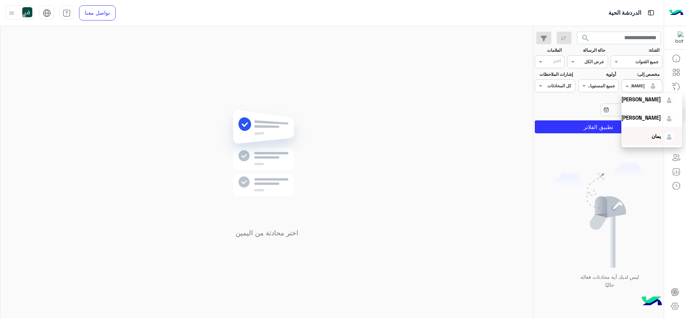
scroll to position [45, 0]
click at [549, 119] on span "[PERSON_NAME]" at bounding box center [641, 121] width 40 height 6
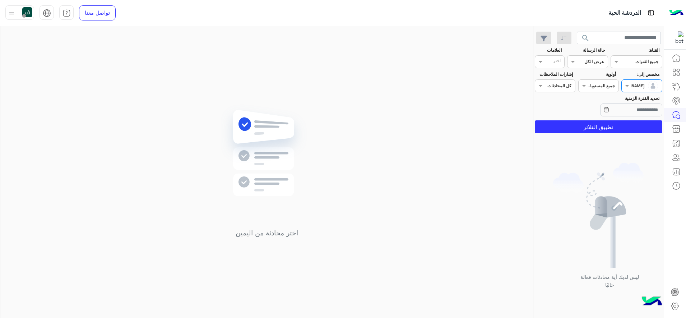
click at [549, 81] on div "Assigned on [PERSON_NAME]" at bounding box center [641, 85] width 41 height 13
drag, startPoint x: 645, startPoint y: 115, endPoint x: 642, endPoint y: 143, distance: 28.9
click at [549, 143] on div "كل غير معينة فلوريا تيم فلوريا ماركت [PERSON_NAME] [PERSON_NAME] Unassigned tea…" at bounding box center [651, 168] width 61 height 150
click at [549, 143] on div "فلوريا ماركت" at bounding box center [647, 147] width 53 height 13
click at [549, 117] on app-date-range-input at bounding box center [620, 110] width 84 height 14
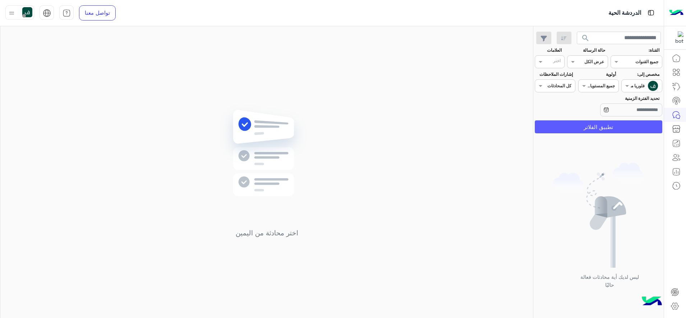
click at [549, 128] on button "تطبيق الفلاتر" at bounding box center [599, 126] width 128 height 13
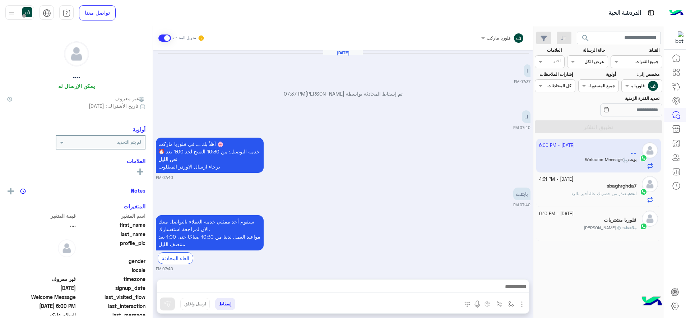
scroll to position [385, 0]
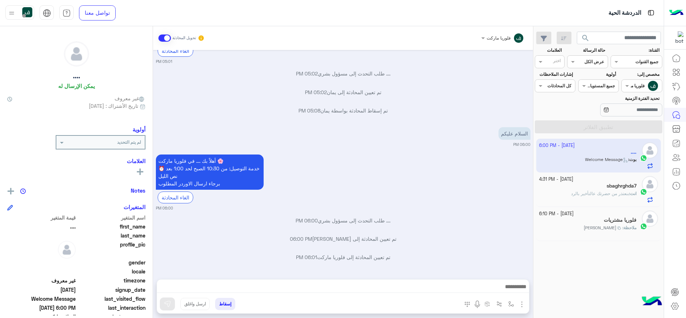
click at [220, 254] on button "إسقاط" at bounding box center [225, 304] width 20 height 12
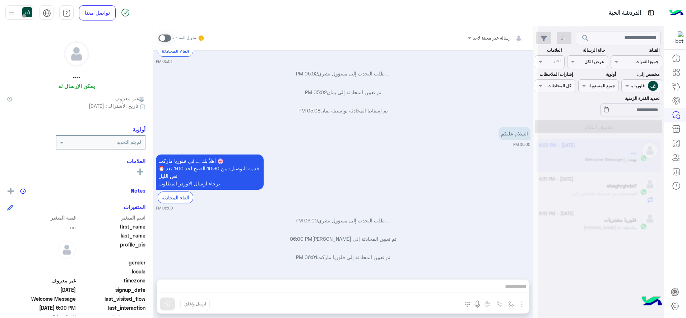
scroll to position [404, 0]
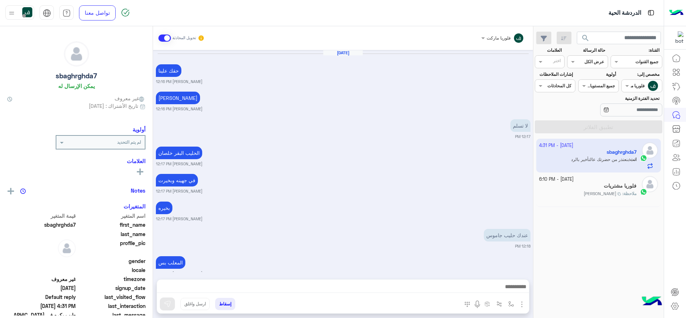
scroll to position [370, 0]
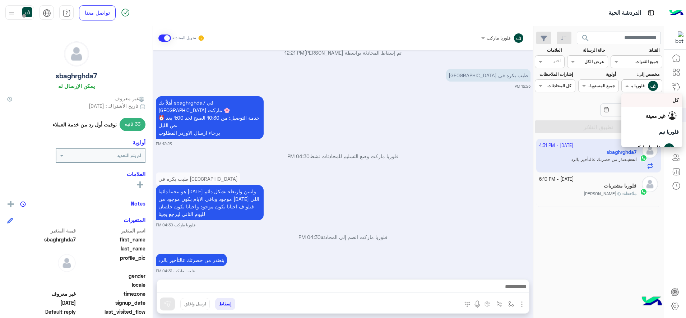
click at [549, 83] on span at bounding box center [626, 86] width 9 height 8
click at [549, 100] on div "كل" at bounding box center [652, 100] width 54 height 8
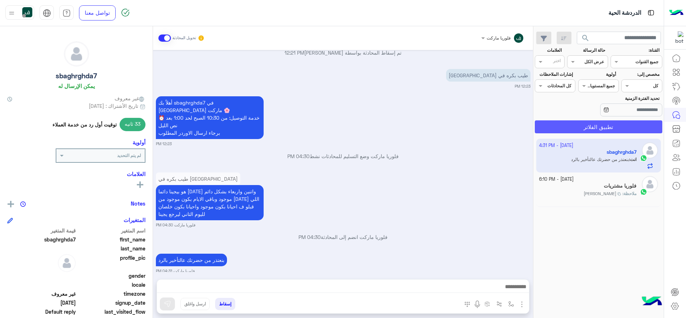
click at [549, 124] on button "تطبيق الفلاتر" at bounding box center [599, 126] width 128 height 13
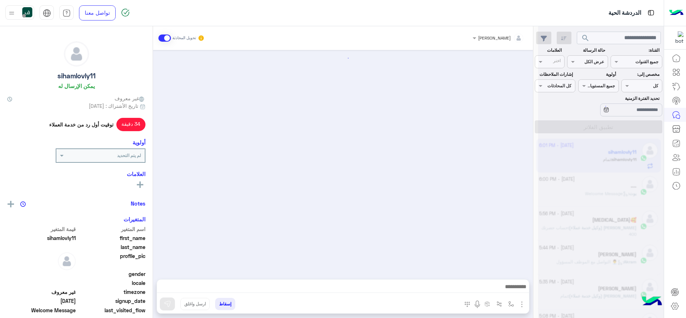
scroll to position [368, 0]
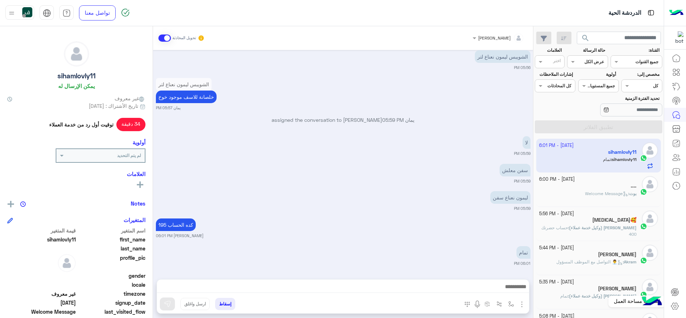
click at [549, 254] on icon at bounding box center [675, 306] width 9 height 9
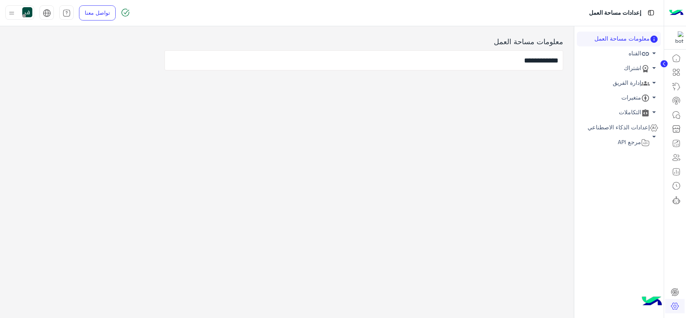
click at [549, 84] on link "إدارة الفريق arrow_drop_down" at bounding box center [619, 83] width 84 height 15
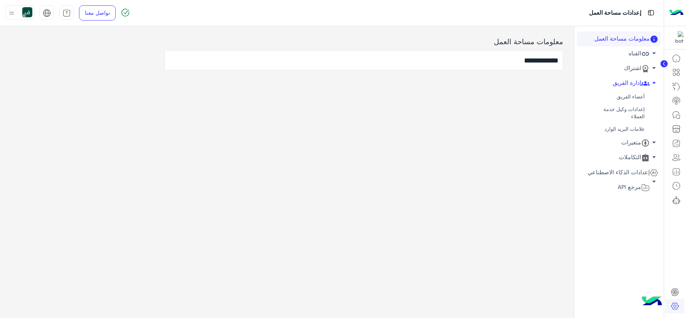
click at [549, 93] on link "أعضاء الفريق" at bounding box center [619, 97] width 84 height 13
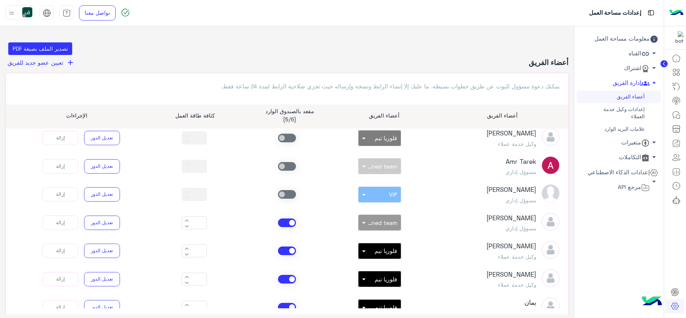
scroll to position [83, 0]
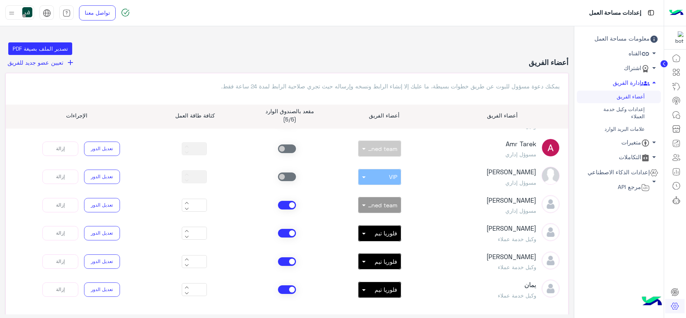
click at [389, 232] on input "text" at bounding box center [387, 231] width 19 height 6
click at [383, 235] on span "فلوريا تيم" at bounding box center [386, 233] width 23 height 7
click at [101, 230] on button "تعديل الدور" at bounding box center [102, 233] width 36 height 14
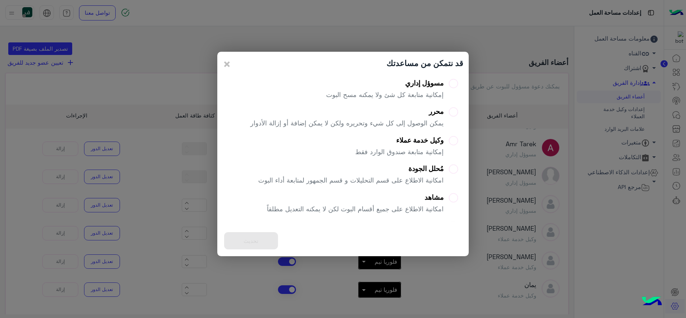
scroll to position [0, 0]
click at [445, 85] on label "مسوؤل إداري إمكانية متابعة كل شئ ولا يمكنه مسح البوت" at bounding box center [392, 93] width 132 height 26
click at [251, 236] on button "تحديث" at bounding box center [251, 241] width 54 height 18
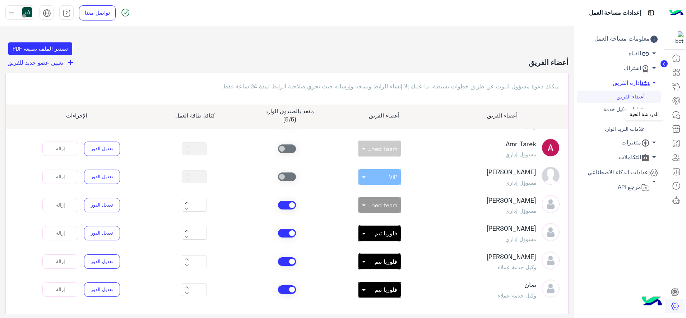
click at [549, 114] on icon at bounding box center [676, 115] width 9 height 9
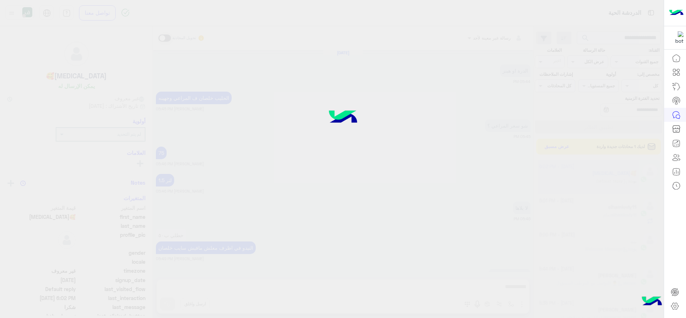
scroll to position [361, 0]
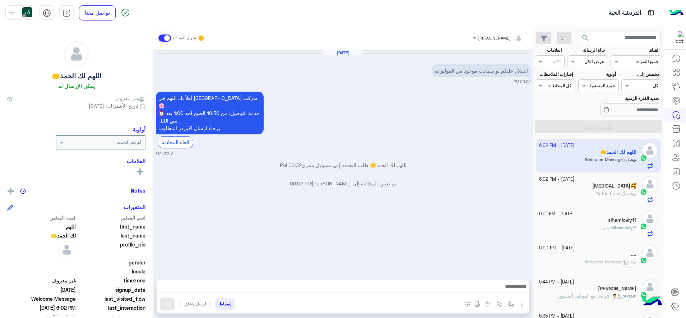
scroll to position [25, 0]
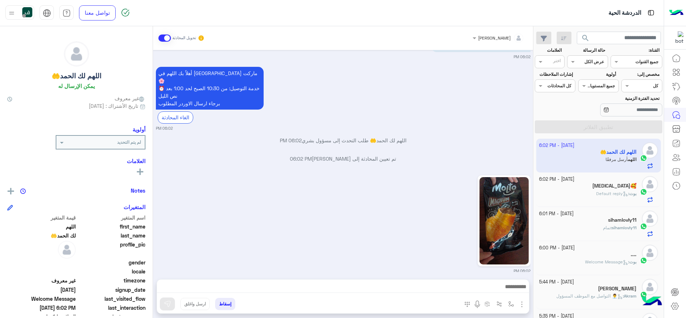
click at [549, 40] on span "search" at bounding box center [585, 38] width 9 height 9
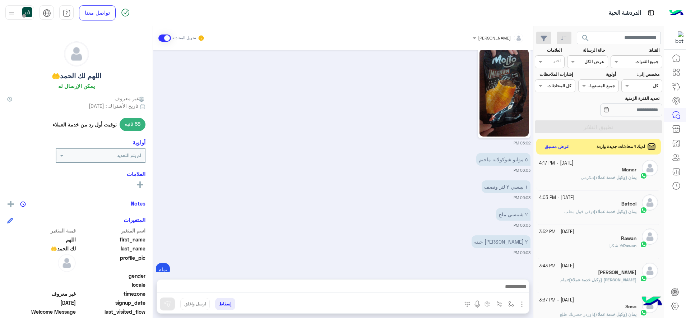
scroll to position [180, 0]
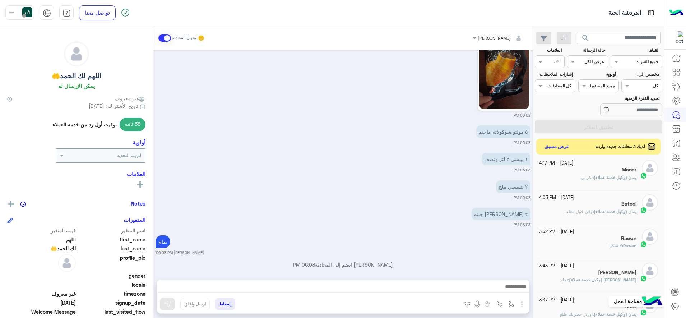
click at [549, 254] on icon at bounding box center [675, 306] width 9 height 9
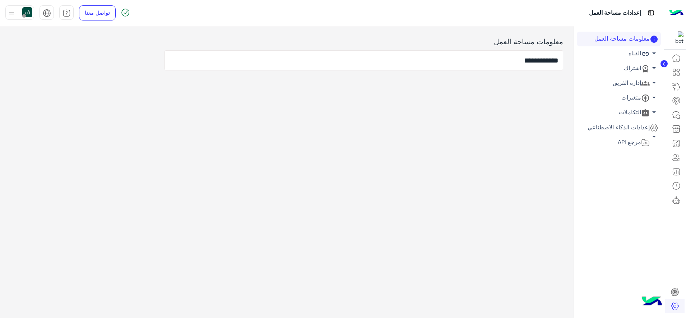
click at [549, 83] on icon at bounding box center [645, 83] width 9 height 9
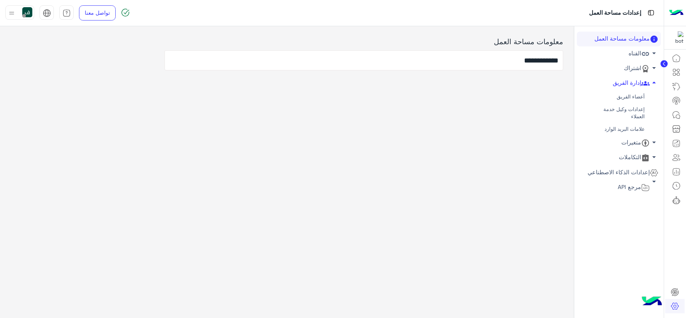
click at [549, 97] on link "أعضاء الفريق" at bounding box center [619, 97] width 84 height 13
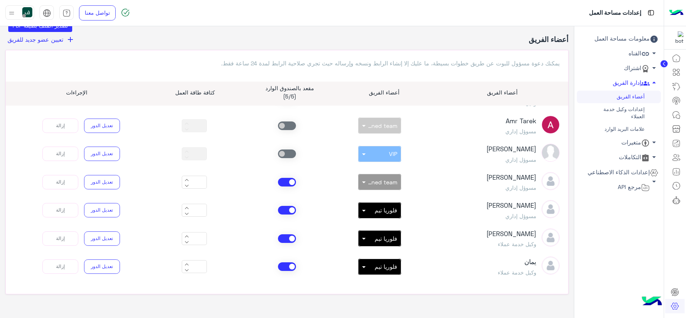
scroll to position [35, 0]
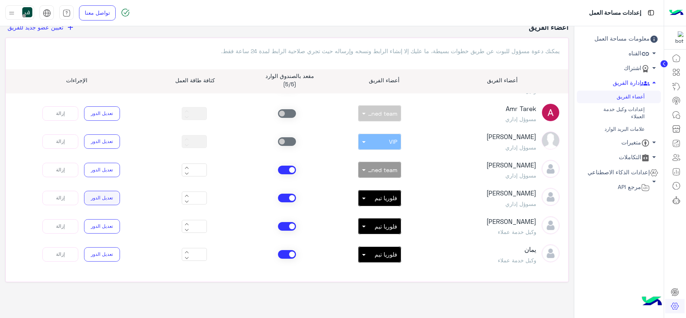
click at [91, 195] on button "تعديل الدور" at bounding box center [102, 198] width 36 height 14
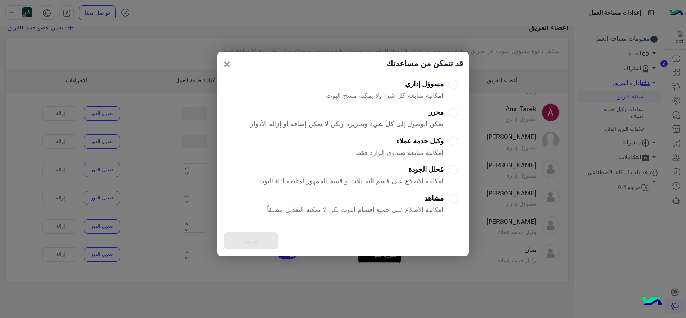
click at [223, 63] on span "×" at bounding box center [227, 64] width 9 height 16
